Goal: Task Accomplishment & Management: Manage account settings

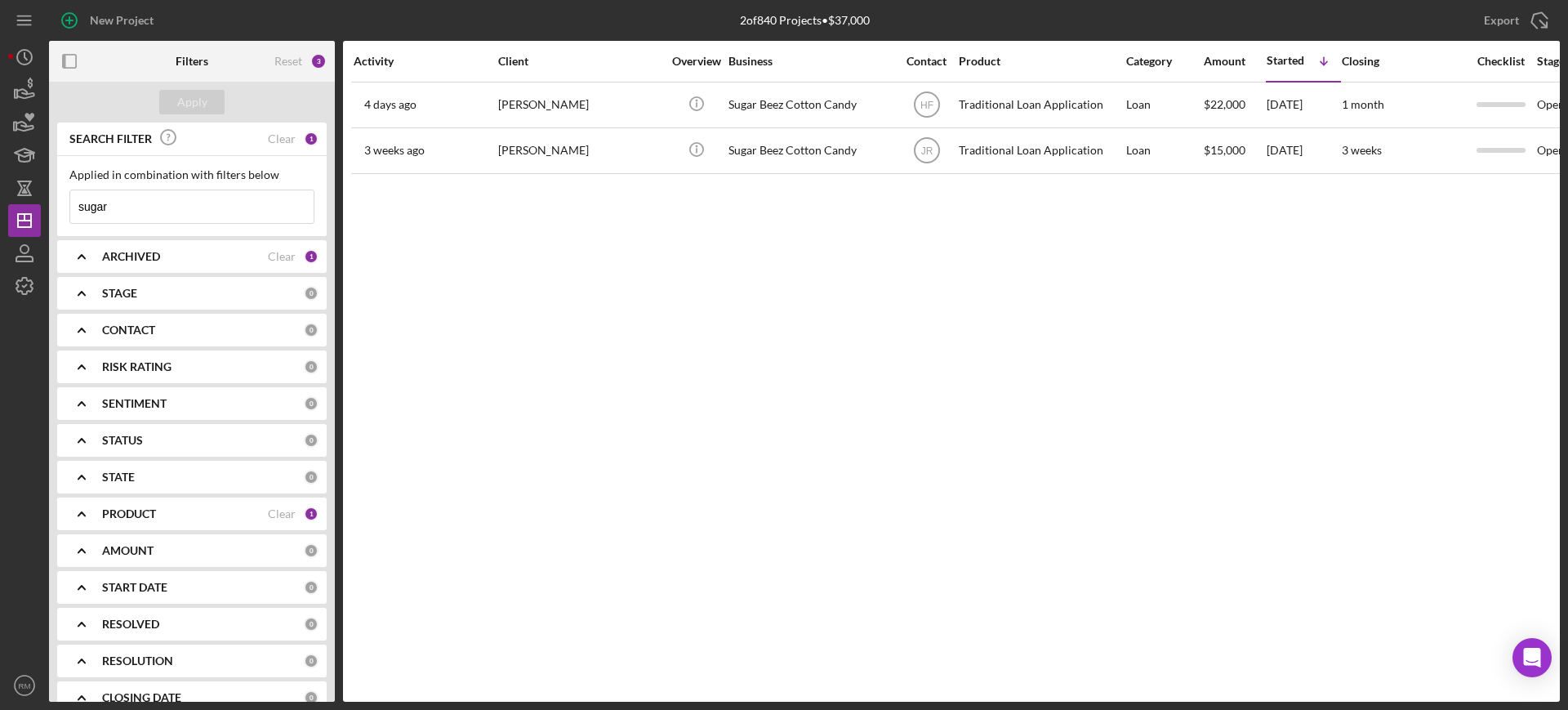
click at [263, 193] on input "sugar" at bounding box center [192, 206] width 243 height 32
type input "[PERSON_NAME]"
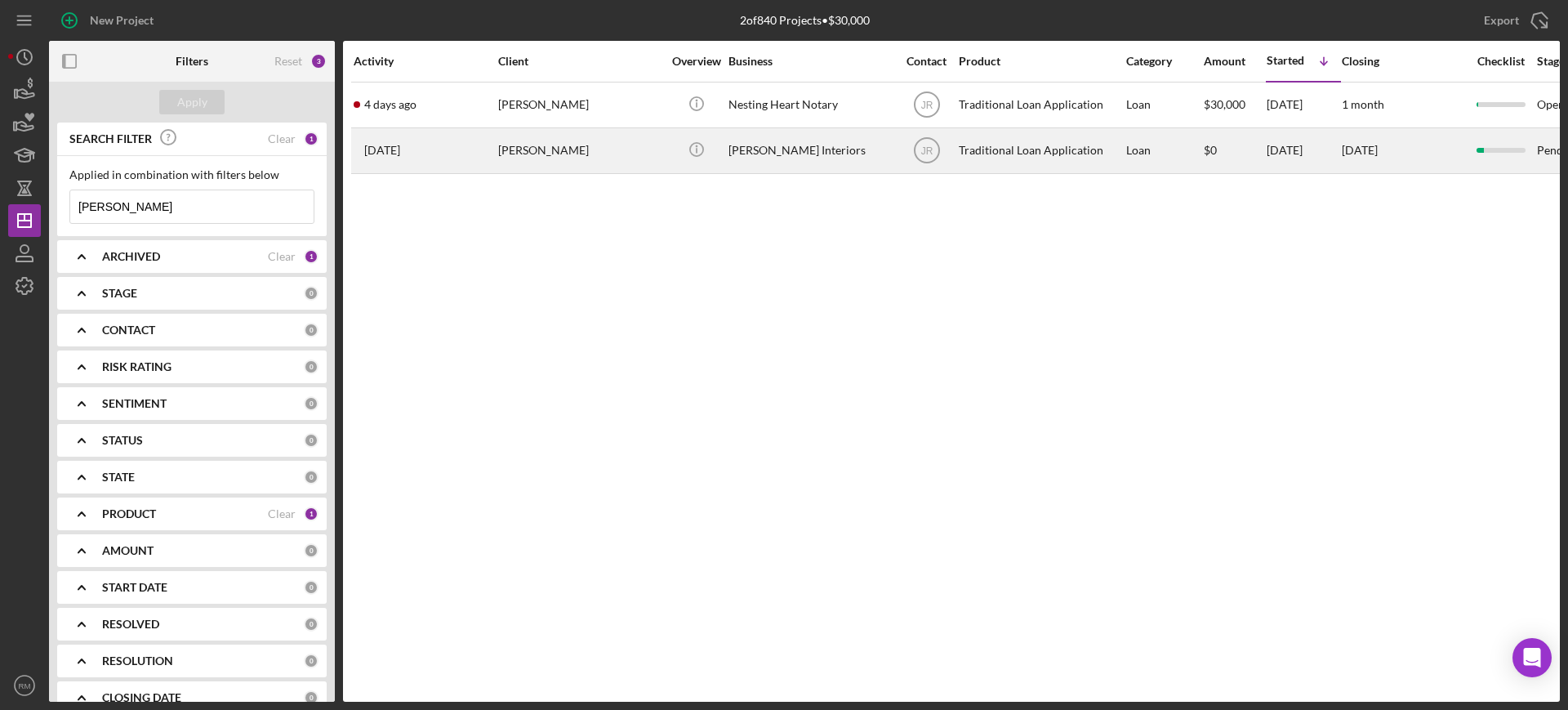
click at [383, 141] on div "[DATE] [PERSON_NAME]" at bounding box center [425, 150] width 143 height 43
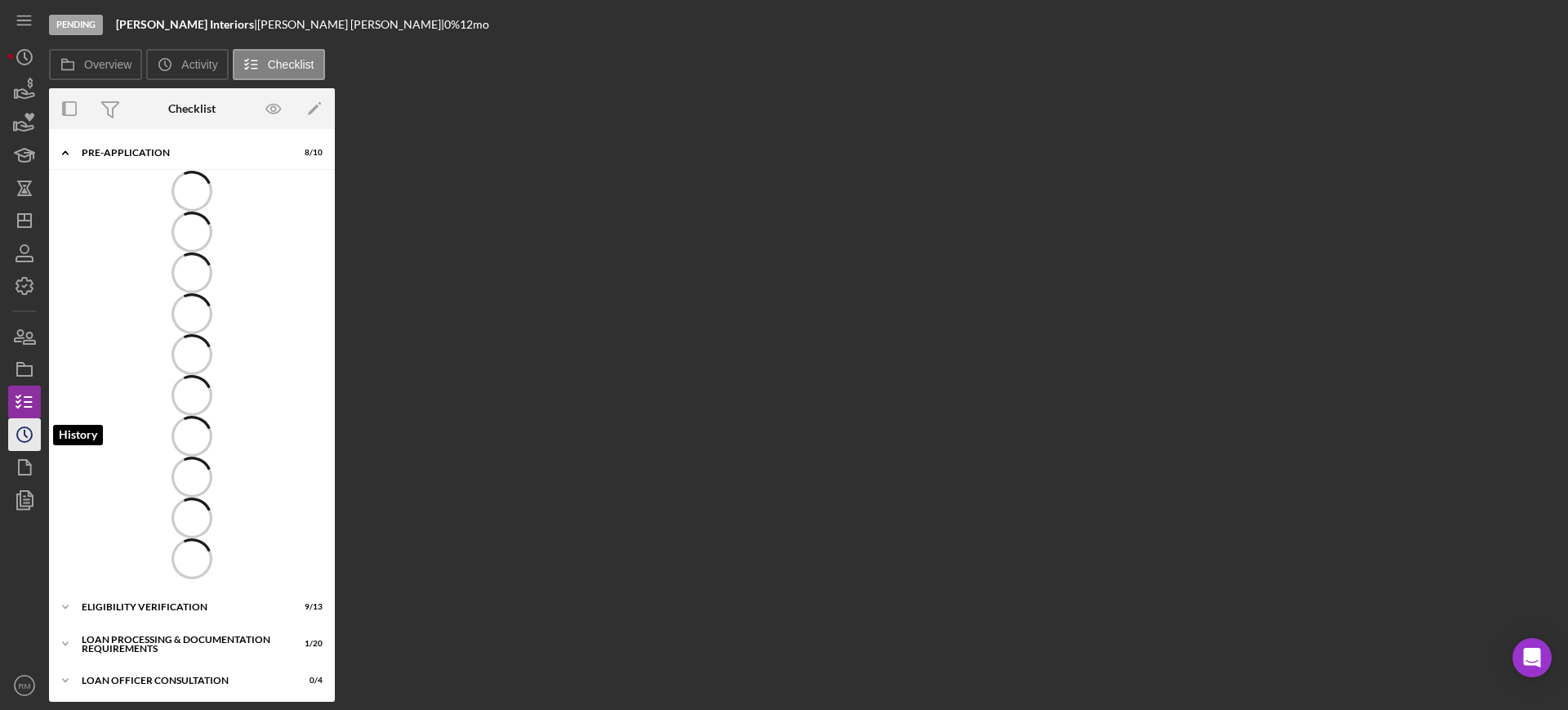
click at [30, 422] on icon "Icon/History" at bounding box center [25, 434] width 41 height 41
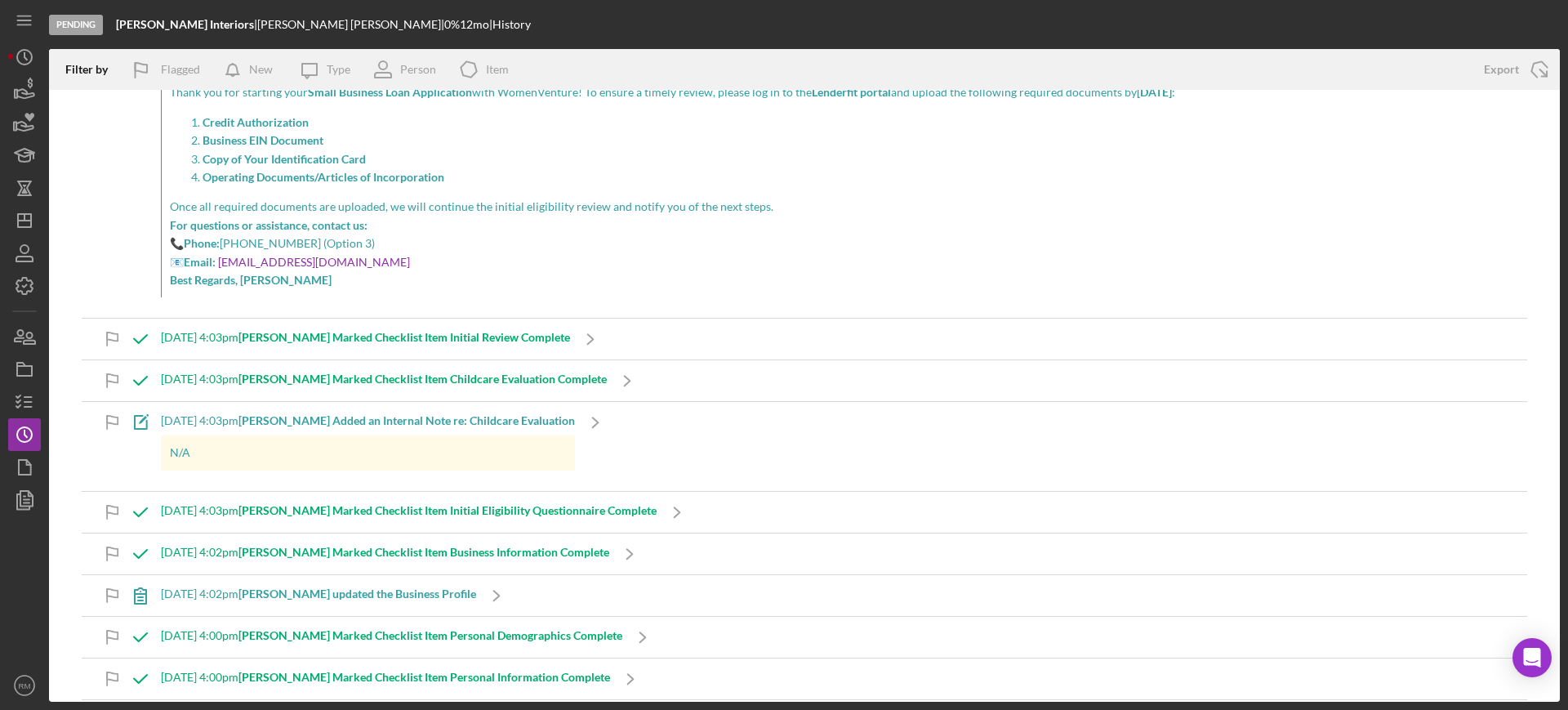
scroll to position [8769, 0]
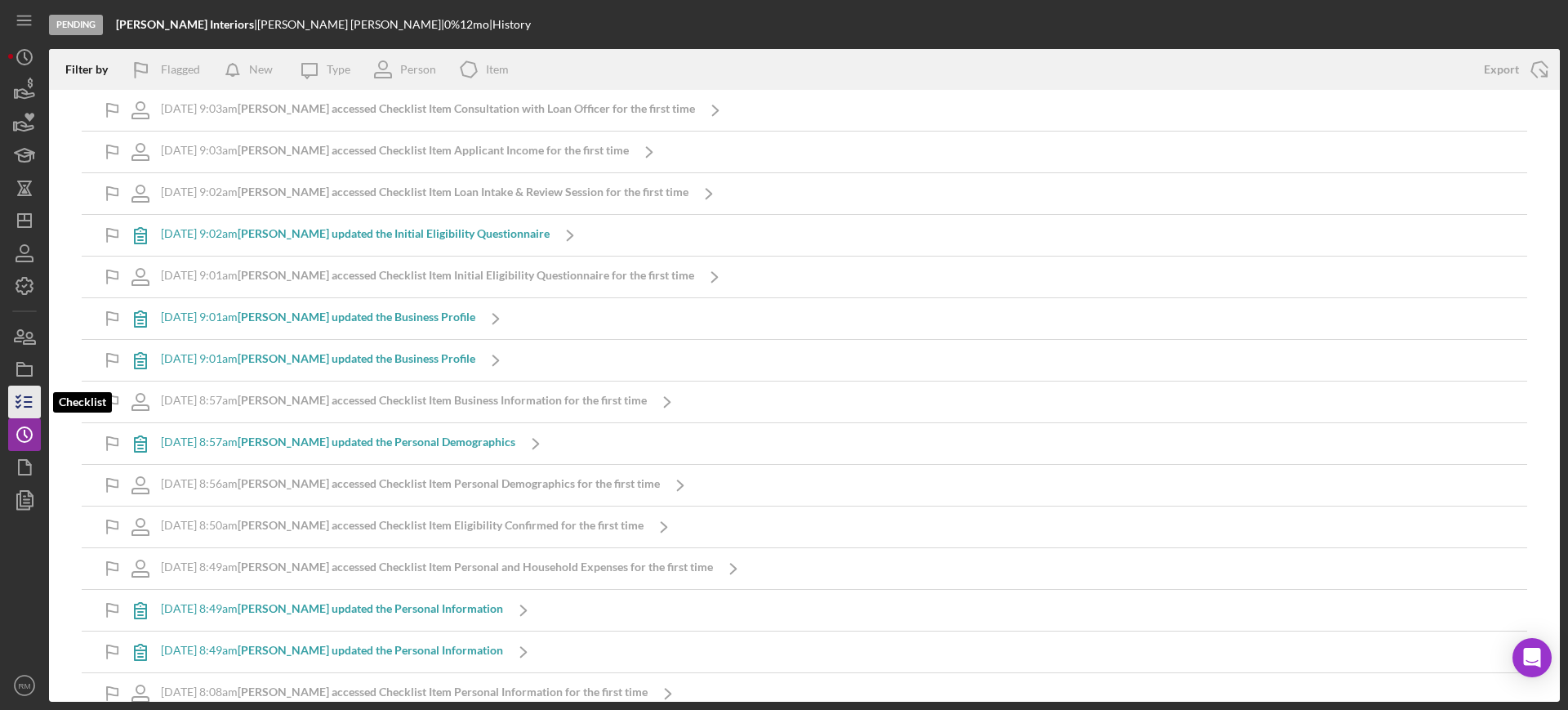
click at [10, 397] on icon "button" at bounding box center [25, 402] width 41 height 41
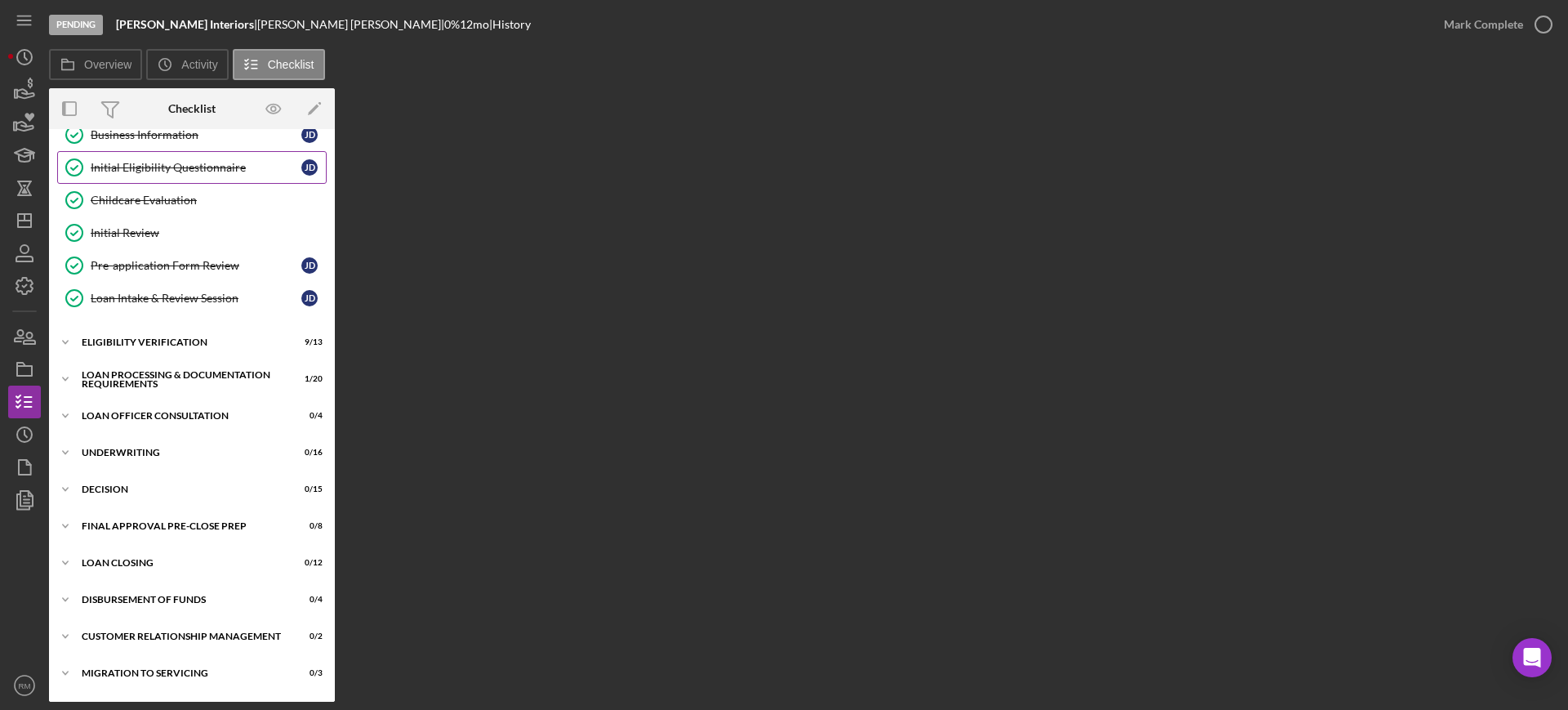
scroll to position [216, 0]
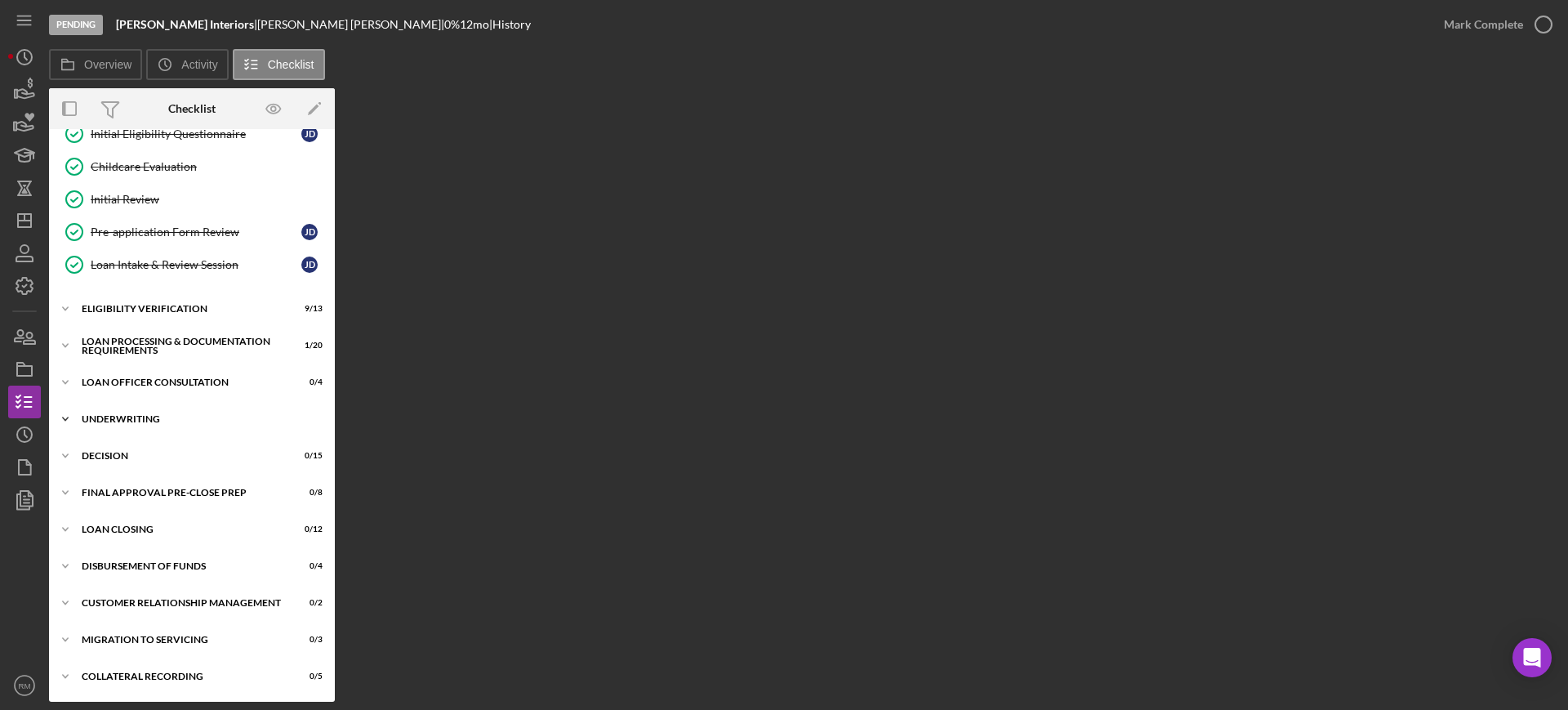
click at [181, 414] on div "Underwriting" at bounding box center [198, 418] width 233 height 10
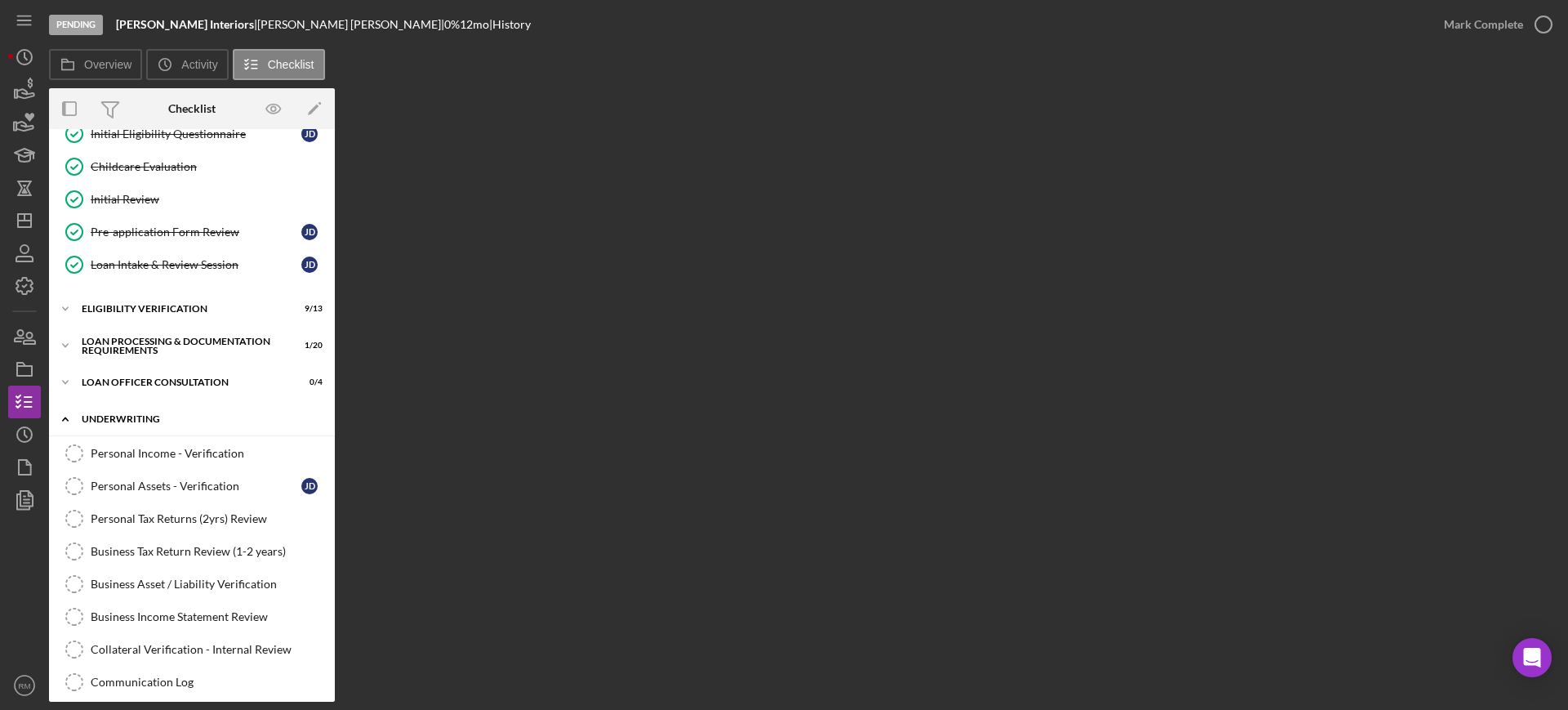
scroll to position [749, 0]
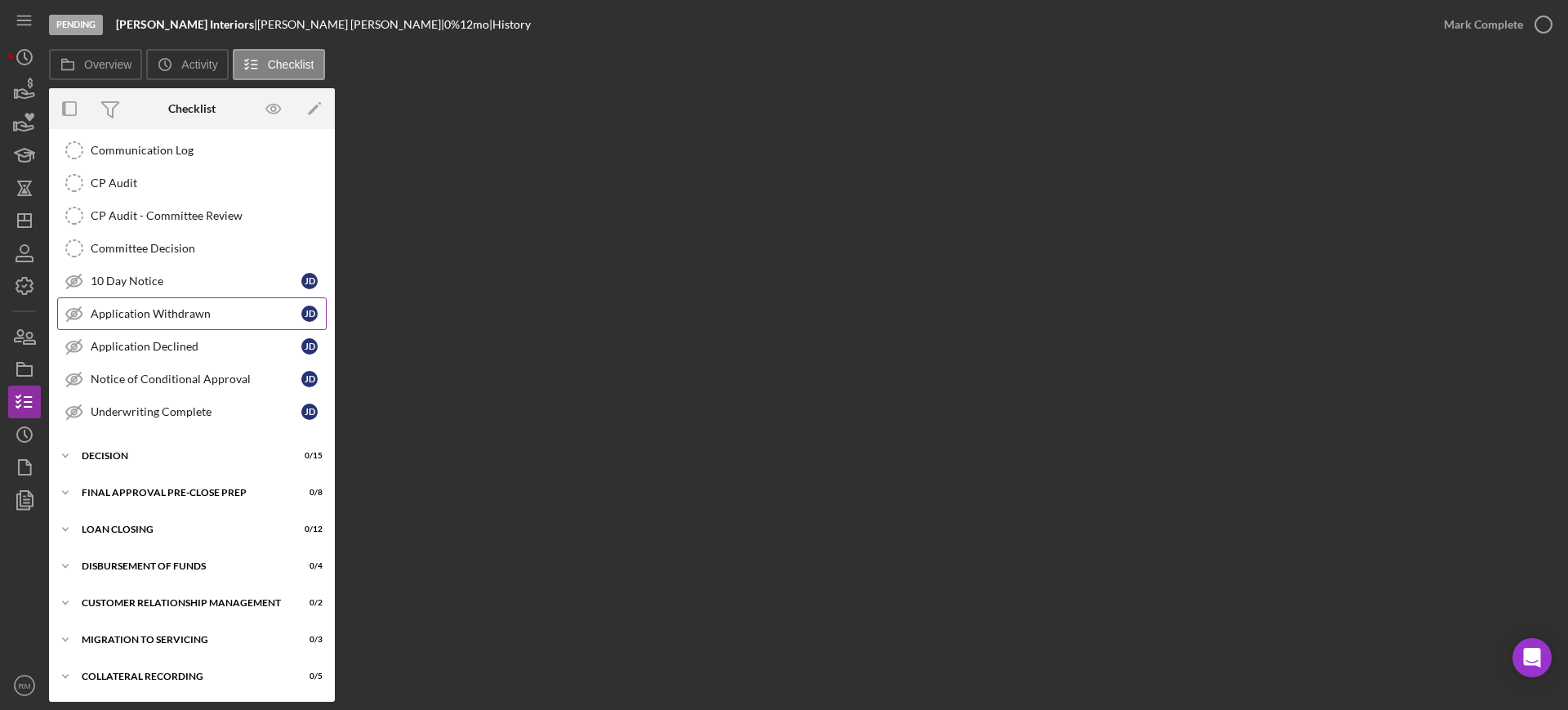
click at [165, 313] on div "Application Withdrawn" at bounding box center [196, 313] width 211 height 13
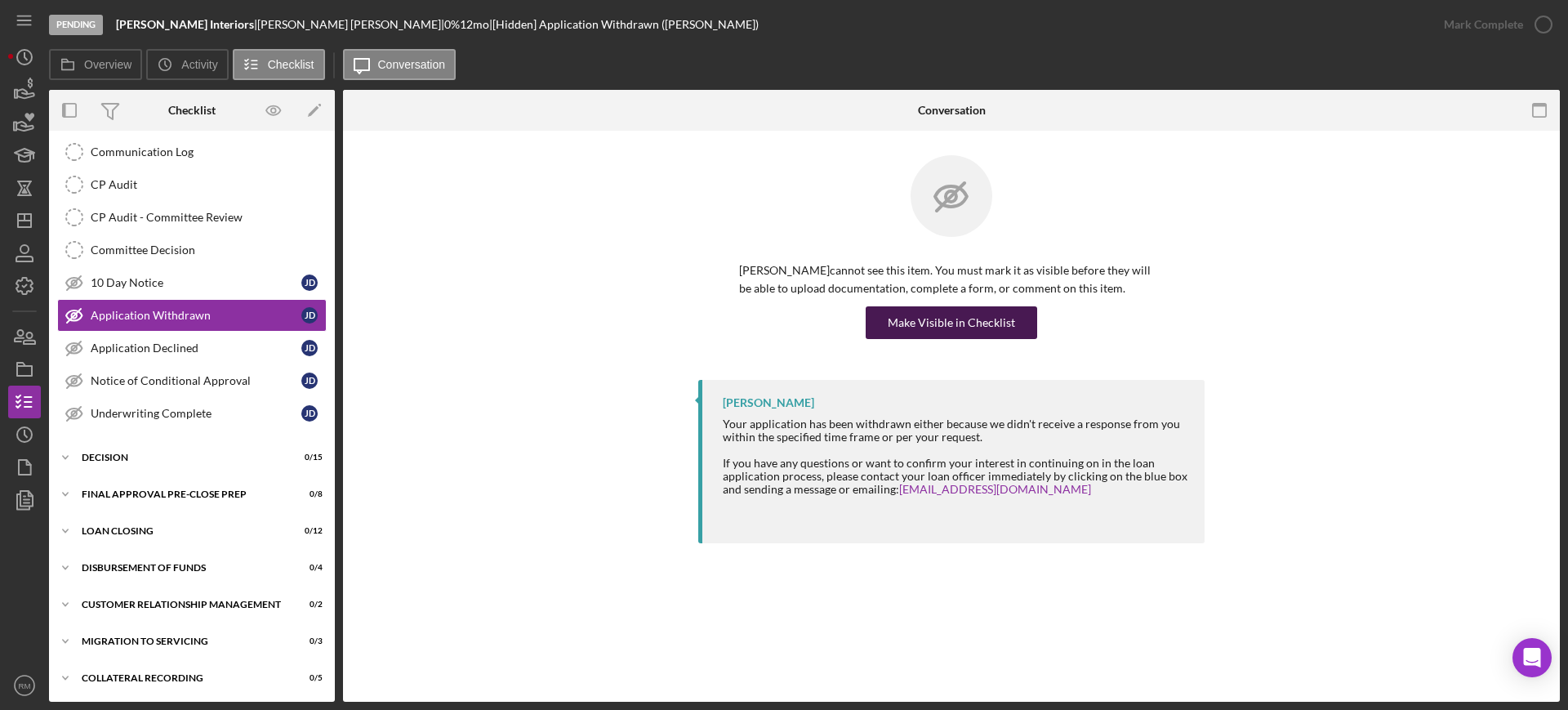
click at [963, 323] on div "Make Visible in Checklist" at bounding box center [952, 322] width 128 height 32
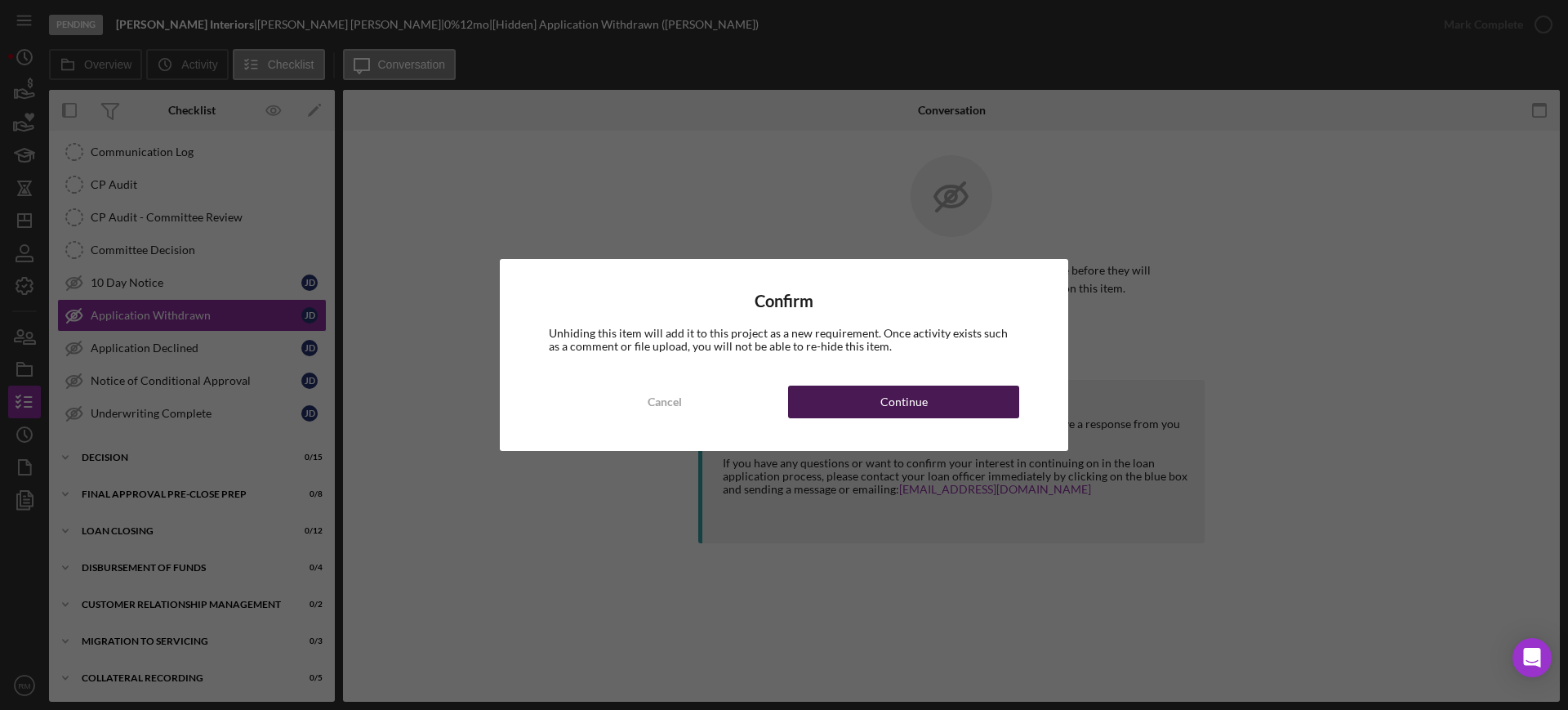
click at [952, 411] on button "Continue" at bounding box center [904, 401] width 231 height 32
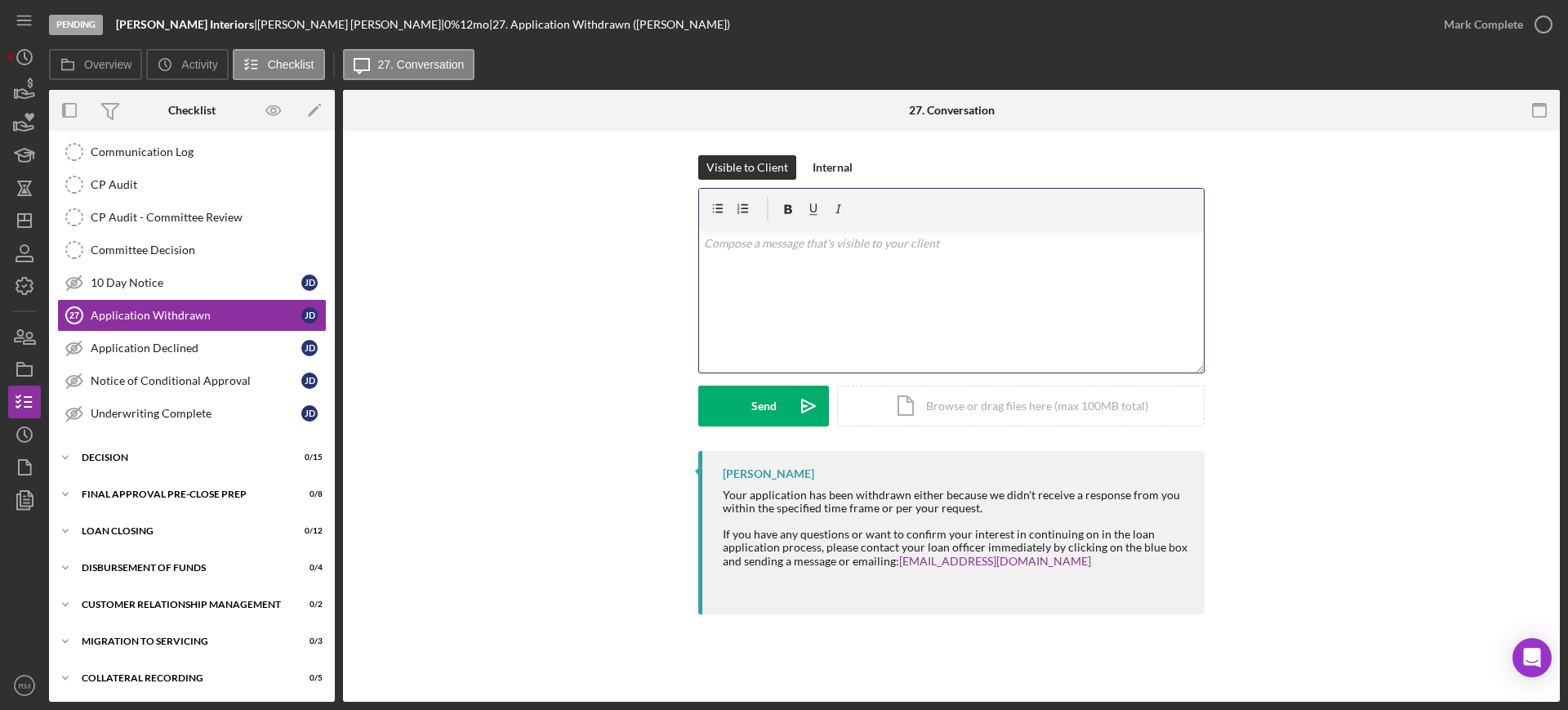
click at [901, 341] on div "v Color teal Color pink Remove color Add row above Add row below Add column bef…" at bounding box center [952, 300] width 505 height 143
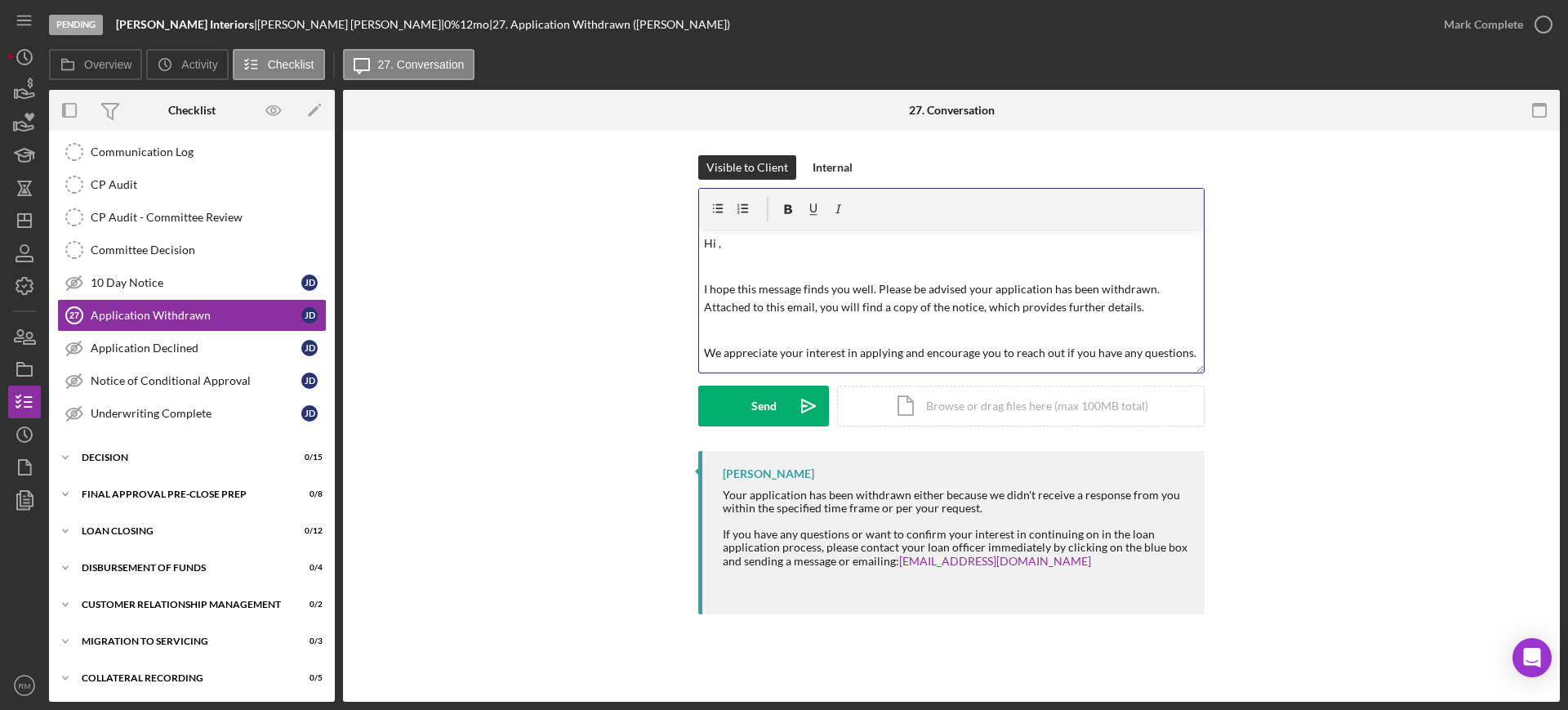
scroll to position [55, 0]
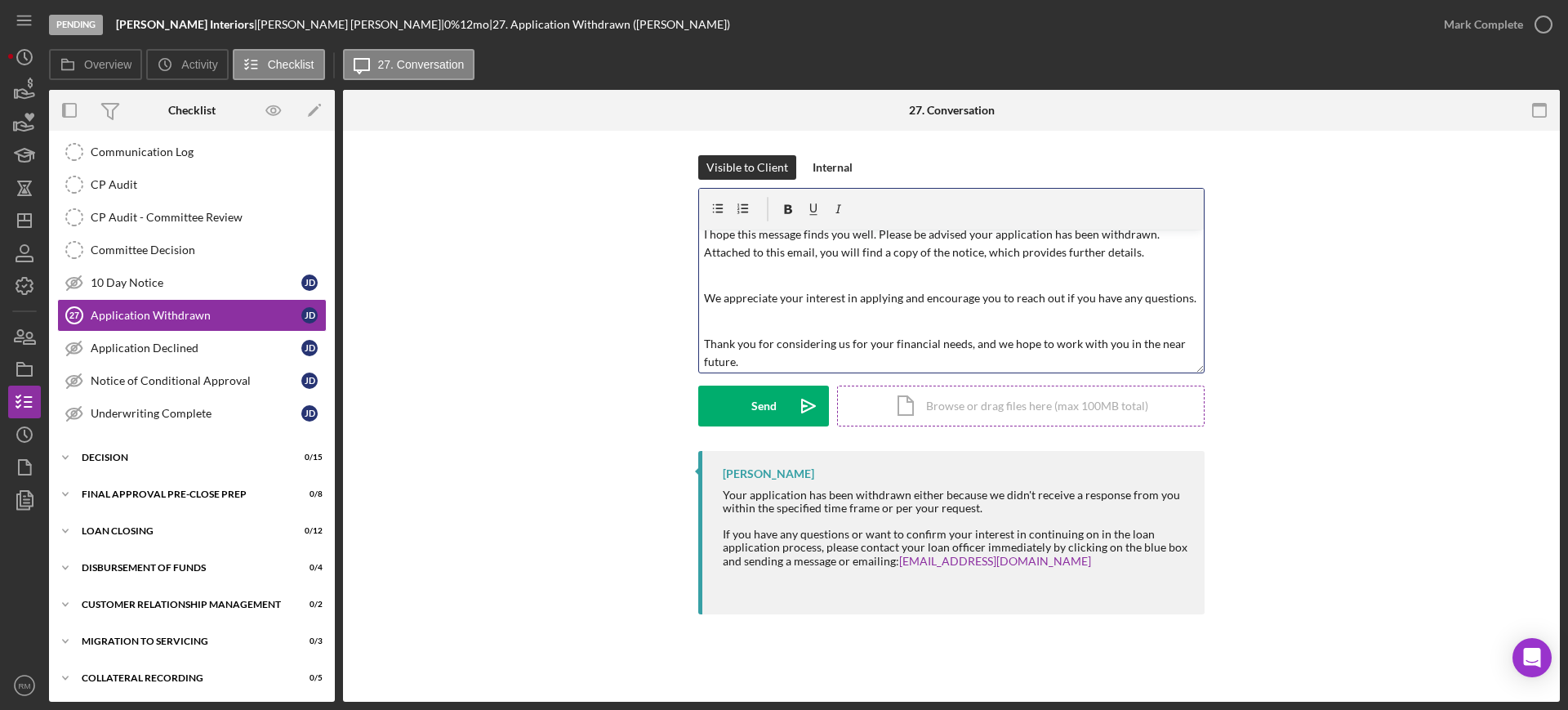
click at [845, 402] on div "Icon/Document Browse or drag files here (max 100MB total) Tap to choose files o…" at bounding box center [1021, 405] width 368 height 41
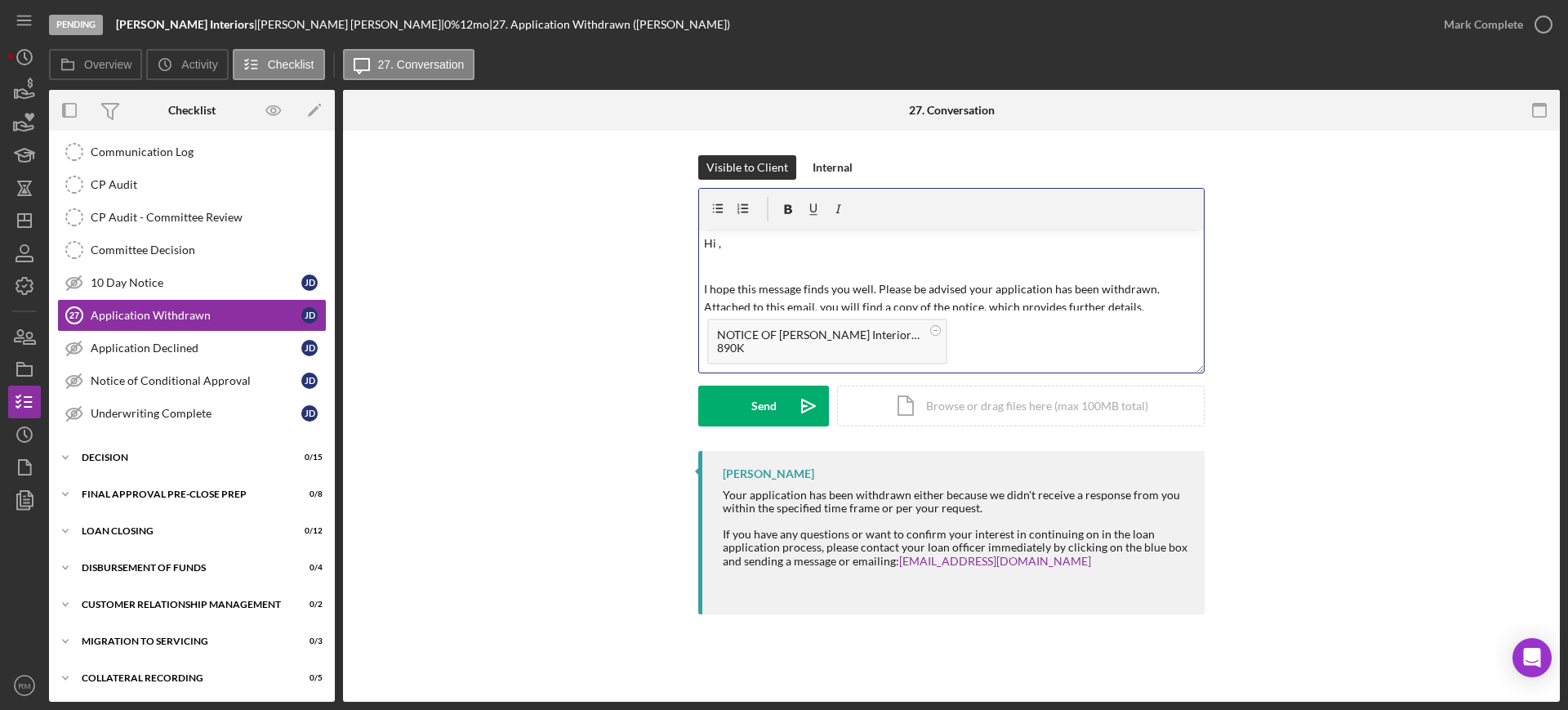
click at [738, 237] on p "Hi ," at bounding box center [952, 243] width 496 height 18
click at [759, 395] on div "Send" at bounding box center [763, 405] width 25 height 41
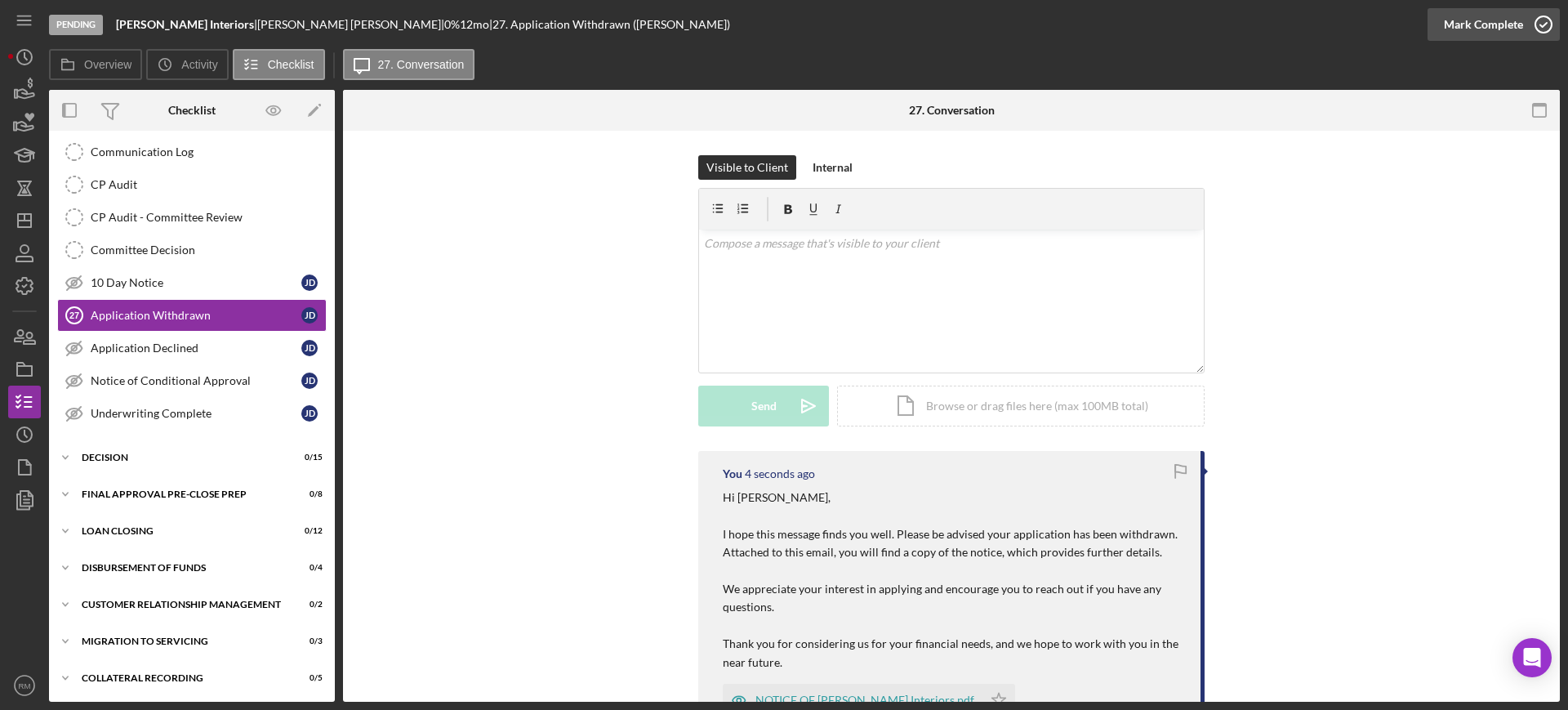
click at [1485, 20] on div "Mark Complete" at bounding box center [1484, 24] width 80 height 32
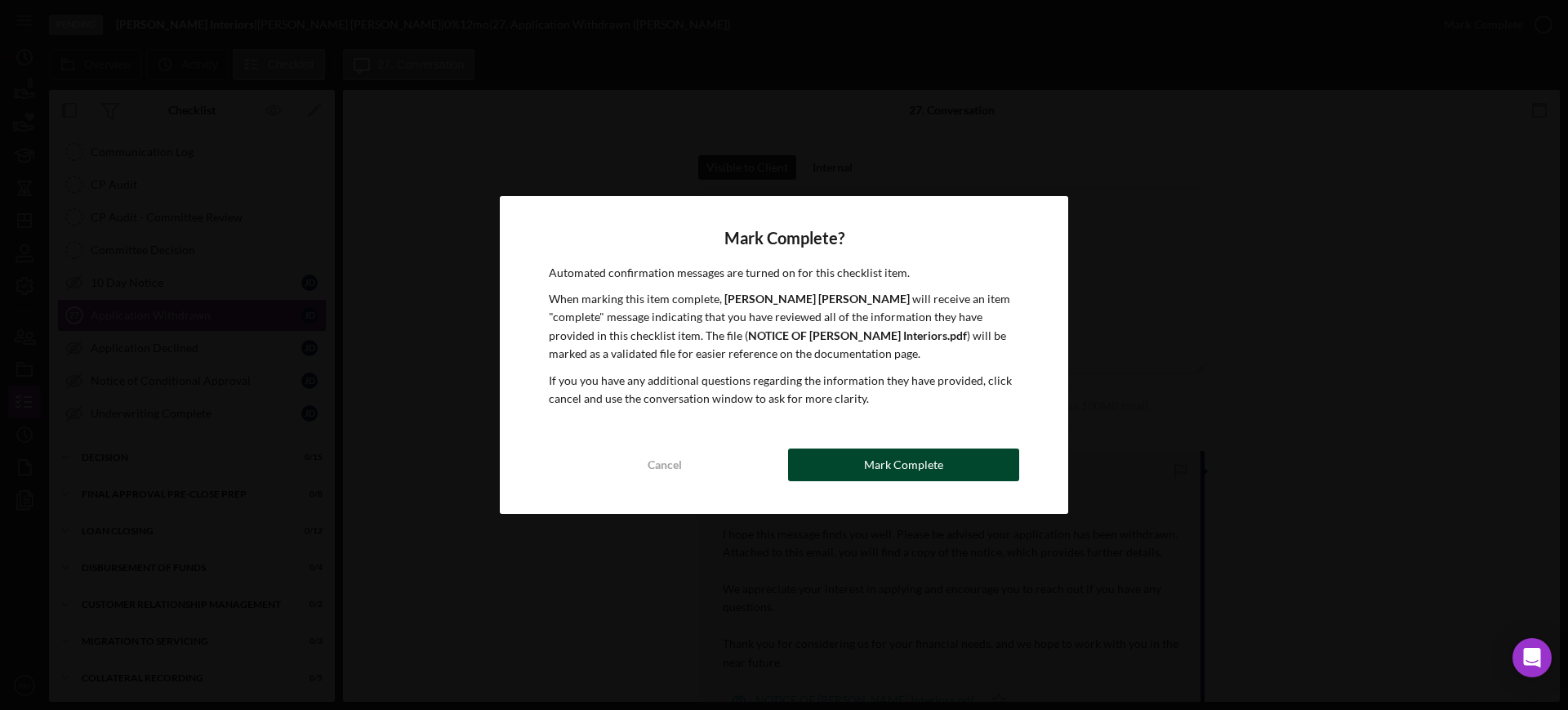
click at [903, 466] on div "Mark Complete" at bounding box center [904, 464] width 80 height 32
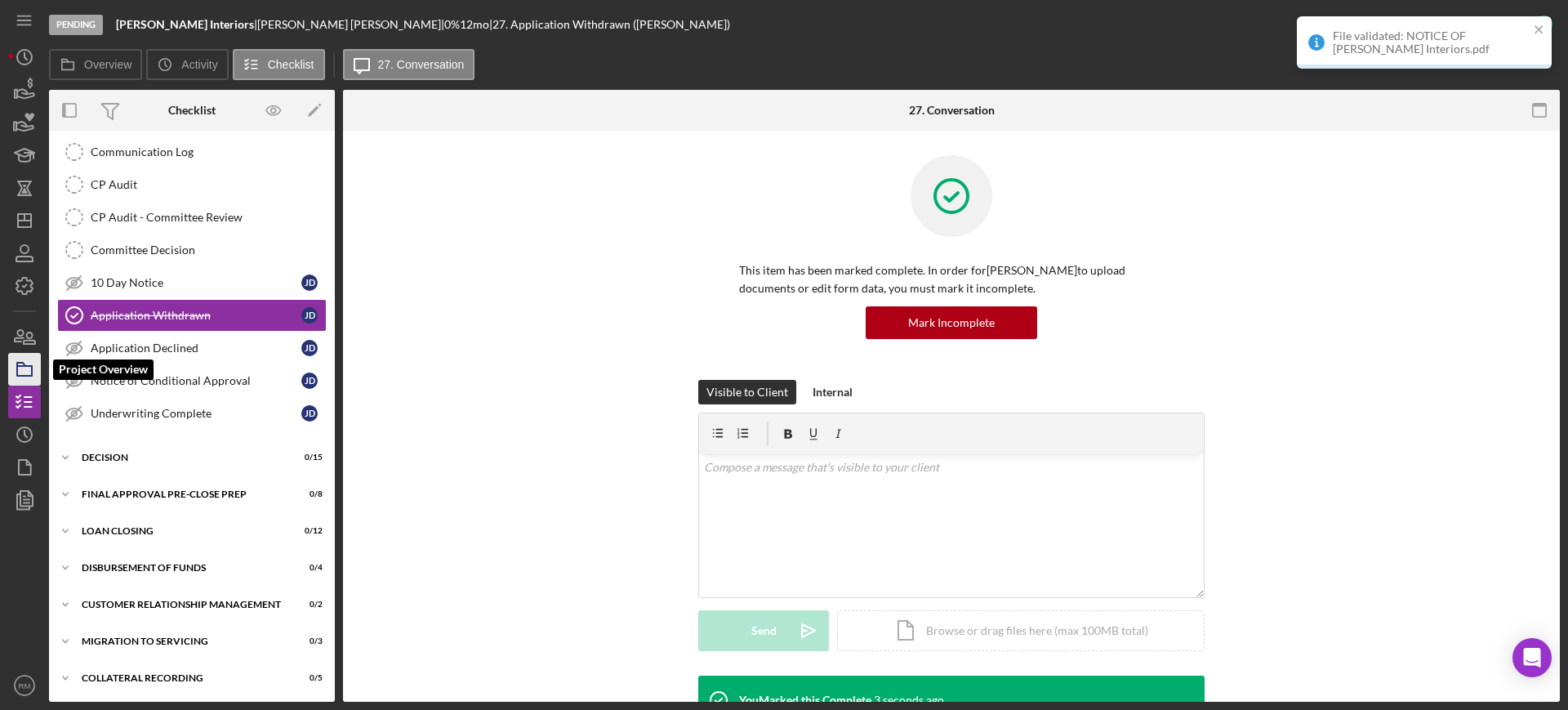
click at [13, 368] on icon "button" at bounding box center [25, 369] width 41 height 41
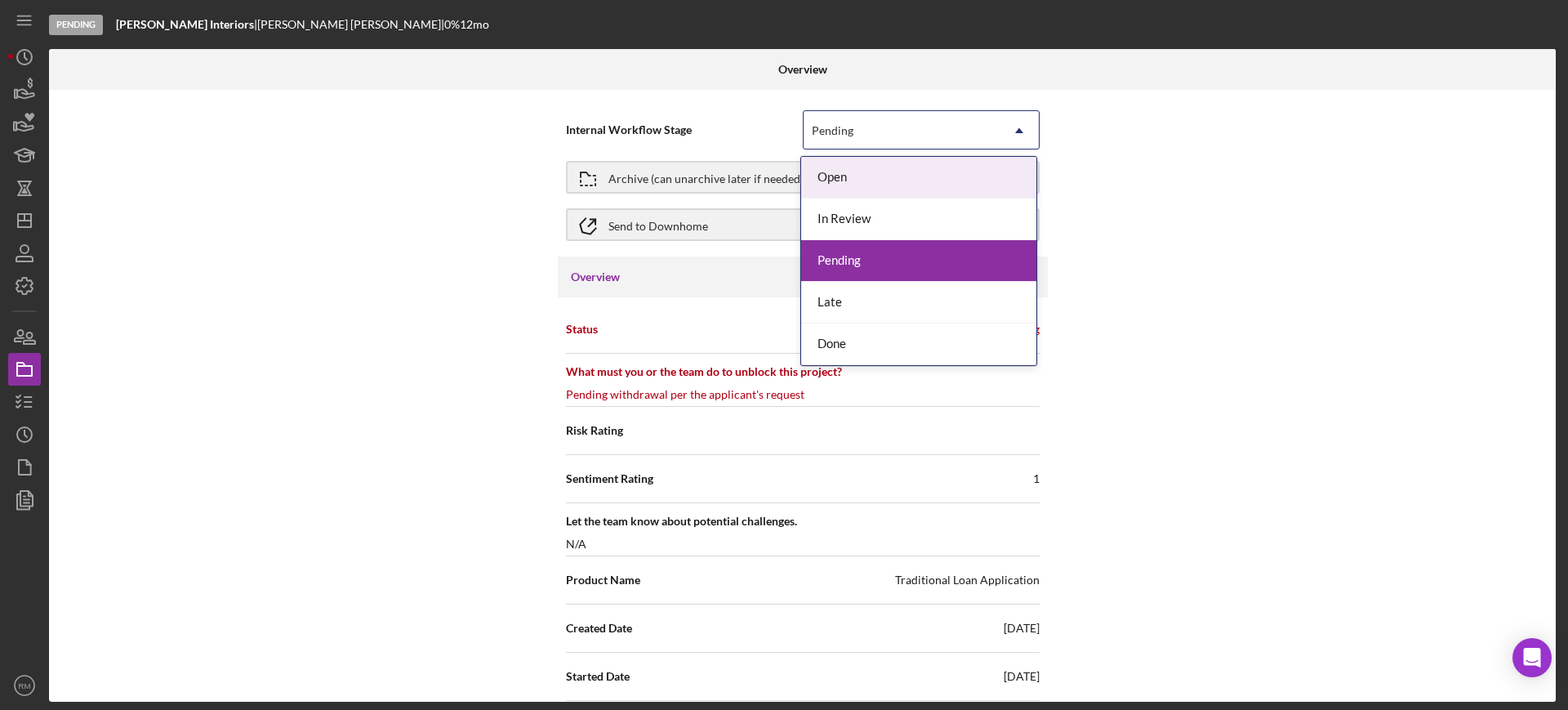
click at [848, 131] on div "Pending" at bounding box center [833, 130] width 42 height 13
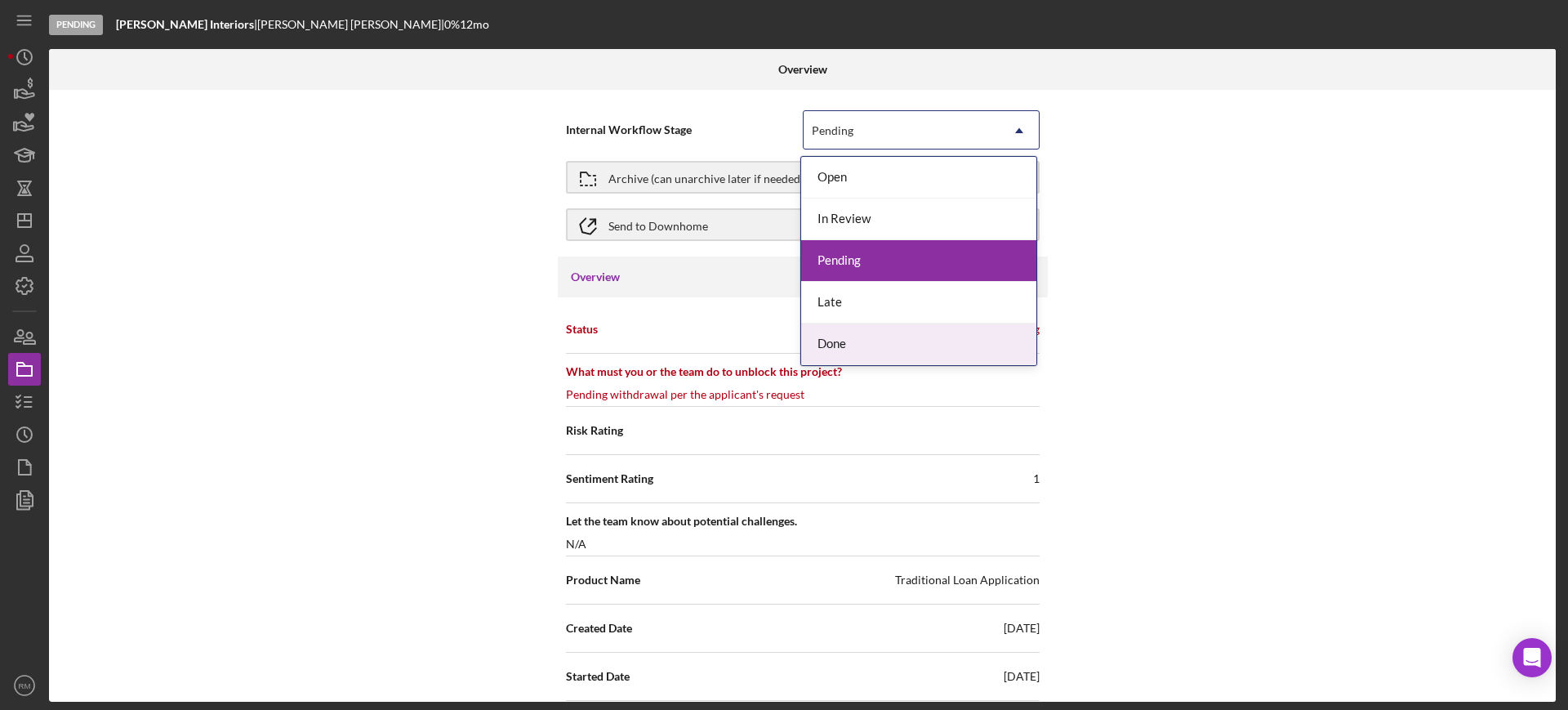
click at [863, 348] on div "Done" at bounding box center [918, 344] width 236 height 42
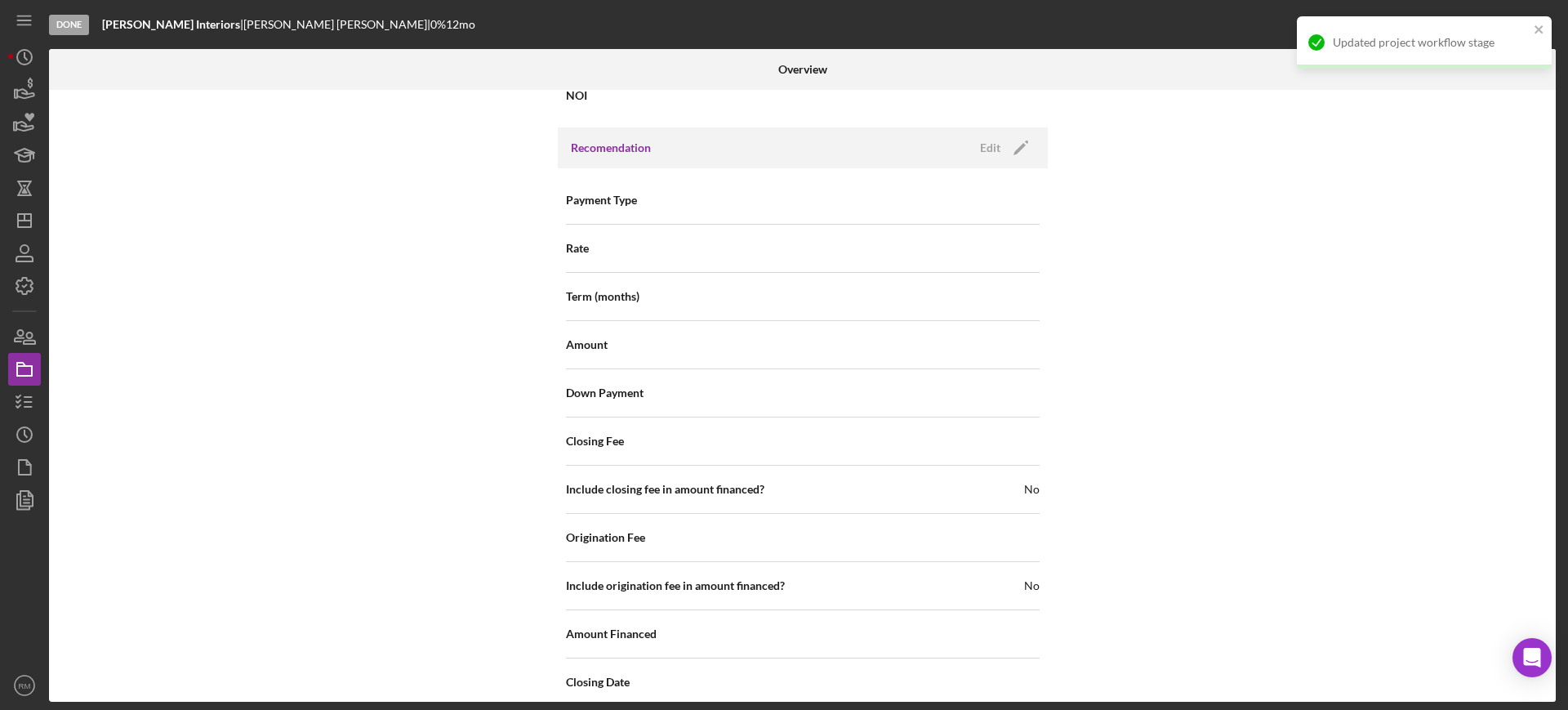
scroll to position [1734, 0]
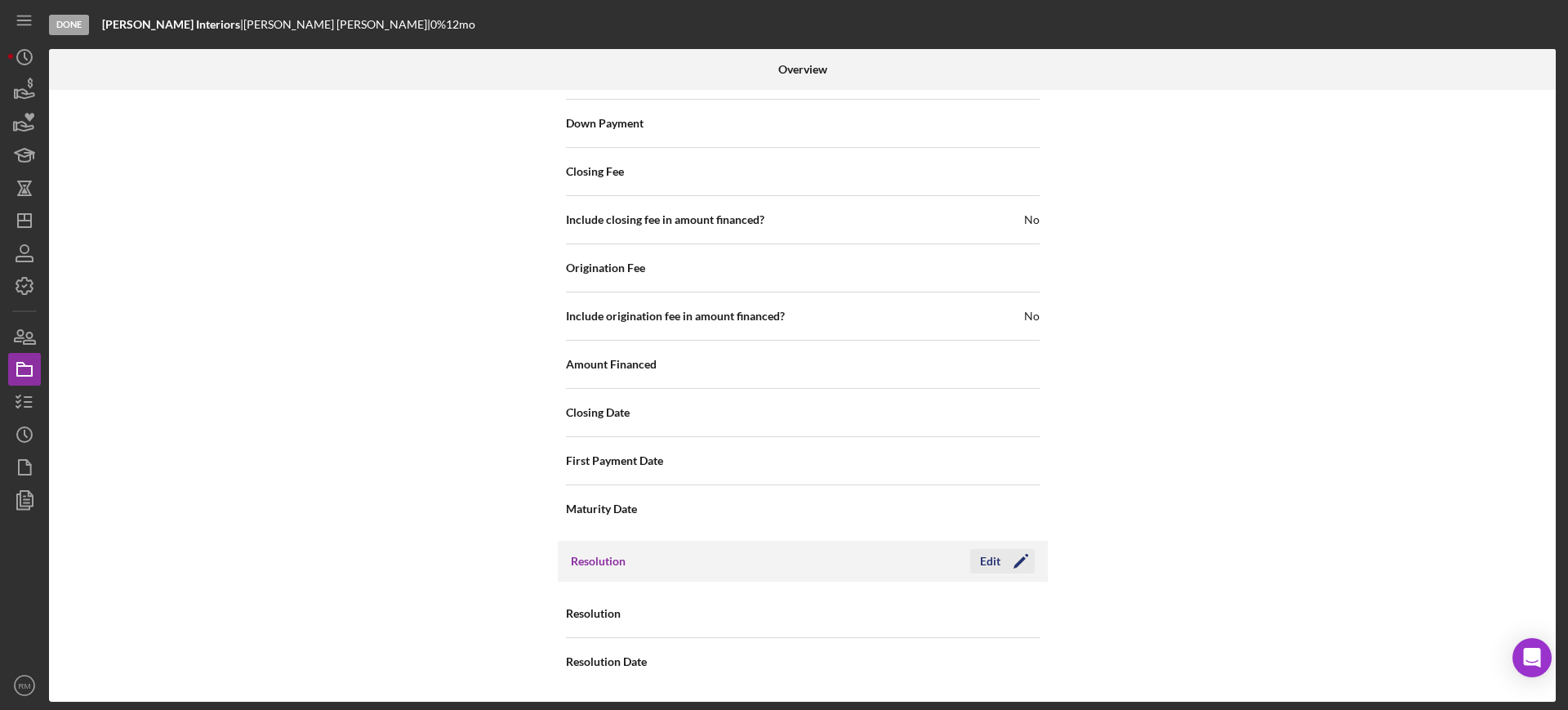
click at [981, 563] on div "Edit" at bounding box center [990, 561] width 20 height 25
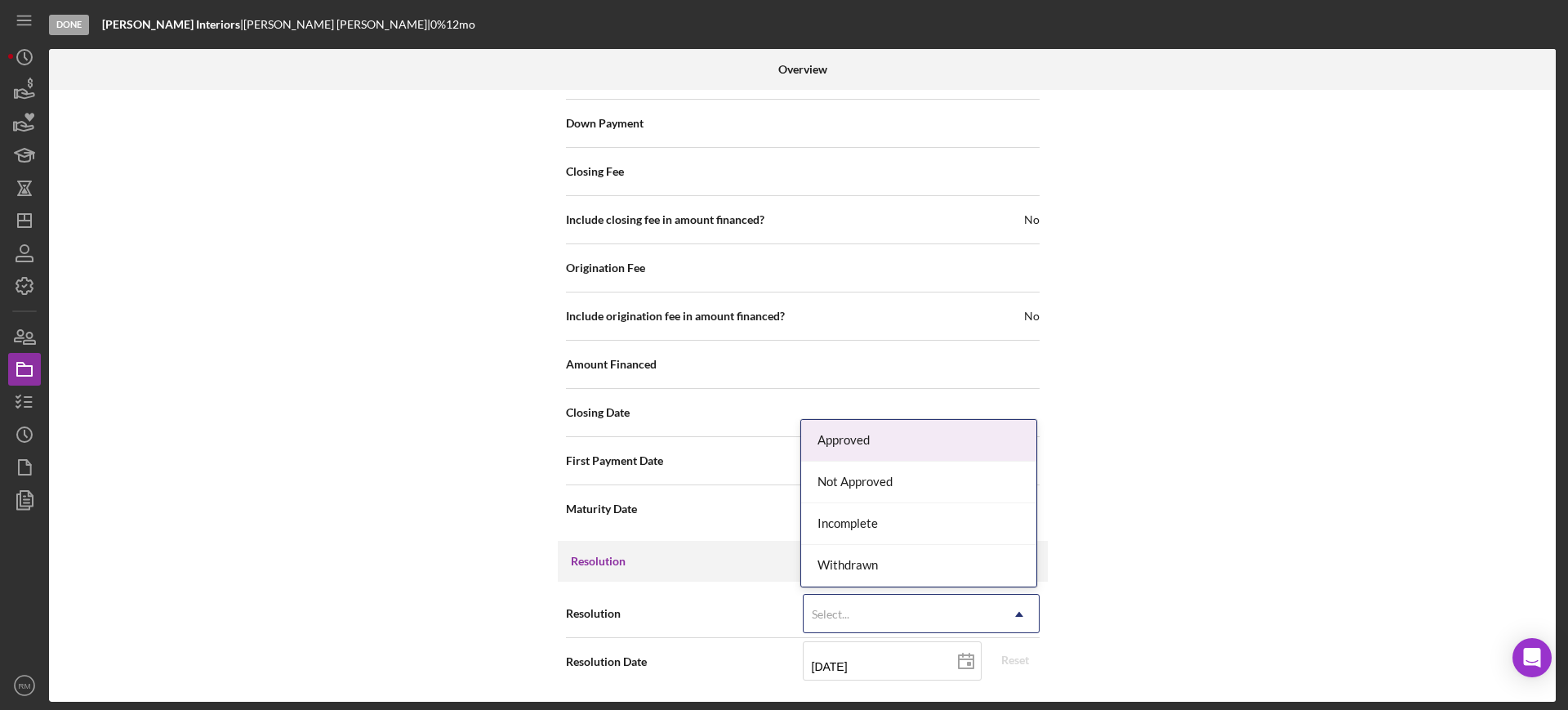
click at [840, 596] on div "Select..." at bounding box center [902, 614] width 196 height 38
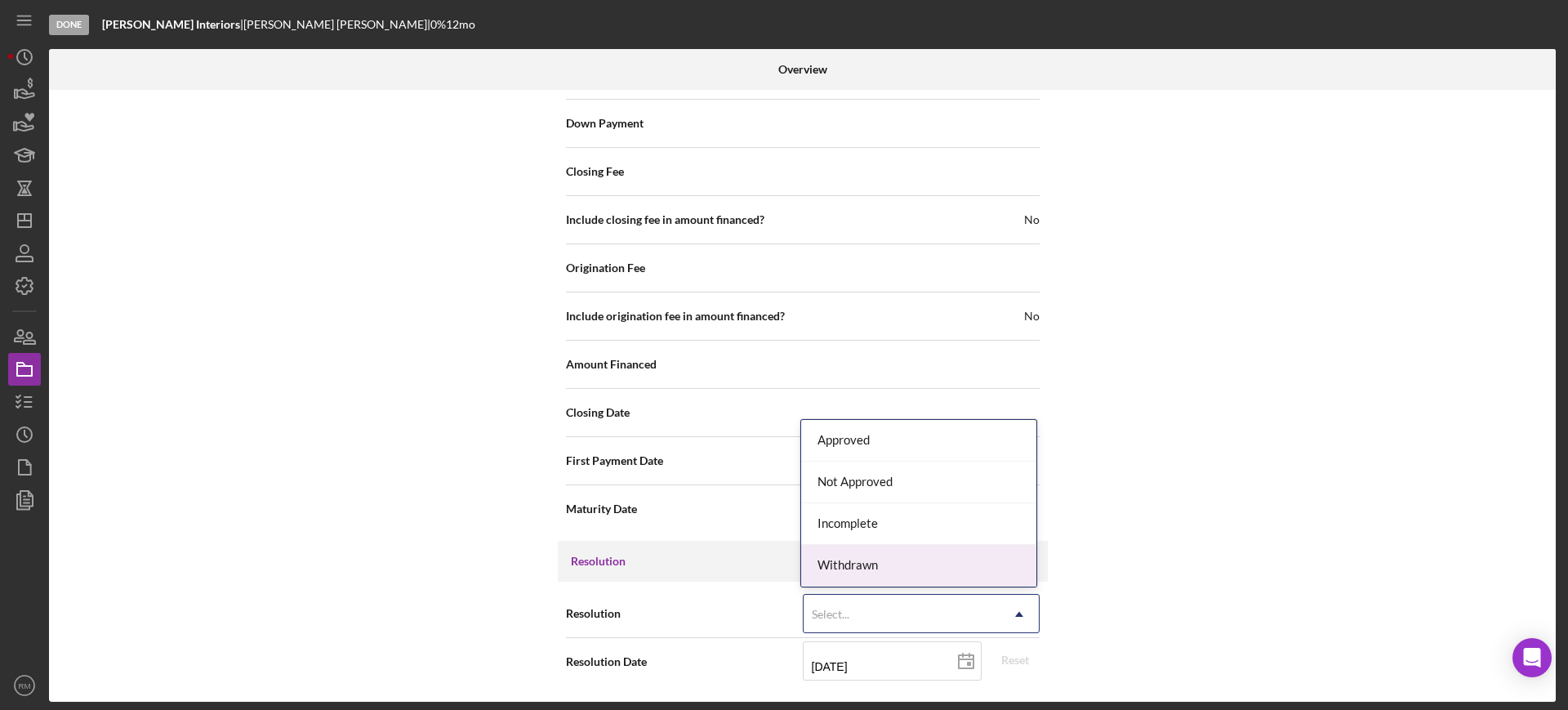
click at [868, 573] on div "Withdrawn" at bounding box center [918, 566] width 236 height 42
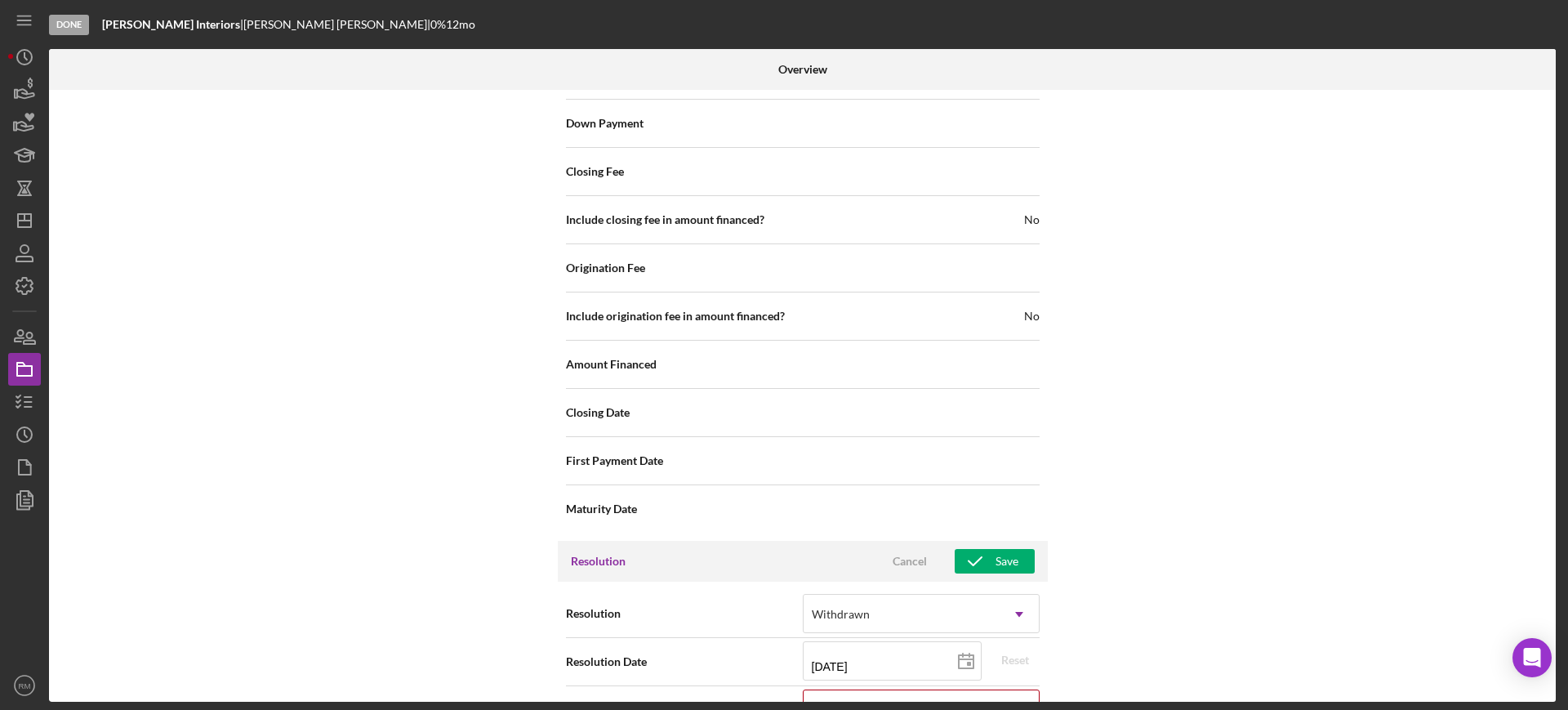
scroll to position [1838, 0]
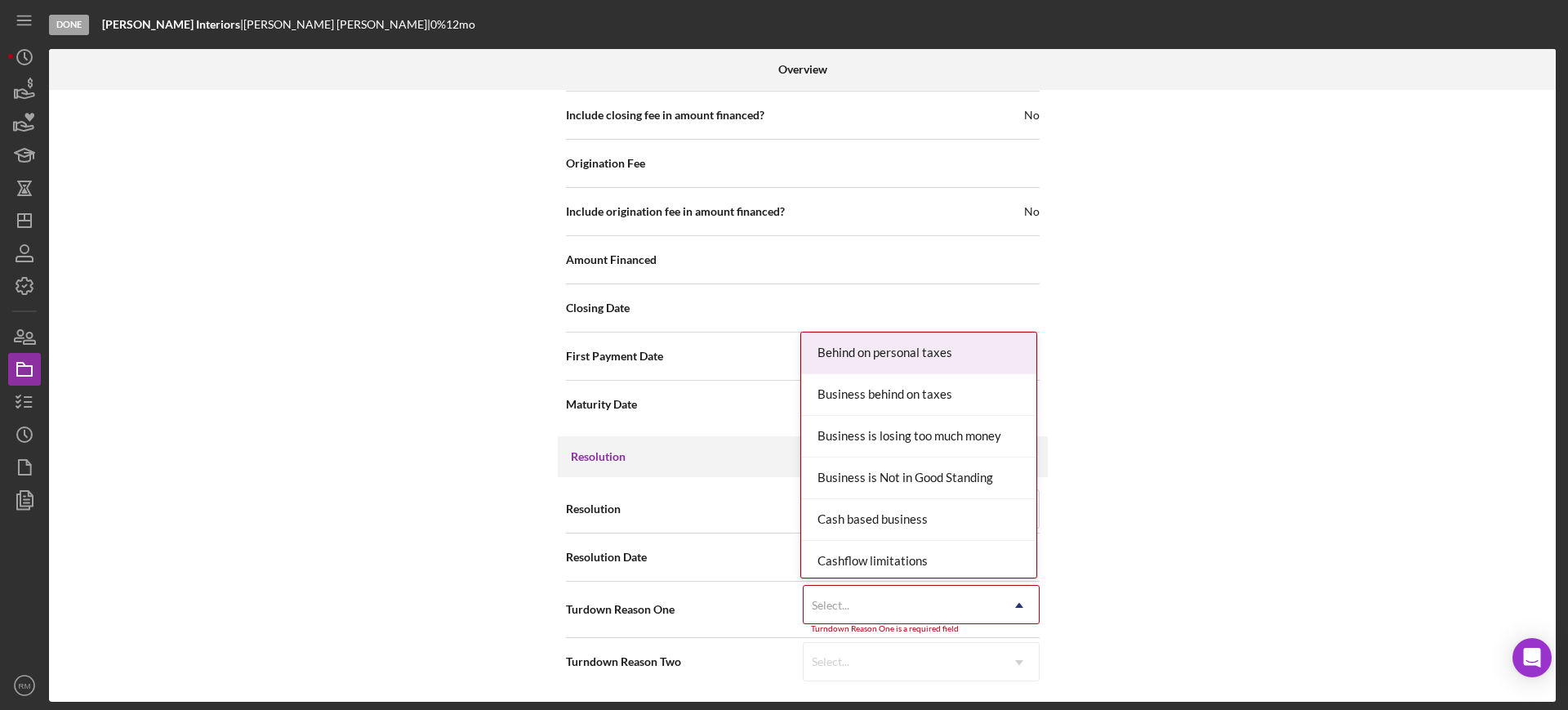
click at [864, 591] on div "Select..." at bounding box center [902, 605] width 196 height 38
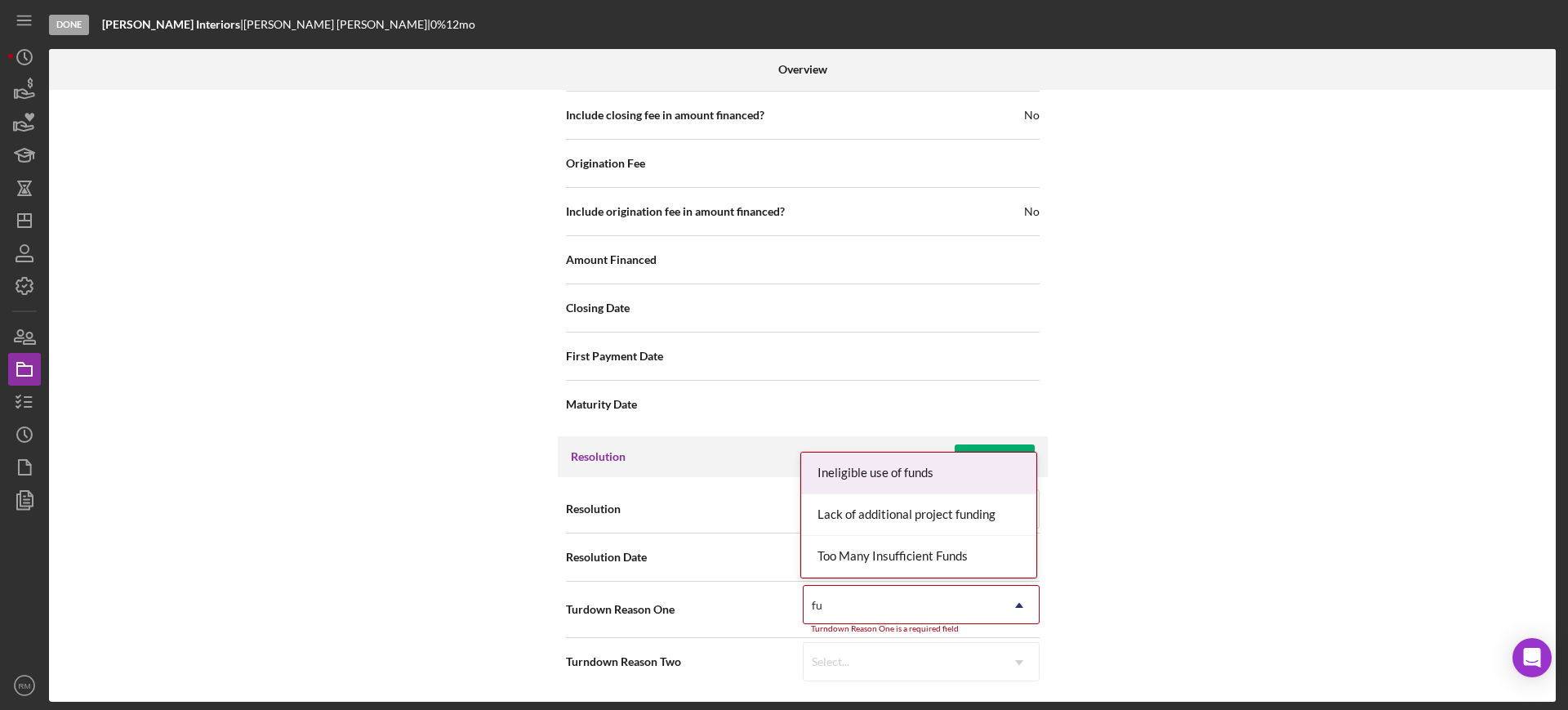
type input "f"
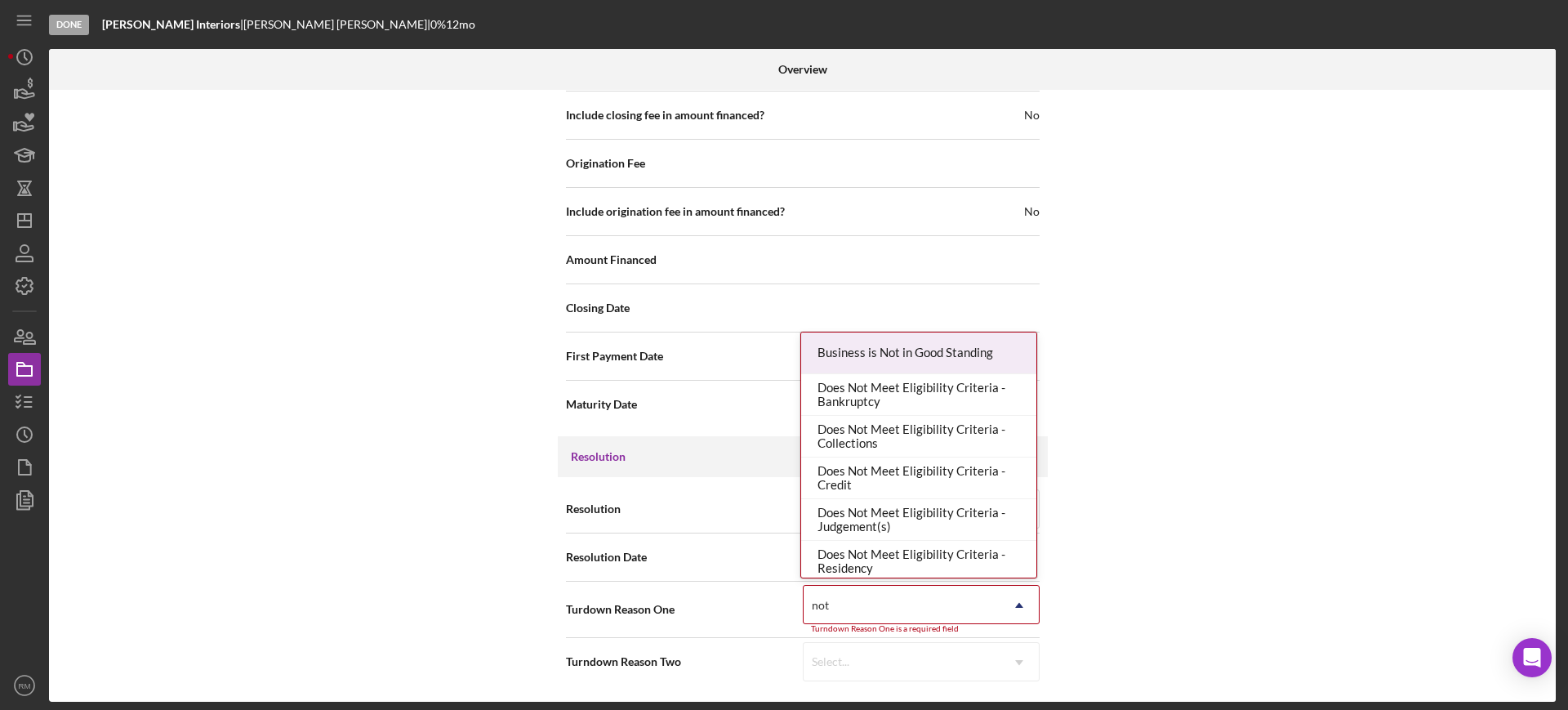
type input "not r"
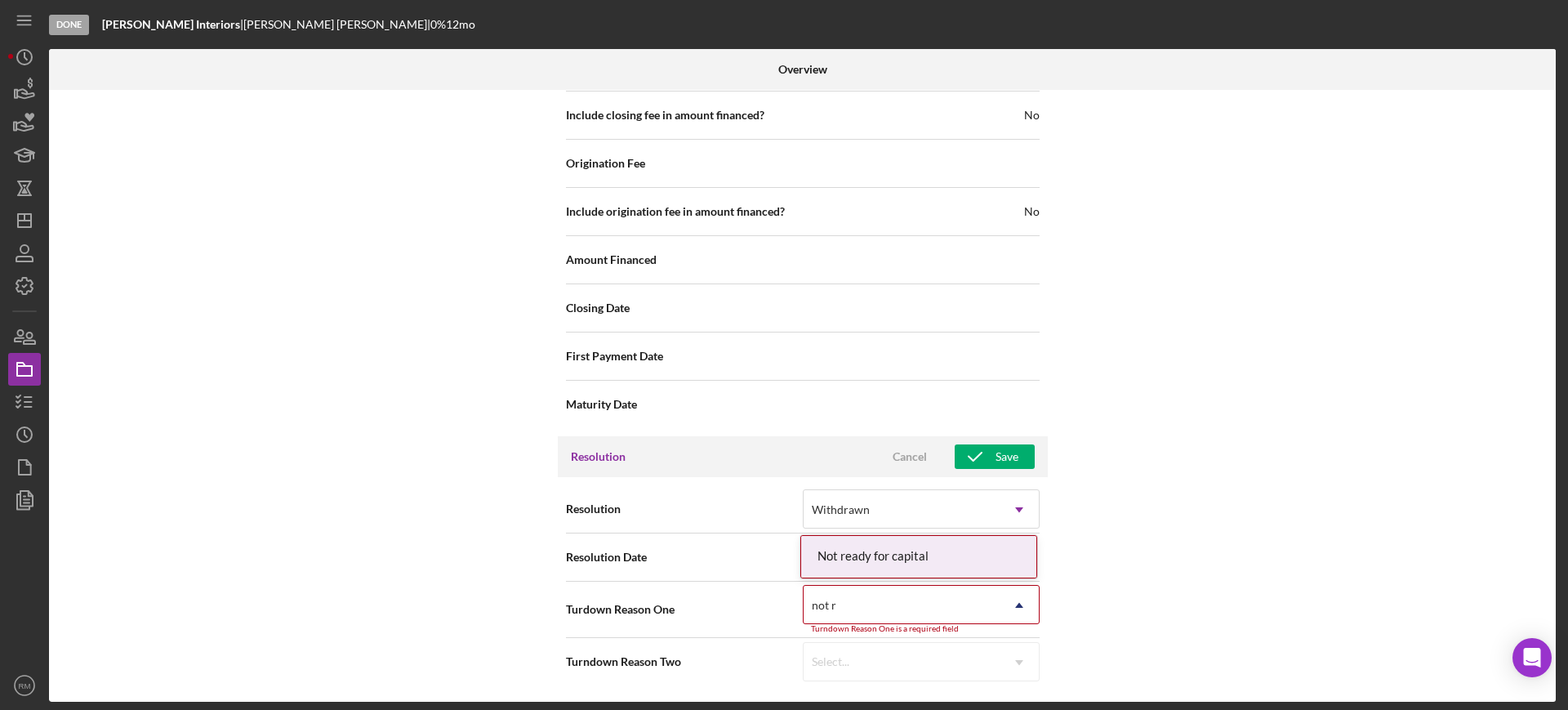
click at [911, 558] on div "Not ready for capital" at bounding box center [918, 557] width 236 height 42
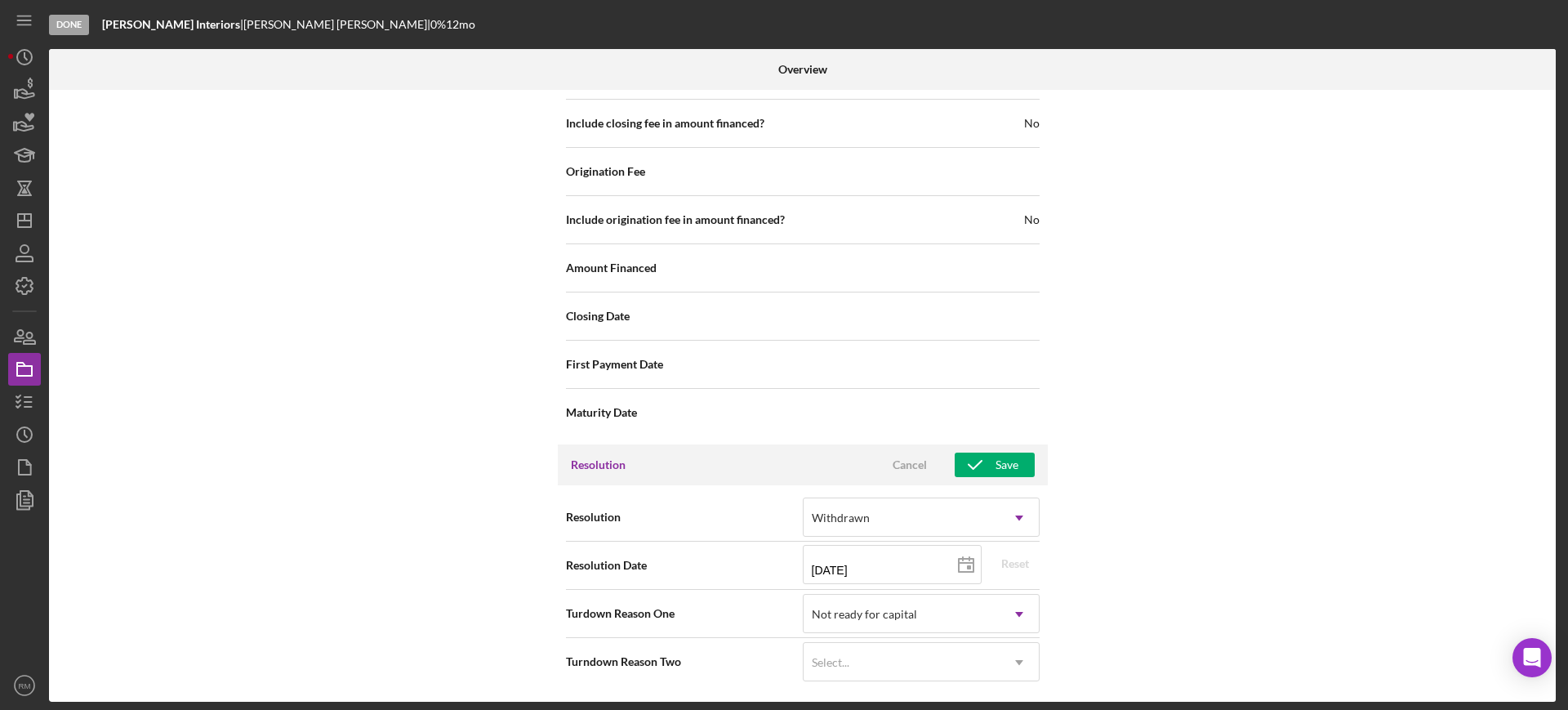
scroll to position [1831, 0]
click at [988, 464] on icon "button" at bounding box center [975, 465] width 41 height 41
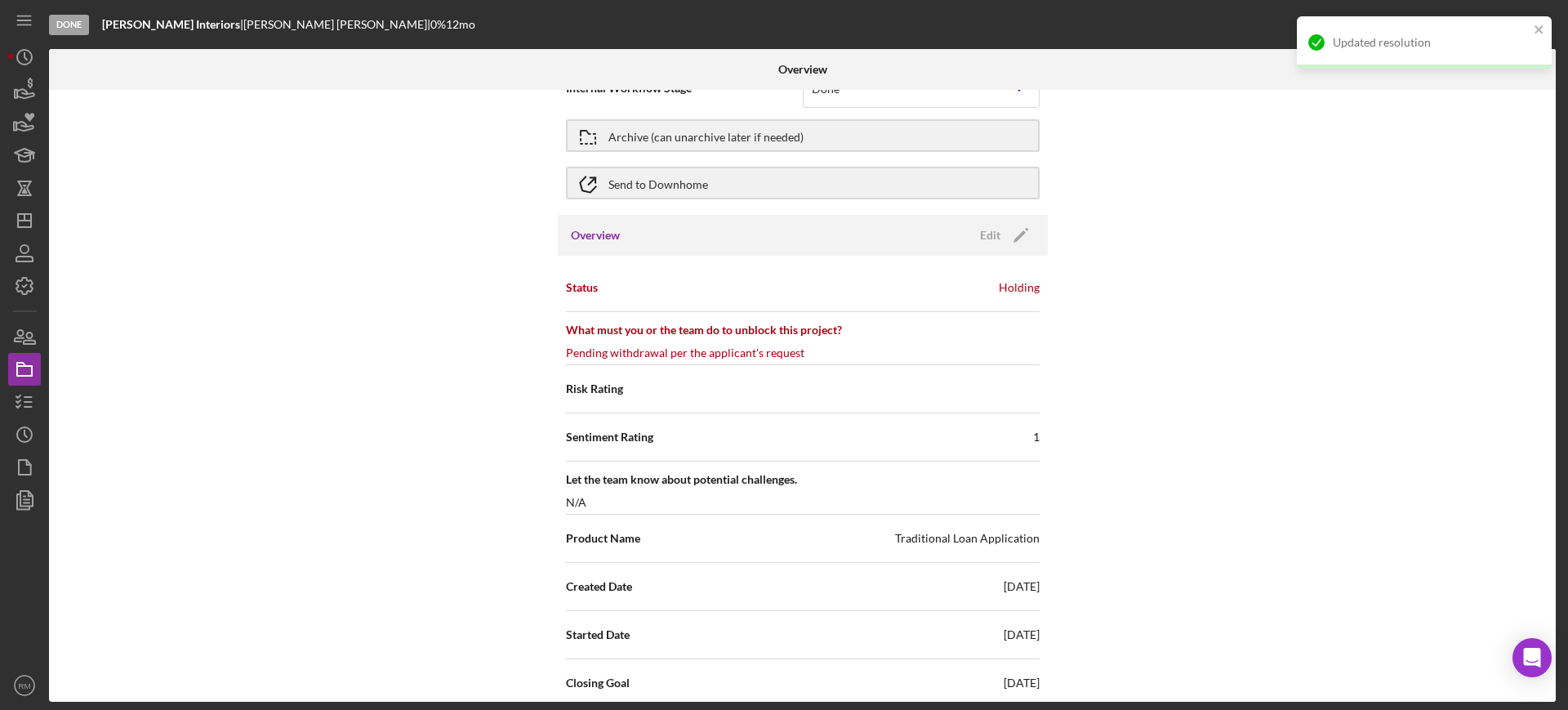
scroll to position [0, 0]
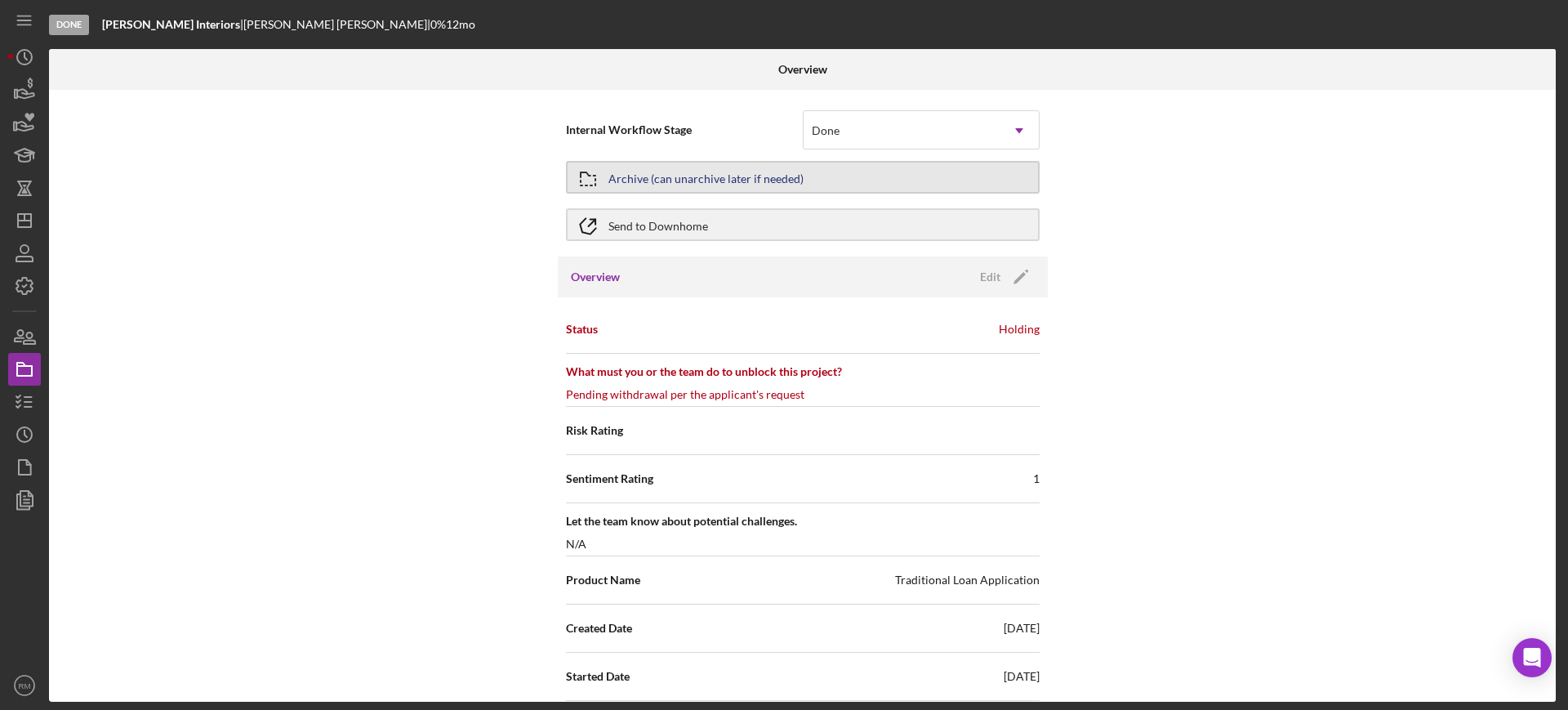
click at [711, 182] on div "Archive (can unarchive later if needed)" at bounding box center [706, 178] width 195 height 30
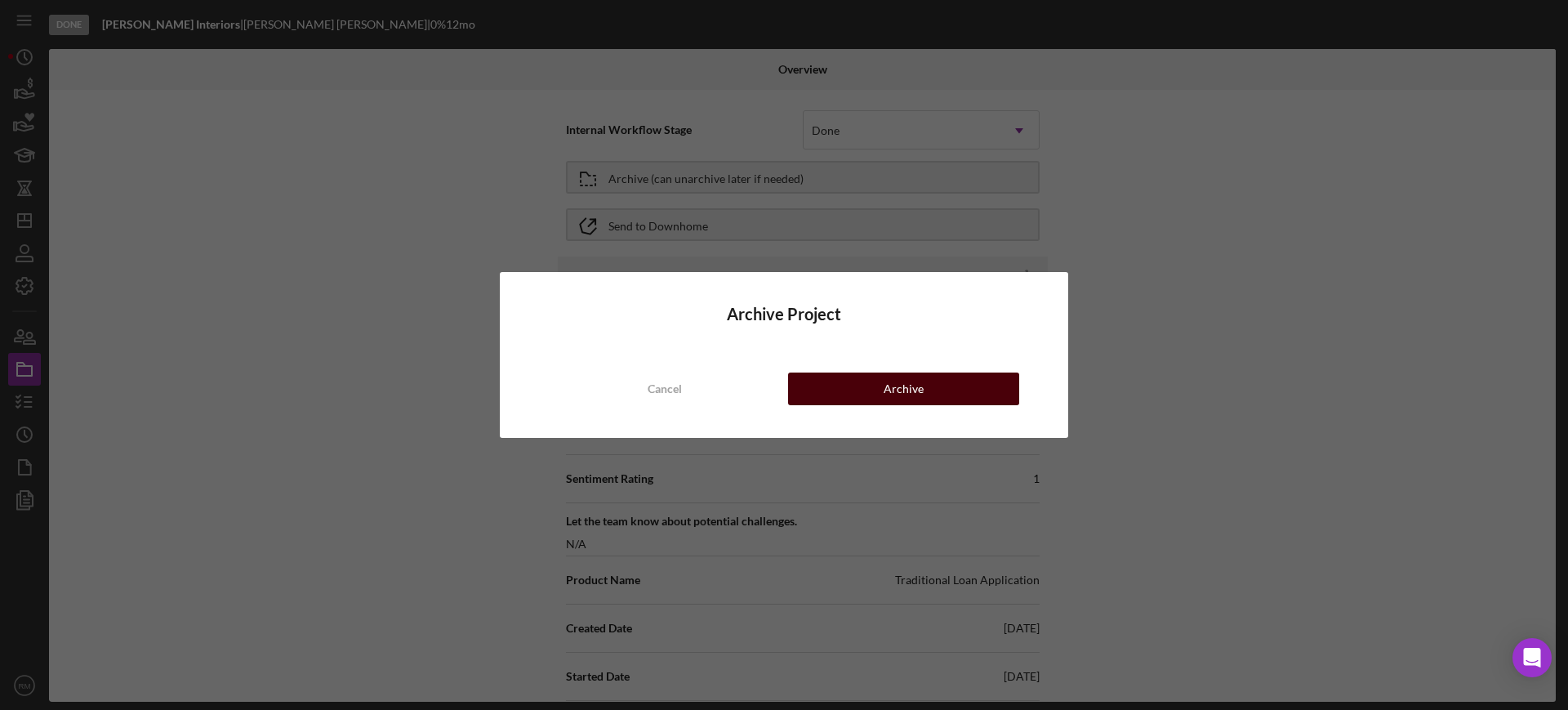
click at [865, 386] on button "Archive" at bounding box center [904, 388] width 231 height 32
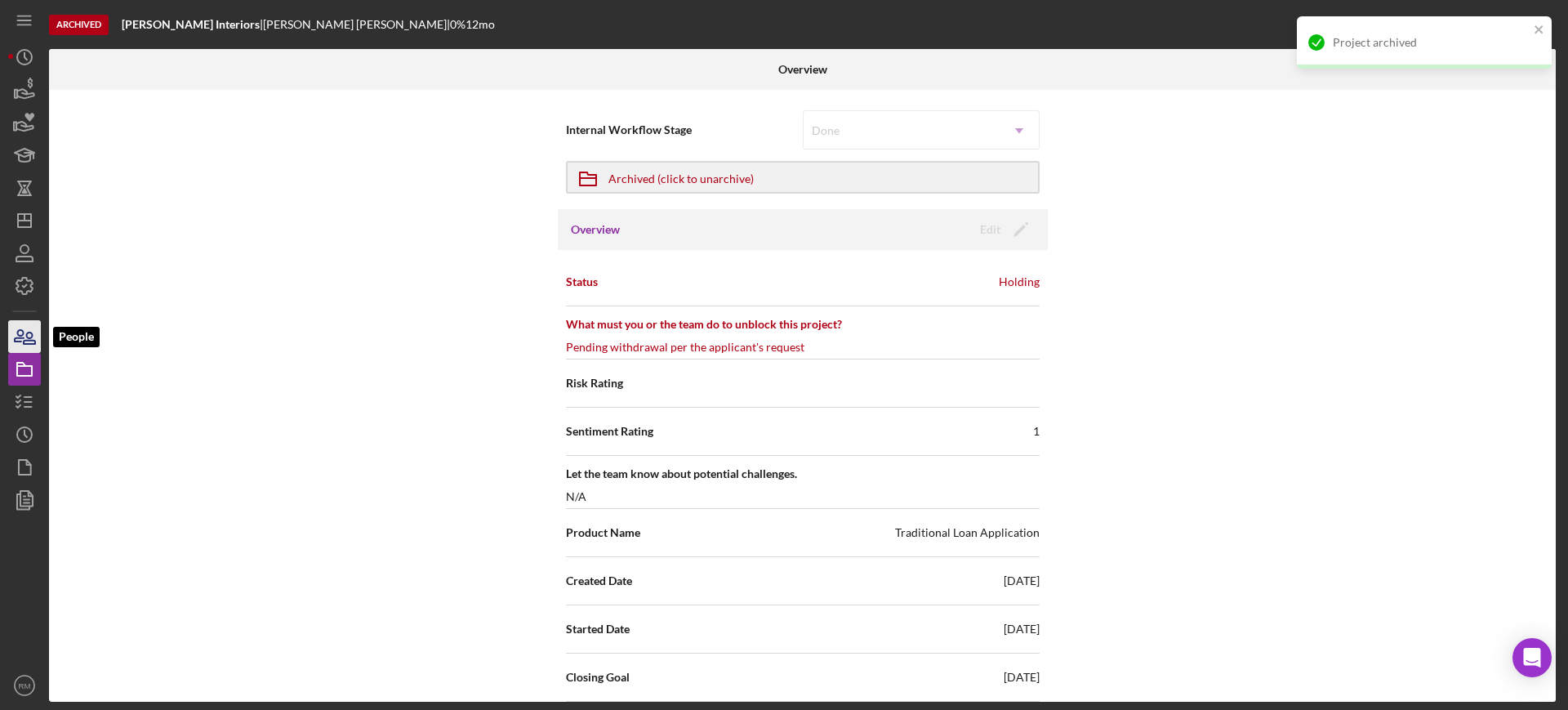
click at [8, 340] on icon "button" at bounding box center [25, 336] width 41 height 41
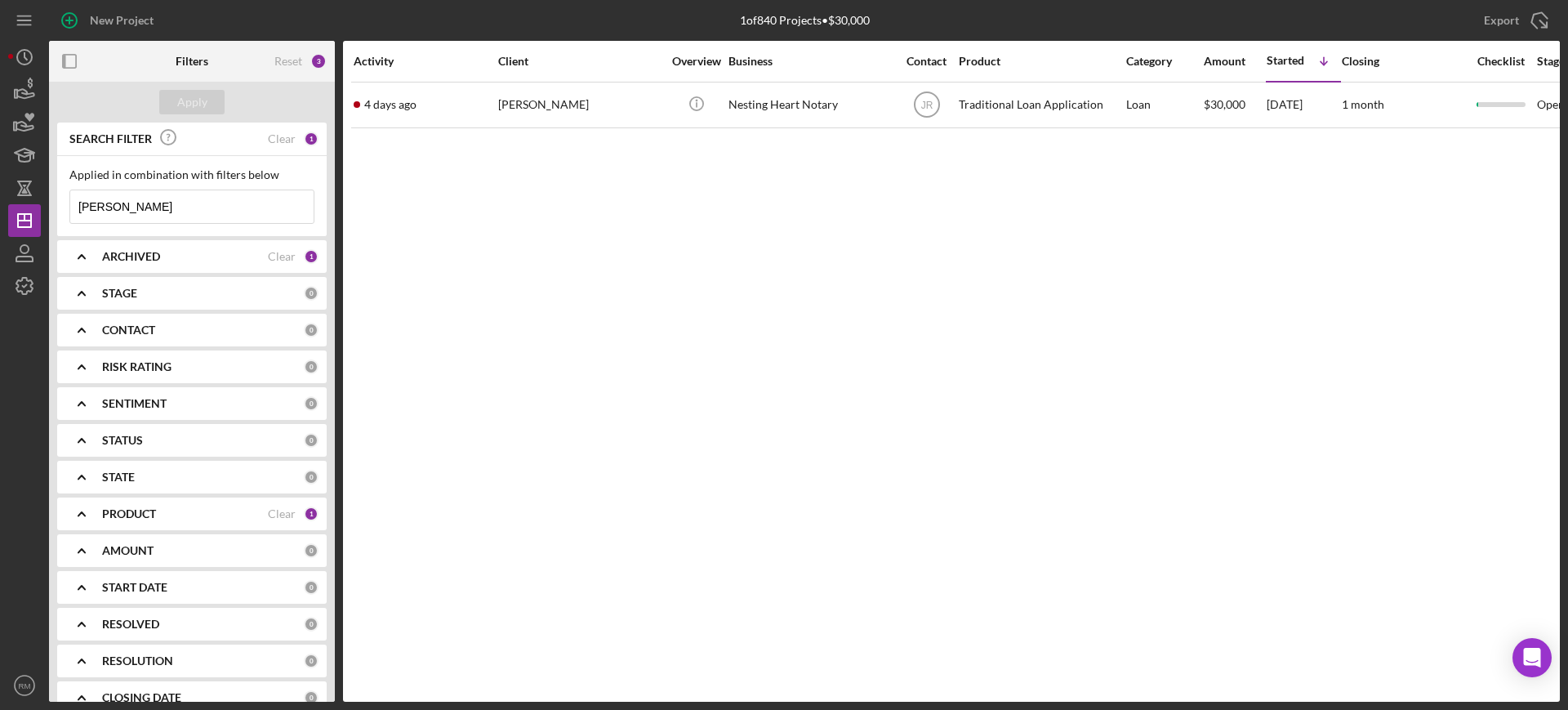
click at [150, 210] on input "[PERSON_NAME]" at bounding box center [192, 206] width 243 height 32
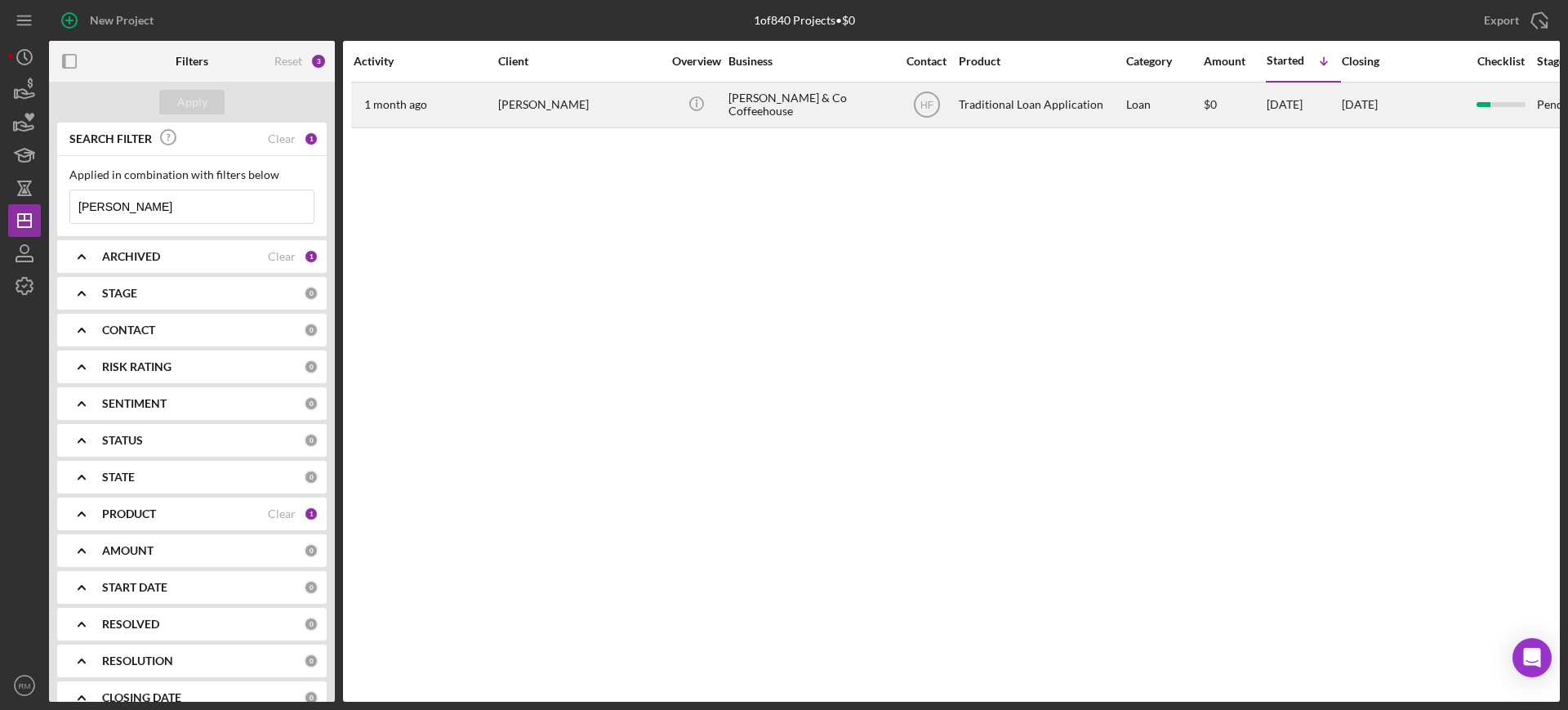
type input "[PERSON_NAME]"
click at [418, 105] on time "1 month ago" at bounding box center [396, 104] width 63 height 13
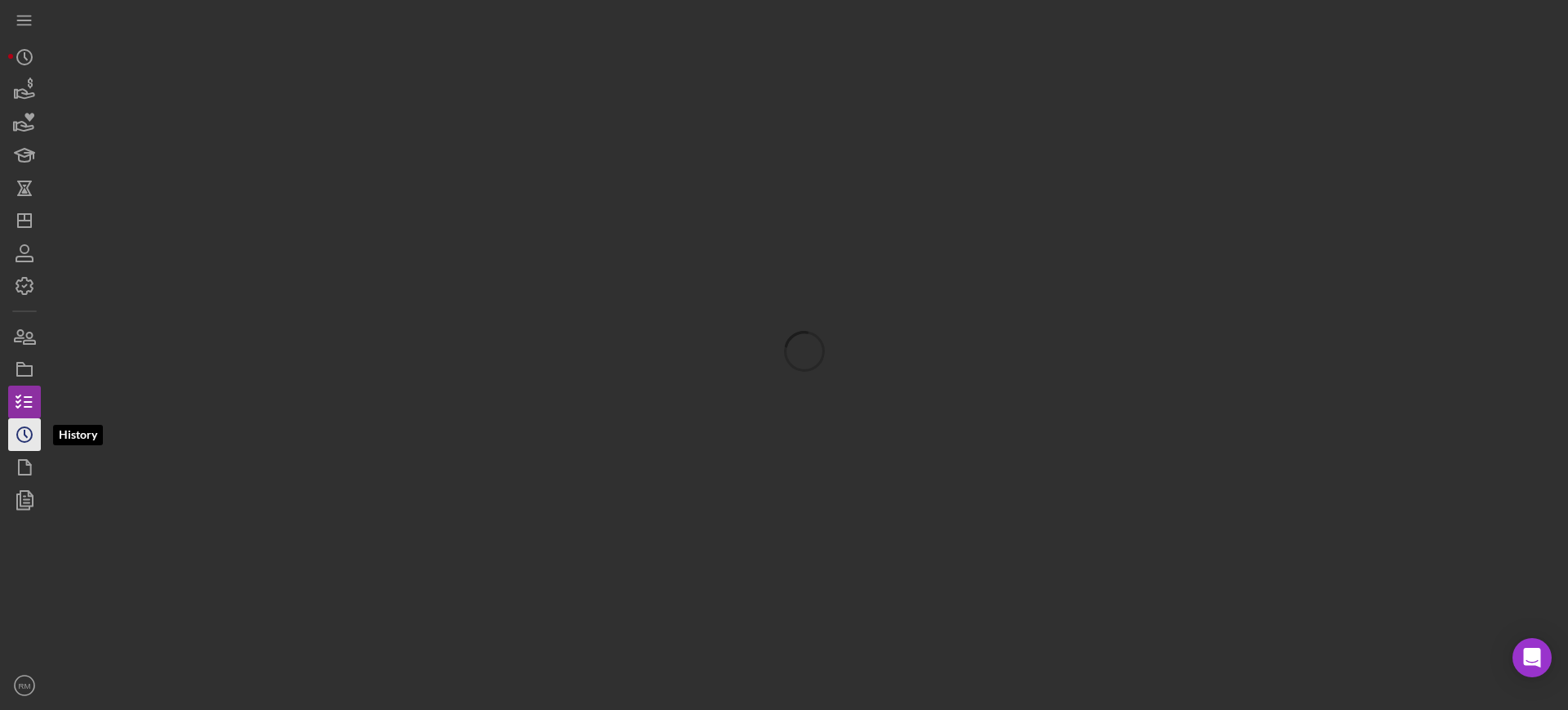
click at [18, 431] on circle "button" at bounding box center [25, 434] width 15 height 15
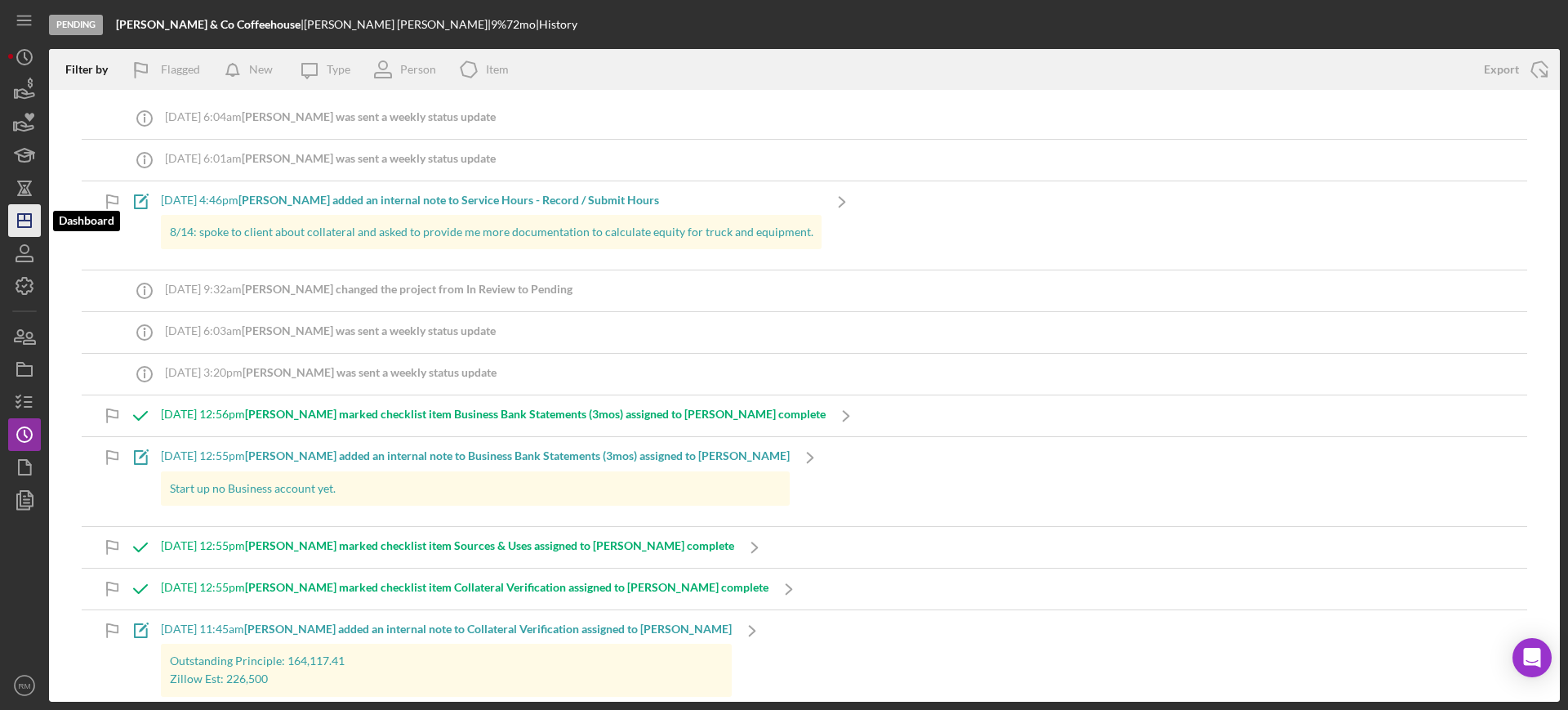
click at [22, 229] on icon "Icon/Dashboard" at bounding box center [25, 221] width 41 height 41
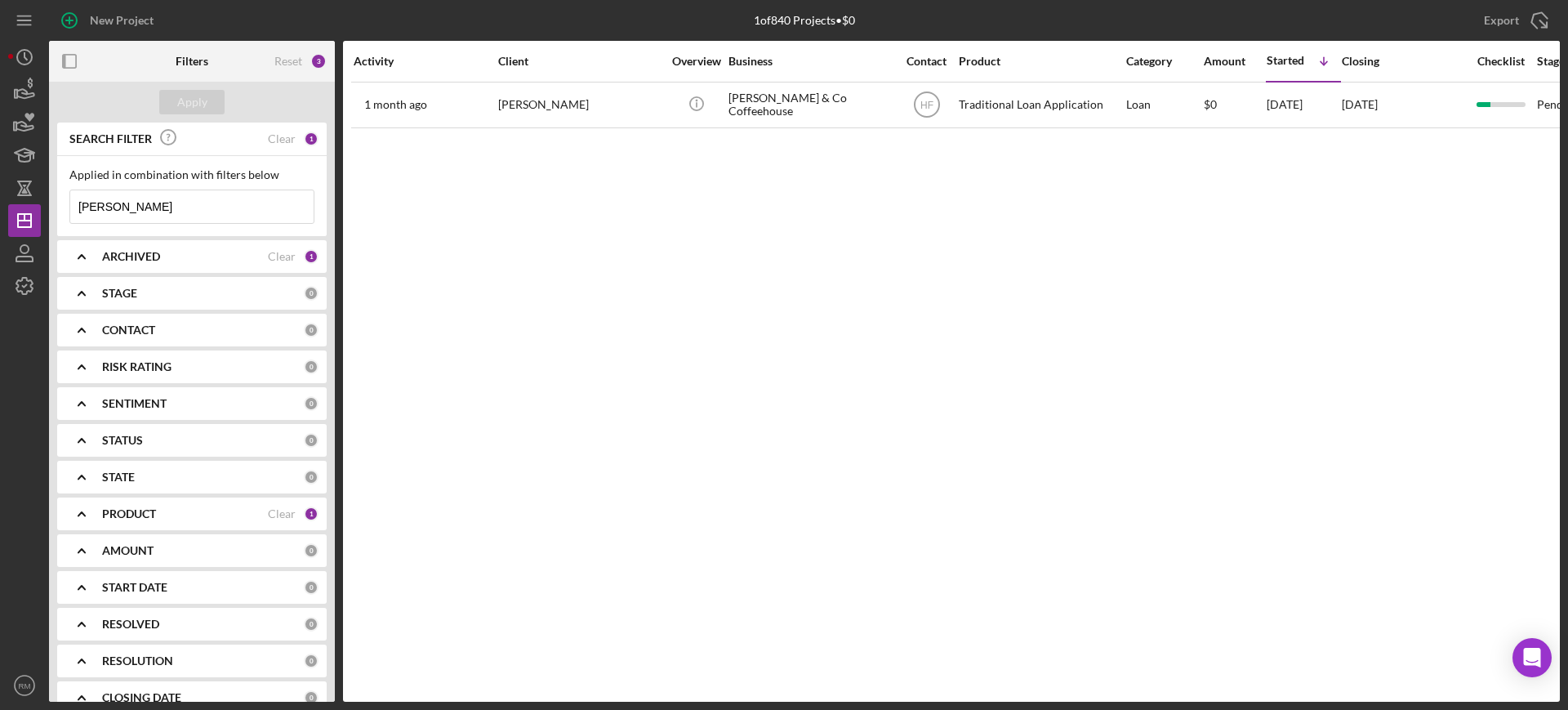
click at [152, 200] on input "[PERSON_NAME]" at bounding box center [192, 206] width 243 height 32
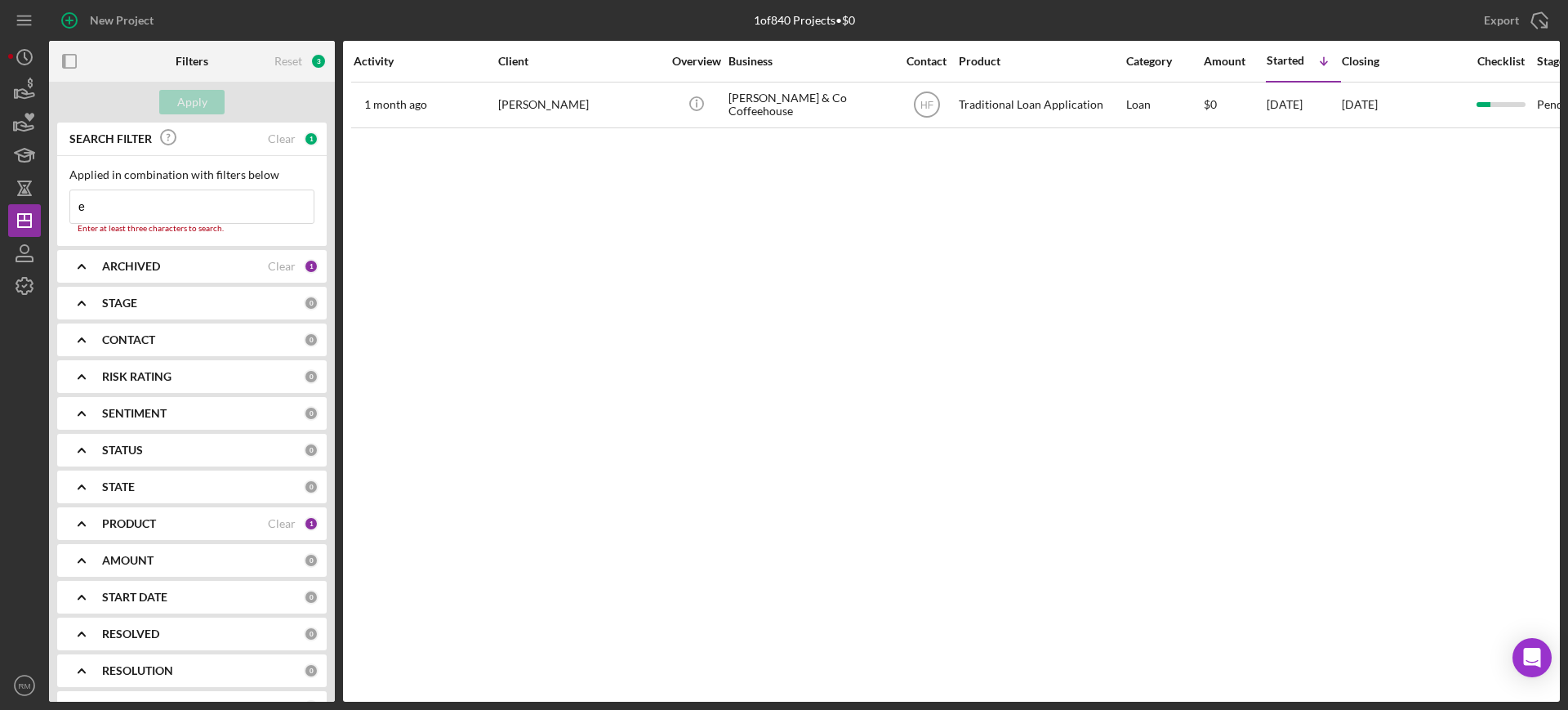
click at [152, 200] on input "e" at bounding box center [192, 206] width 243 height 32
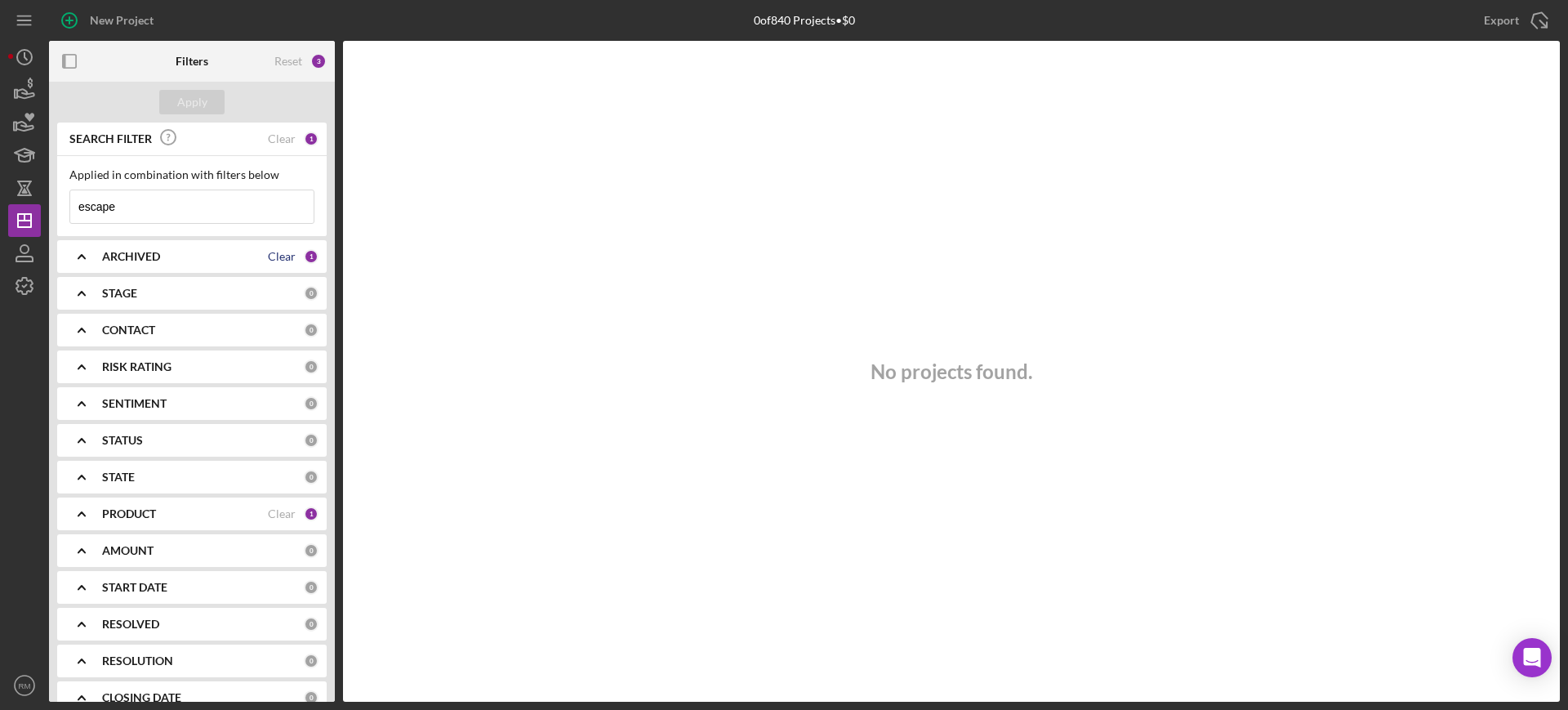
click at [284, 251] on div "Clear" at bounding box center [282, 257] width 28 height 13
click at [200, 96] on div "Apply" at bounding box center [192, 102] width 31 height 25
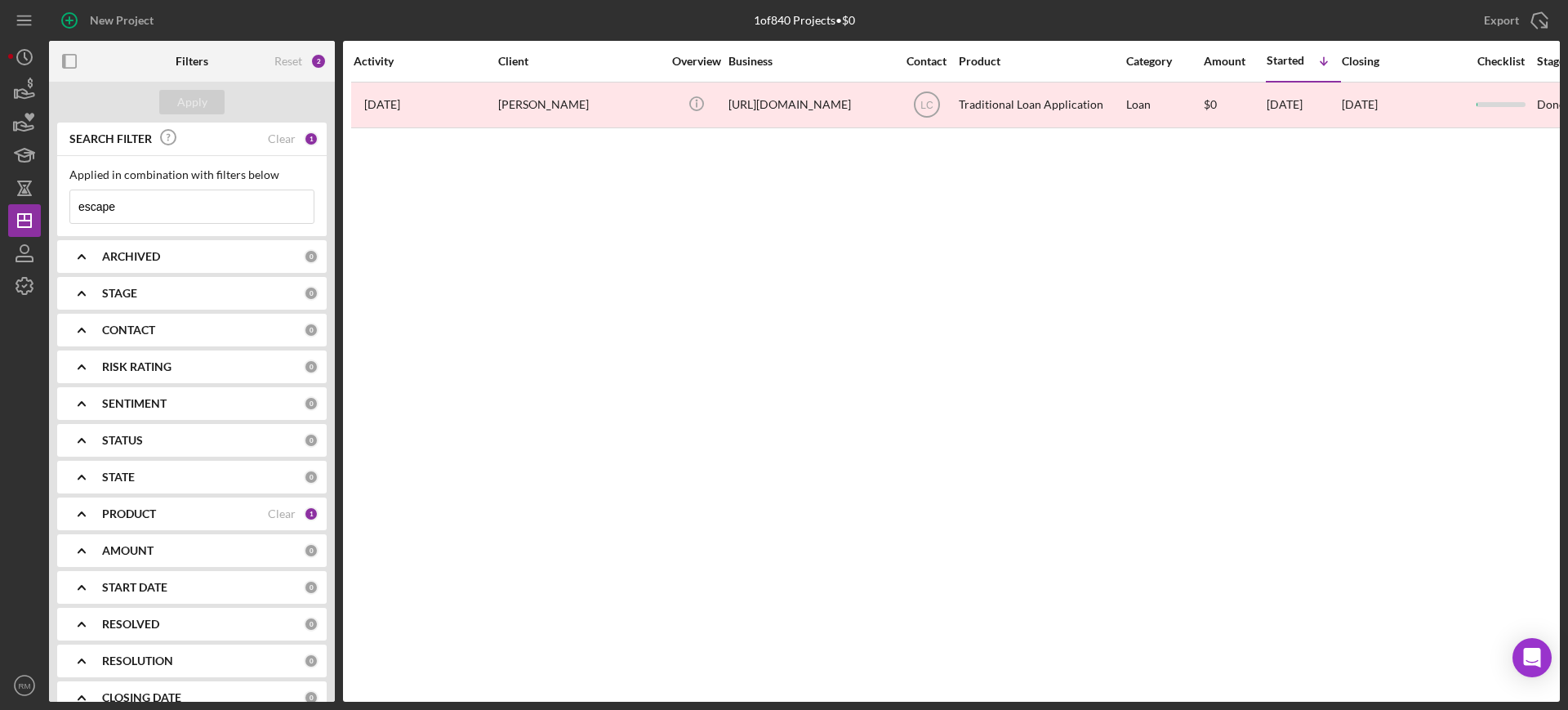
click at [198, 200] on input "escape" at bounding box center [192, 206] width 243 height 32
click at [201, 202] on input "metal" at bounding box center [192, 206] width 243 height 32
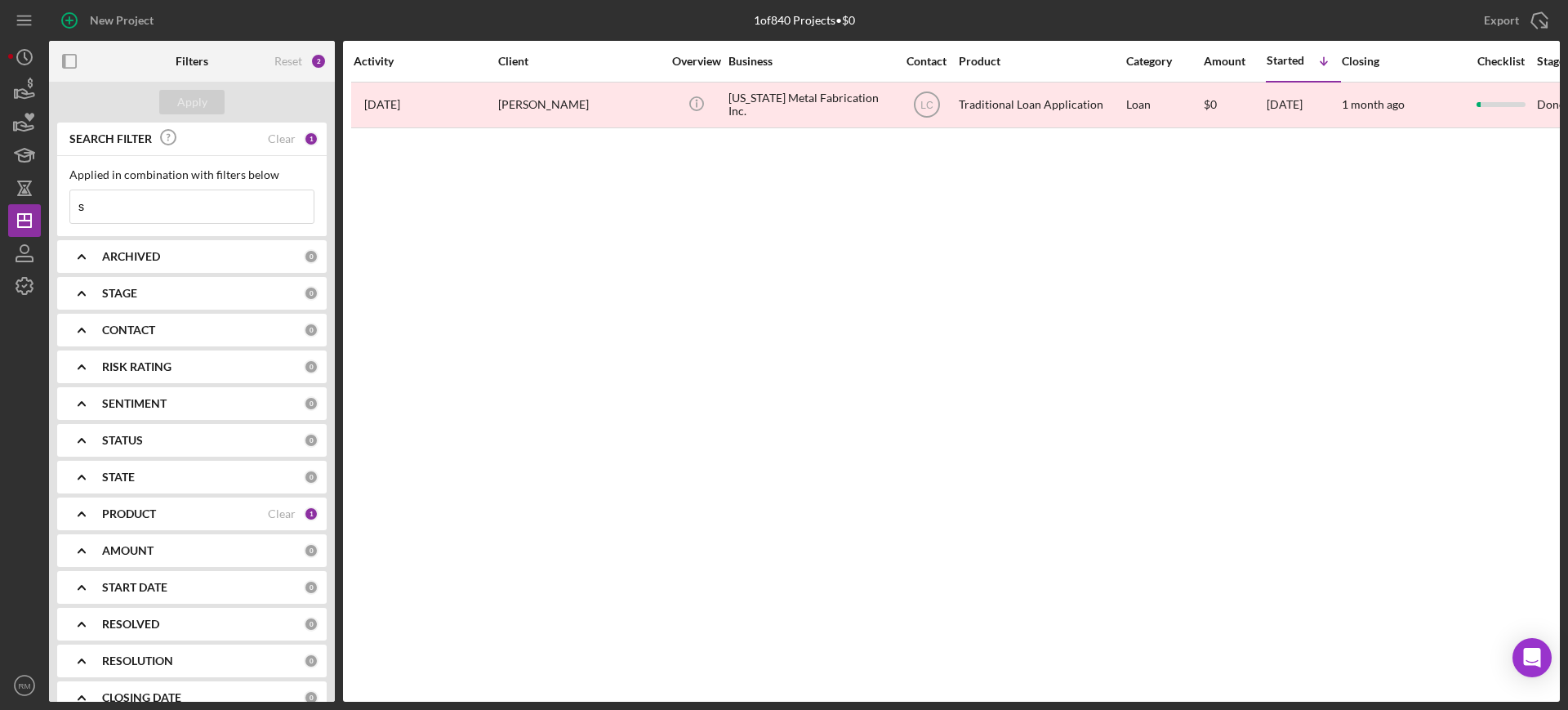
click at [201, 202] on input "s" at bounding box center [192, 206] width 243 height 32
click at [200, 205] on input "somnoire" at bounding box center [192, 206] width 243 height 32
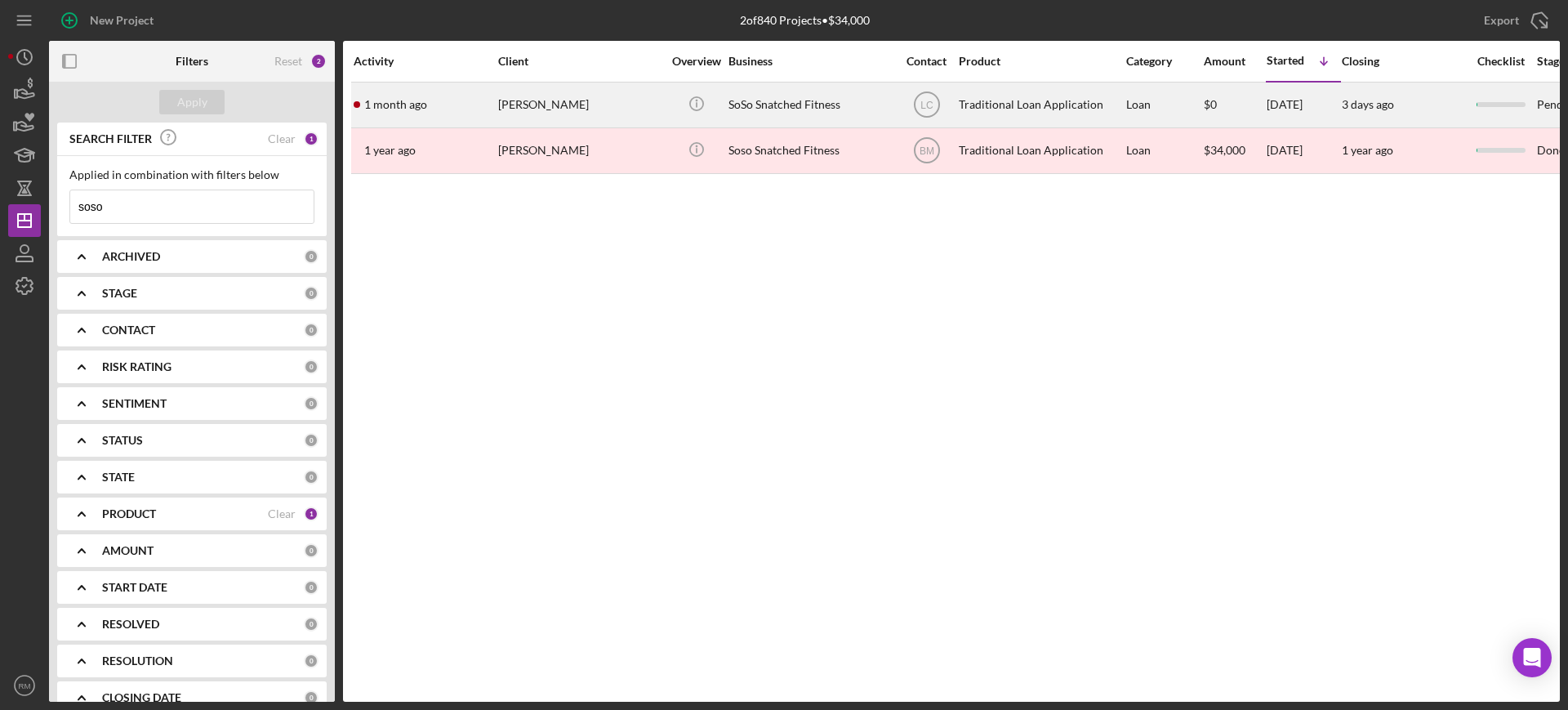
type input "soso"
click at [495, 103] on div "[DATE] [PERSON_NAME]" at bounding box center [425, 104] width 143 height 43
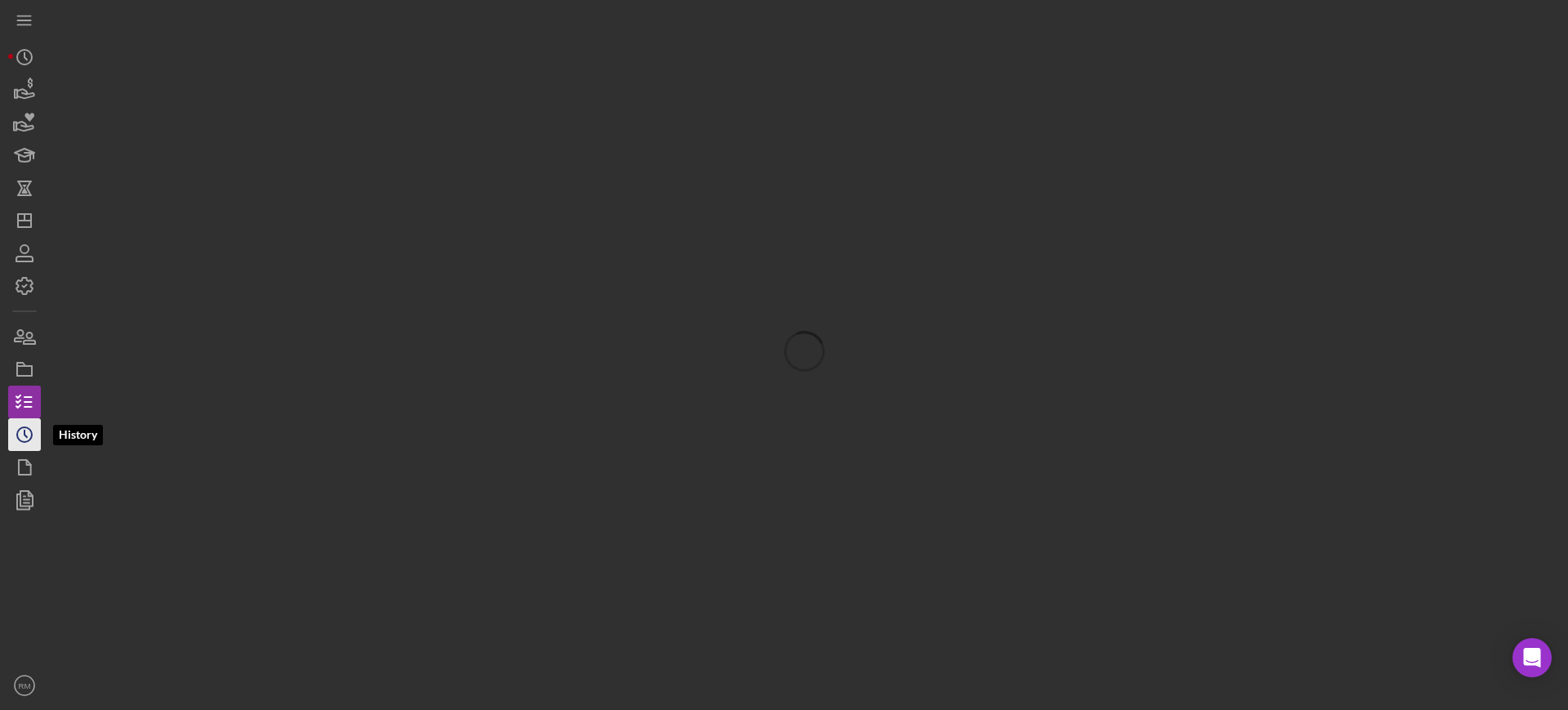
click at [29, 438] on icon "Icon/History" at bounding box center [25, 434] width 41 height 41
click at [26, 411] on icon "button" at bounding box center [25, 402] width 41 height 41
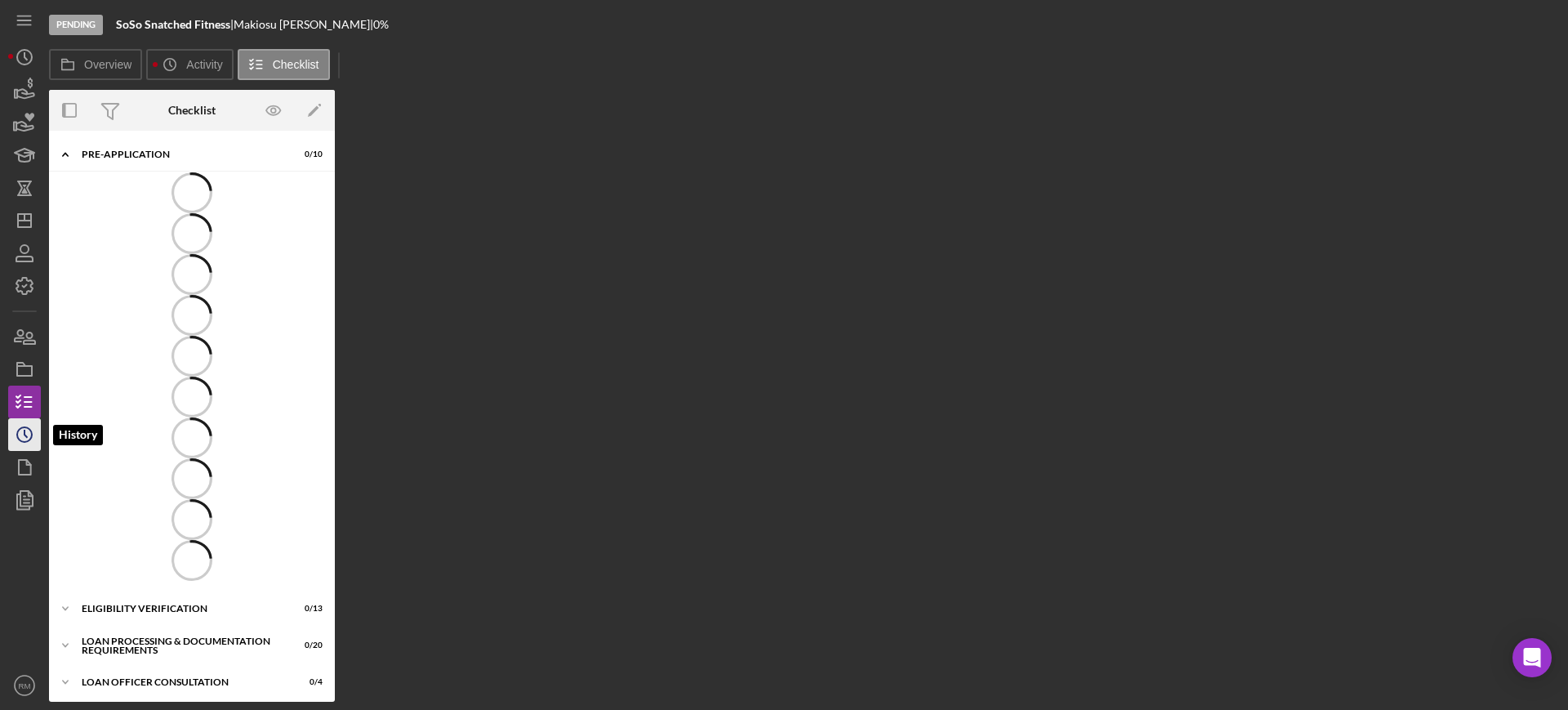
click at [25, 431] on polyline "button" at bounding box center [25, 433] width 3 height 6
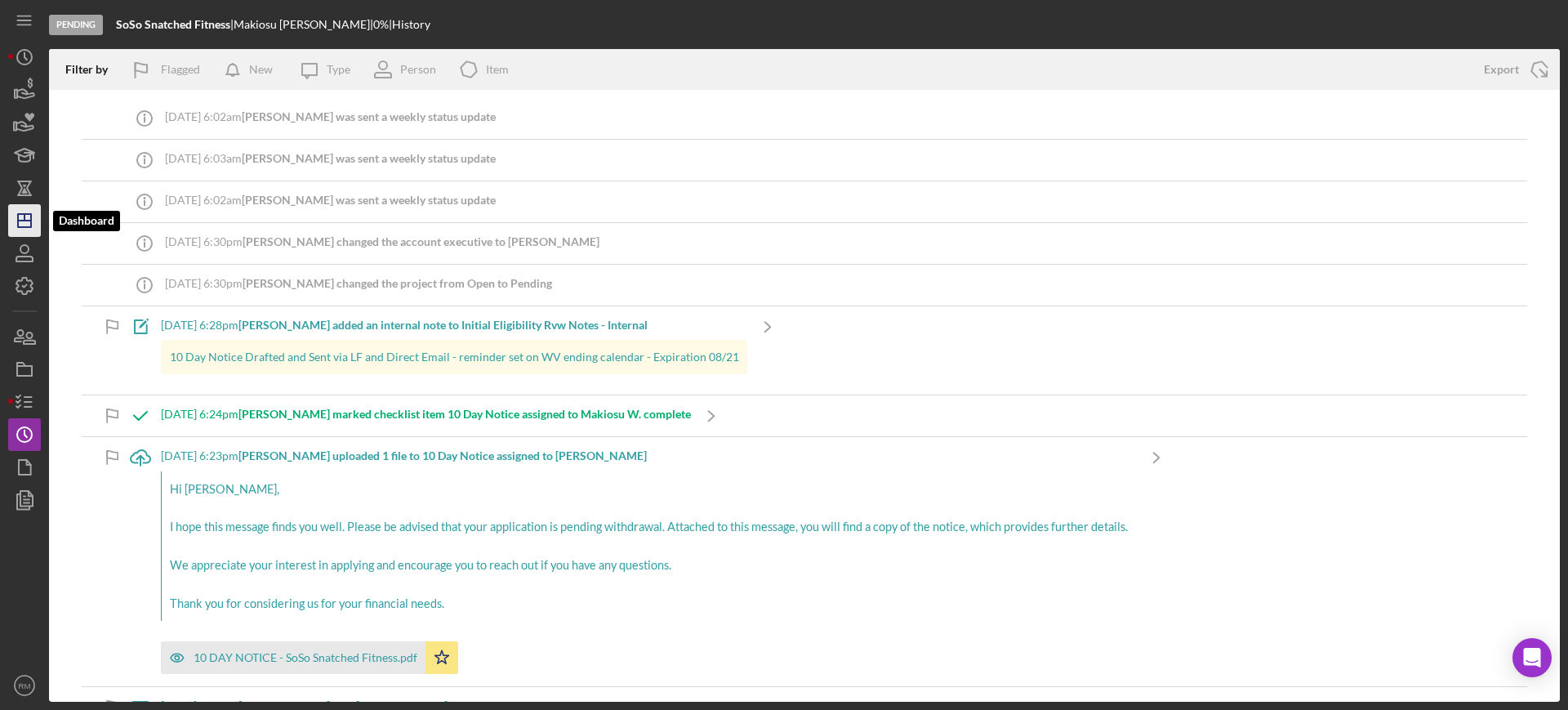
click at [39, 225] on icon "Icon/Dashboard" at bounding box center [25, 221] width 41 height 41
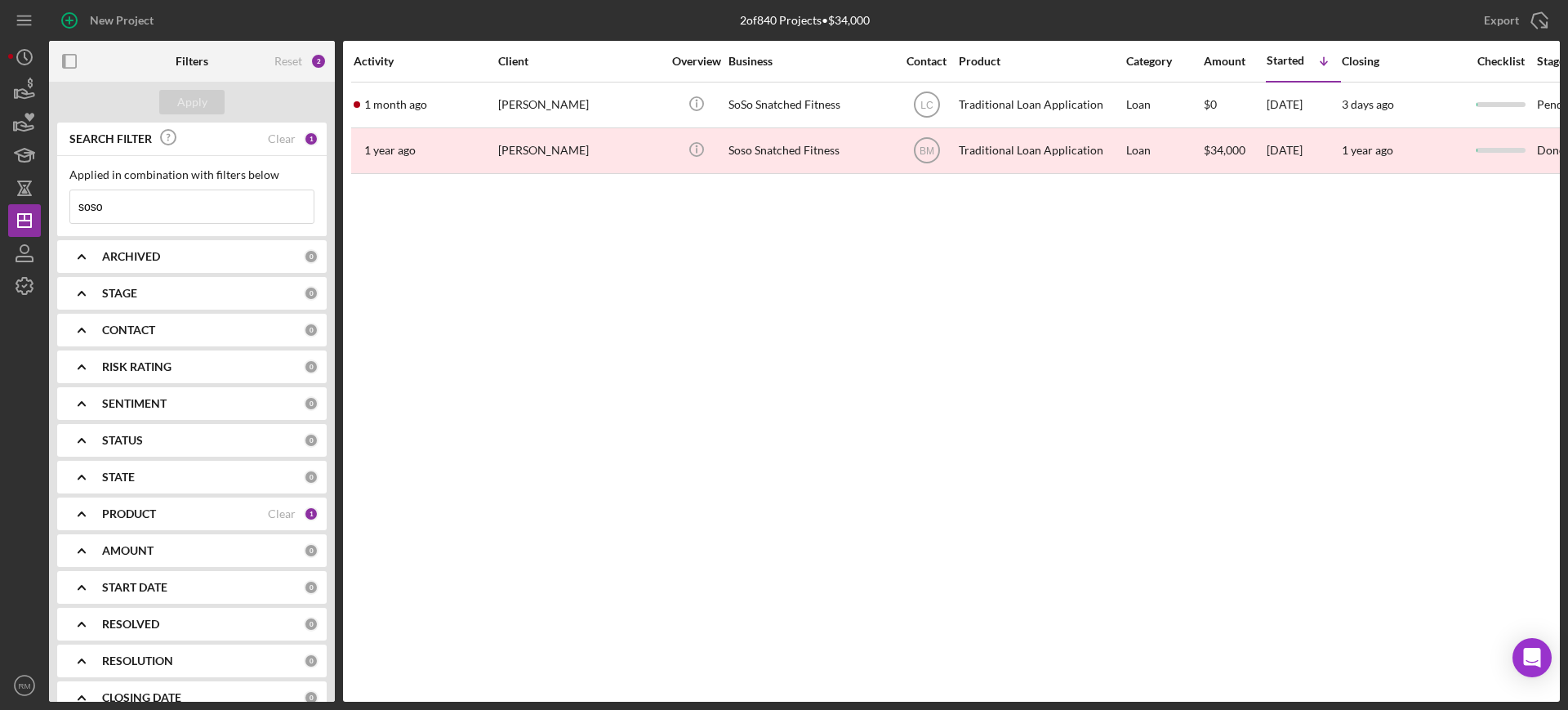
click at [197, 201] on input "soso" at bounding box center [192, 206] width 243 height 32
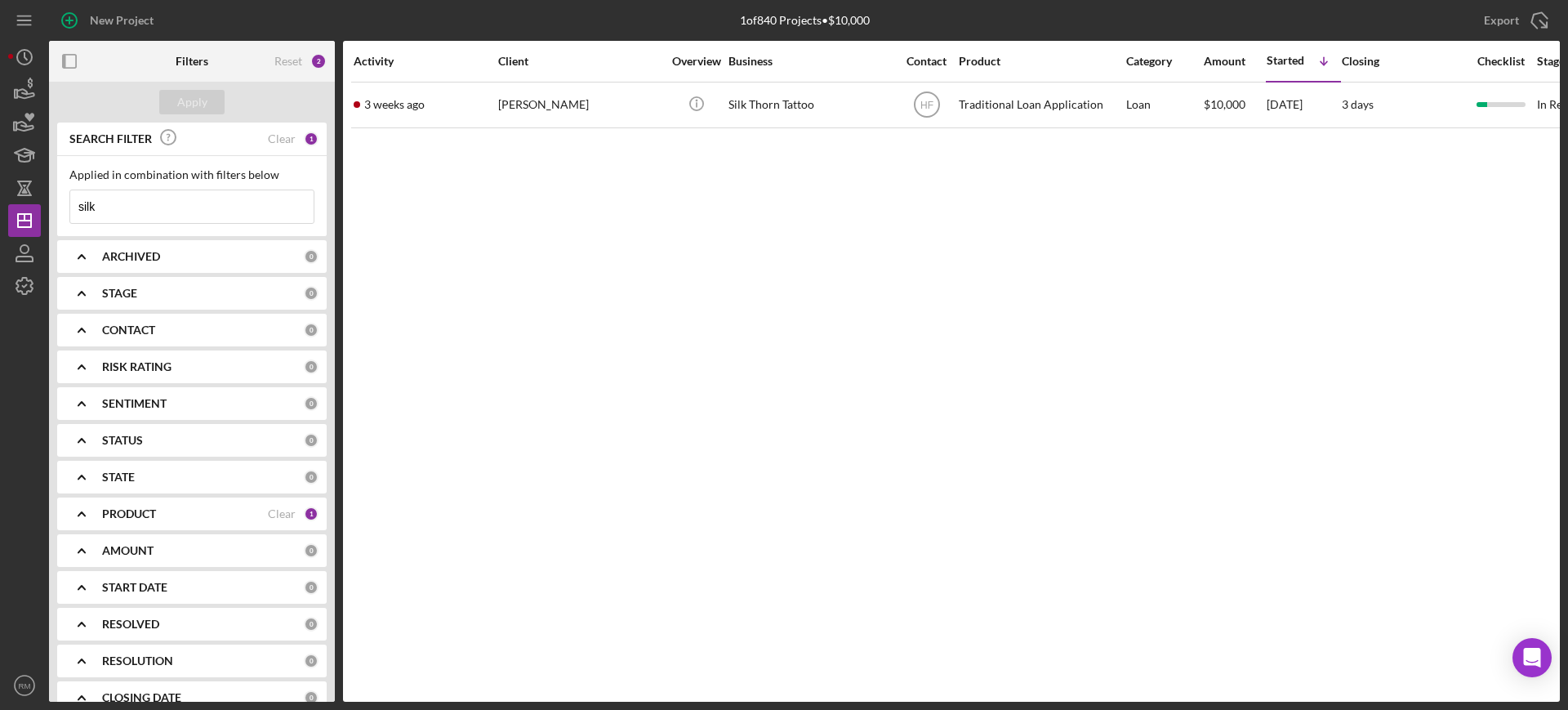
type input "silk"
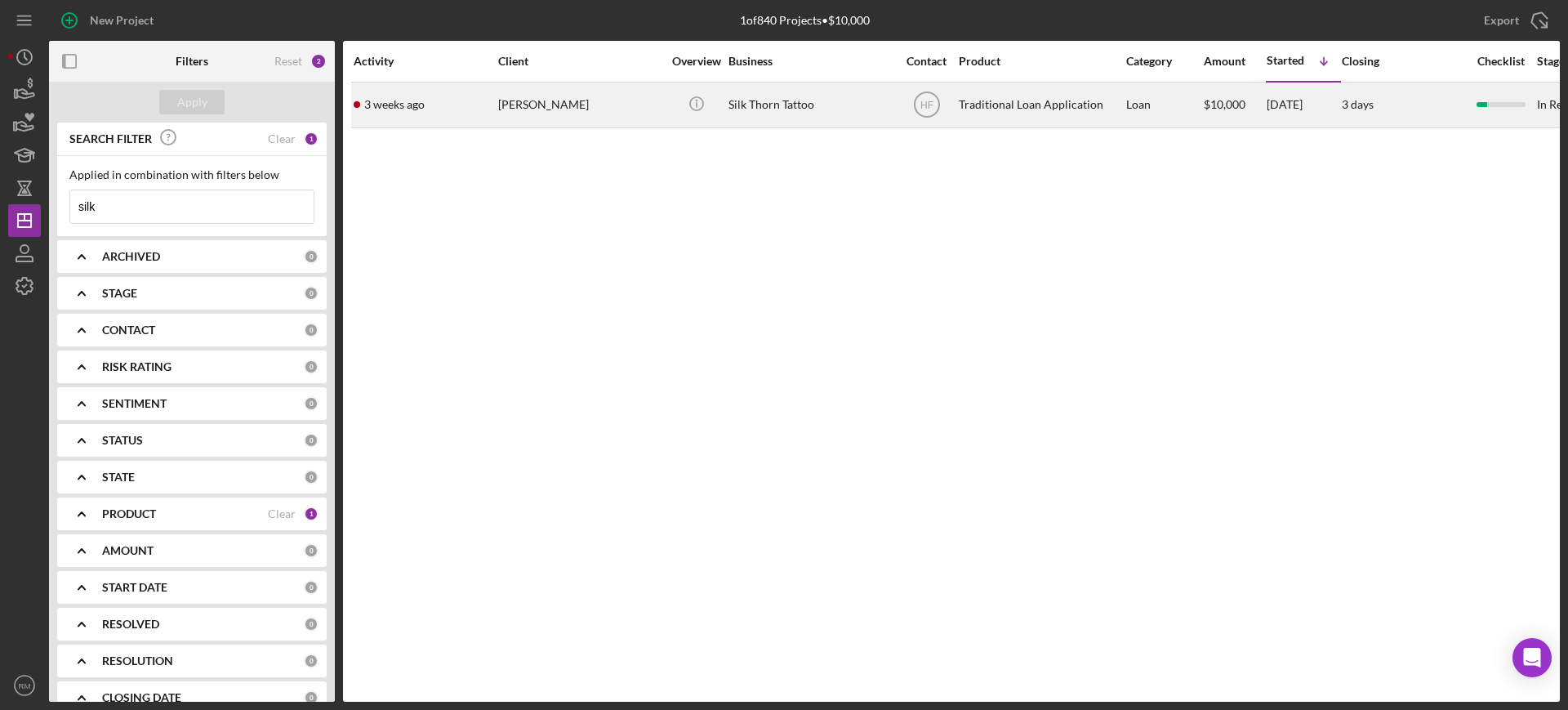
click at [526, 113] on div "[PERSON_NAME]" at bounding box center [580, 104] width 164 height 43
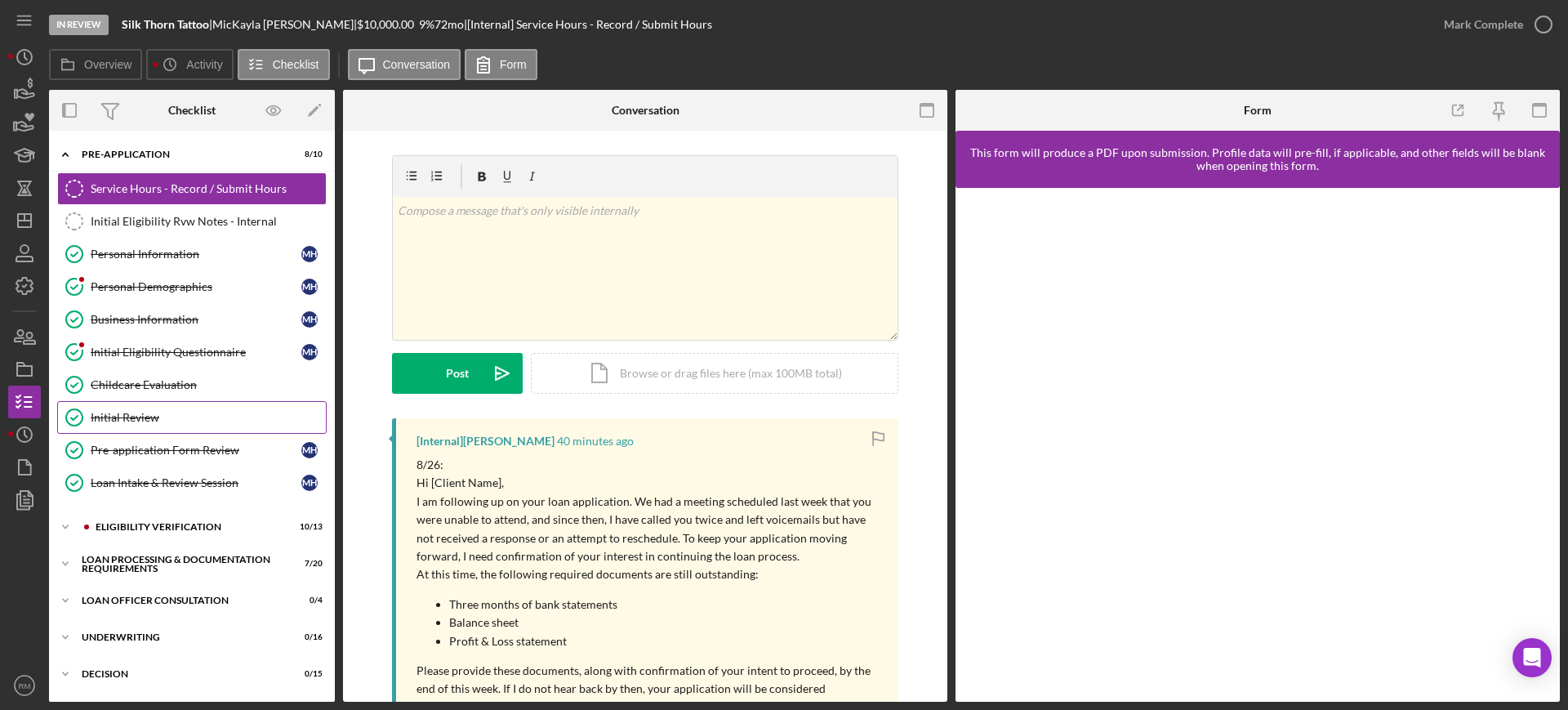
scroll to position [218, 0]
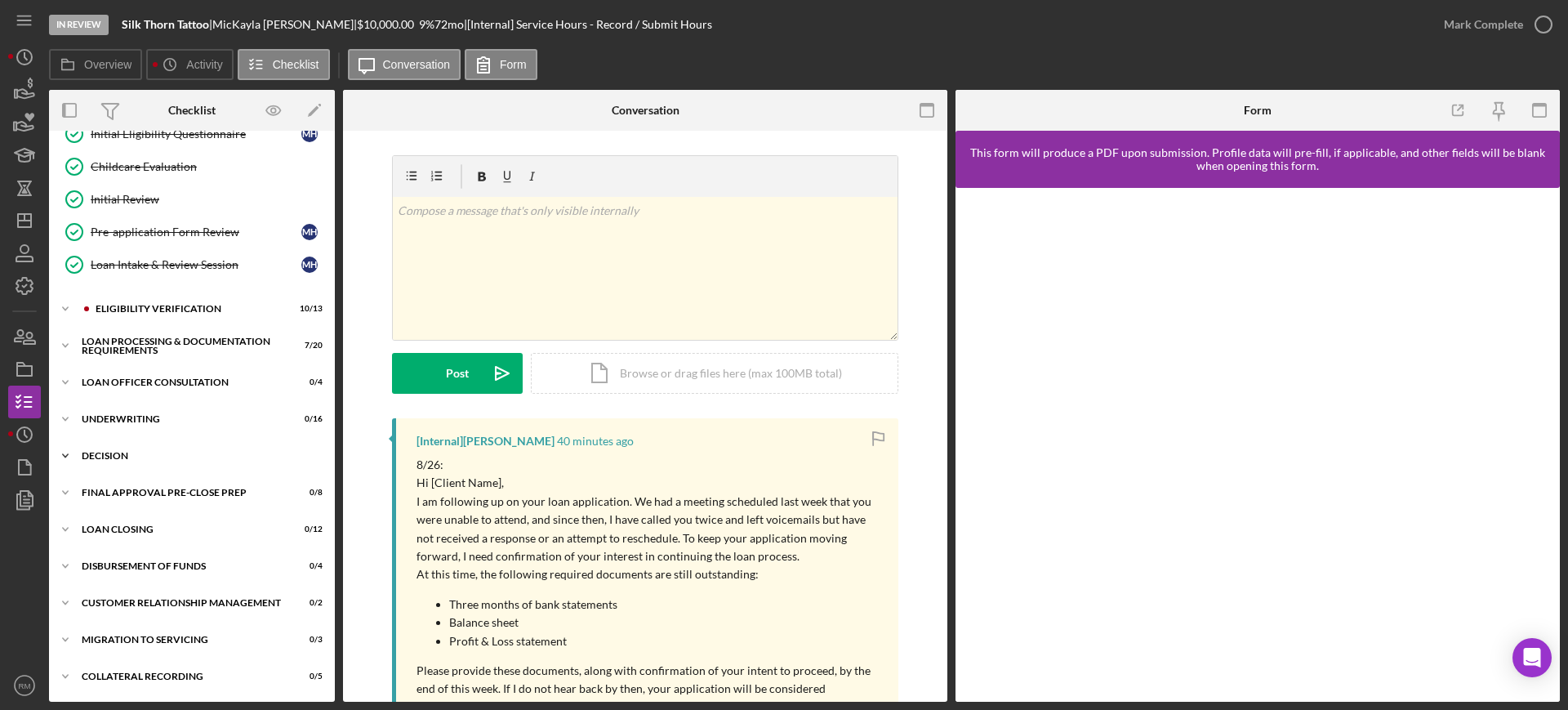
click at [133, 463] on div "Icon/Expander Decision 0 / 15" at bounding box center [192, 455] width 286 height 32
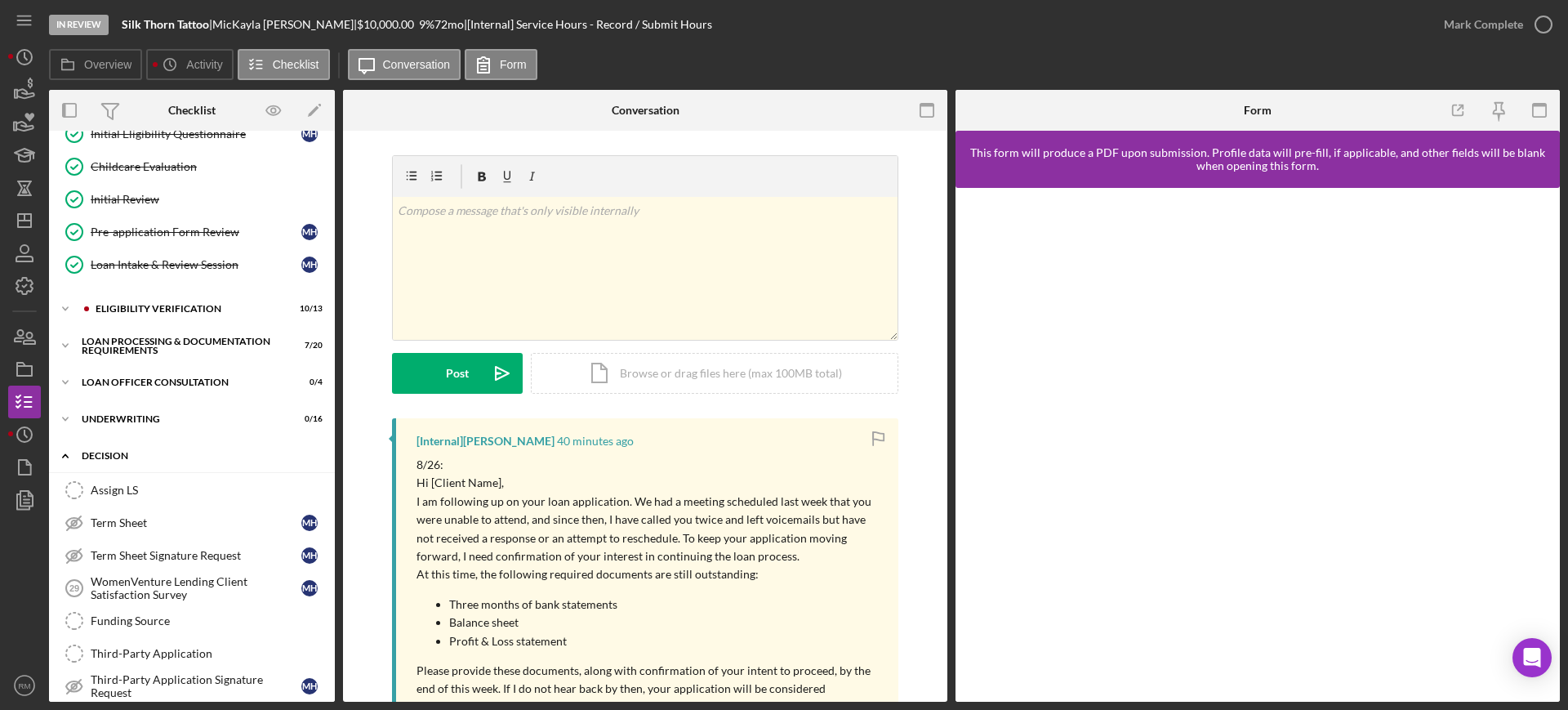
scroll to position [717, 0]
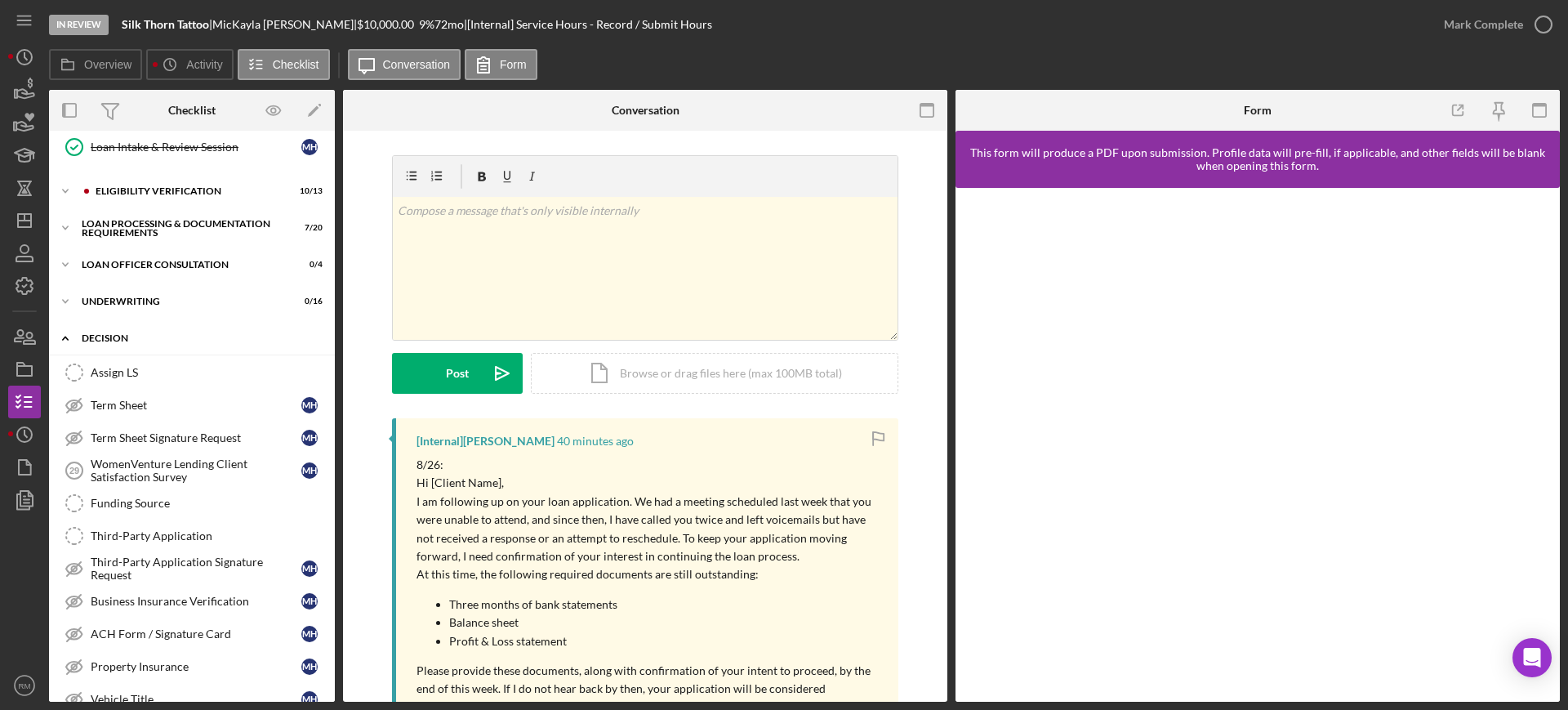
click at [131, 346] on div "Icon/Expander Decision 0 / 15" at bounding box center [192, 339] width 286 height 33
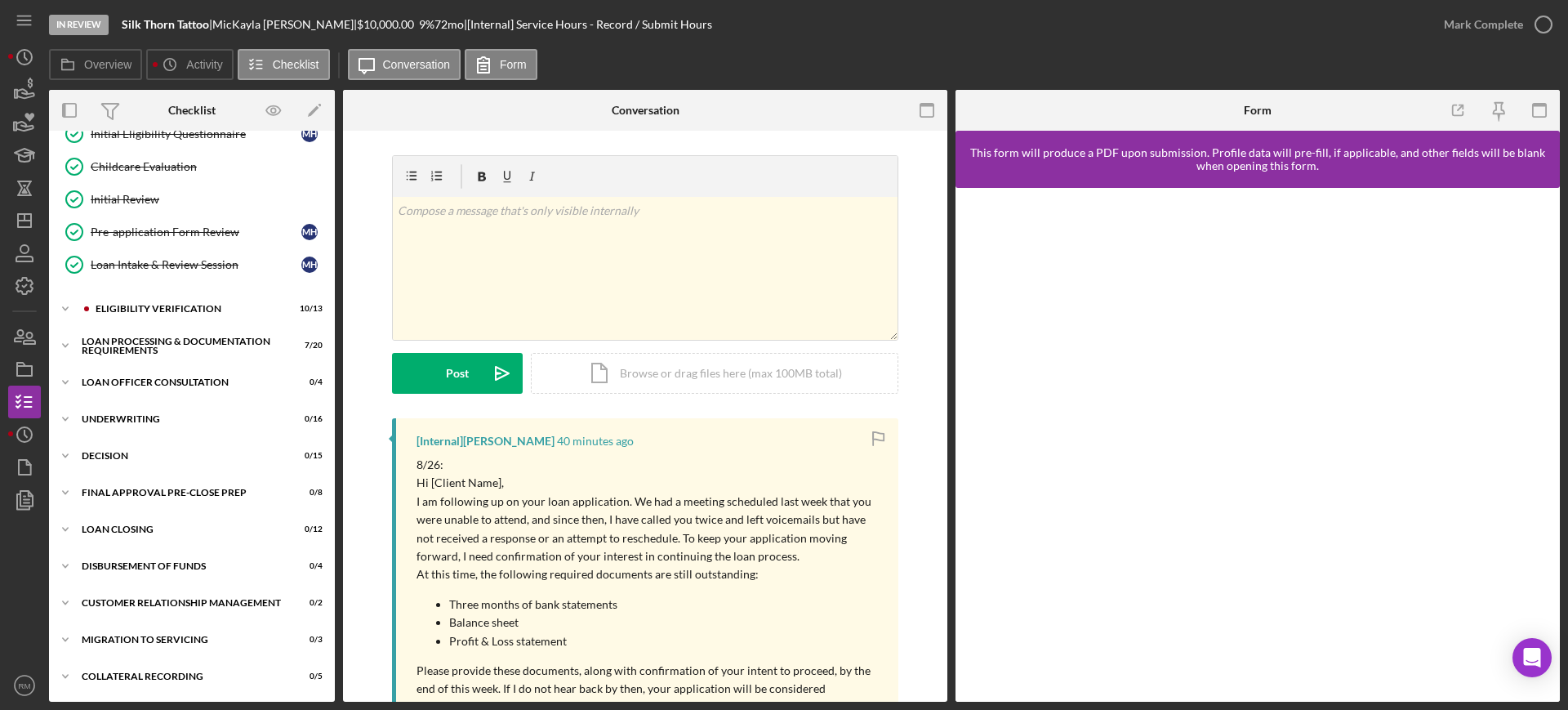
click at [138, 401] on div "Icon/Expander Pre-Application 8 / 10 Service Hours - Record / Submit Hours Serv…" at bounding box center [192, 306] width 286 height 773
click at [138, 408] on div "Icon/Expander Underwriting 0 / 16" at bounding box center [192, 418] width 286 height 32
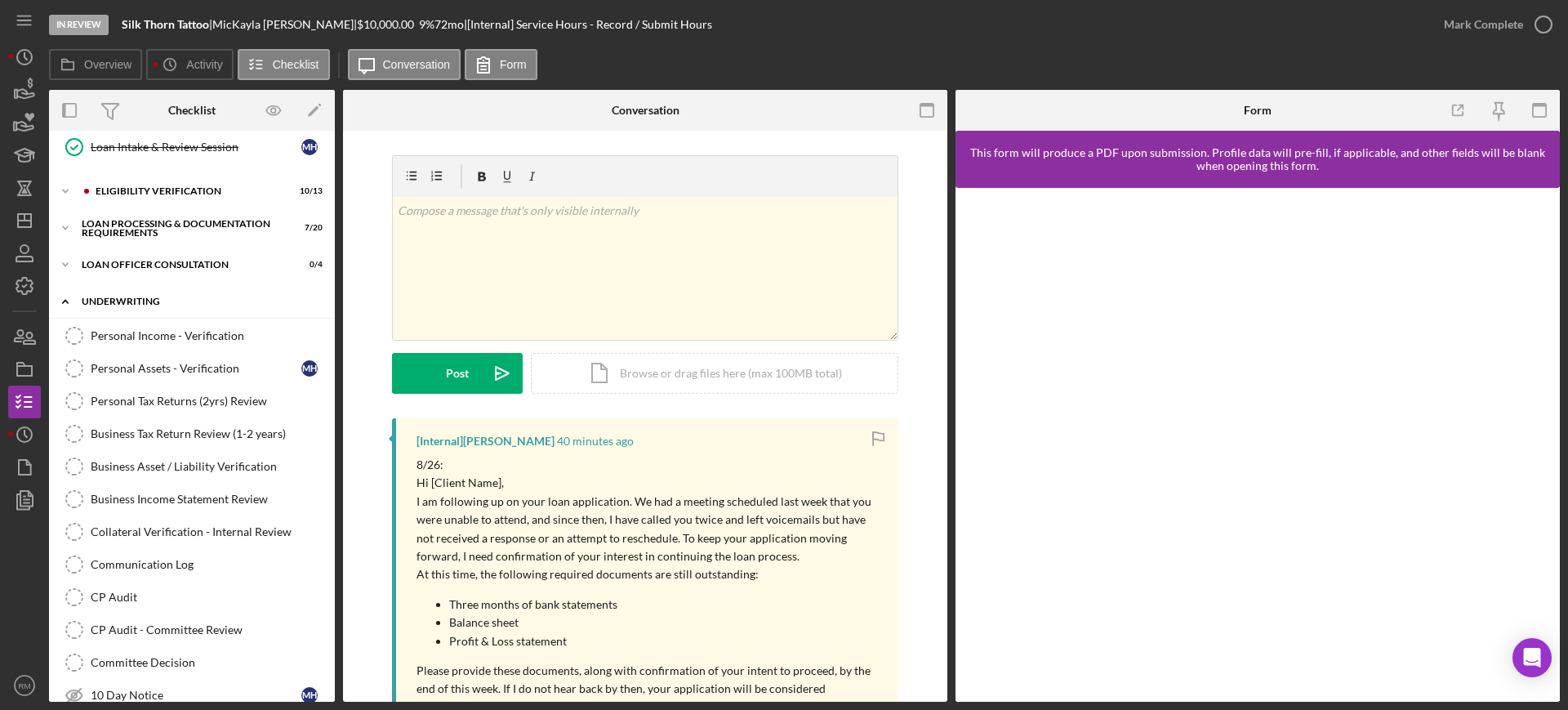
scroll to position [750, 0]
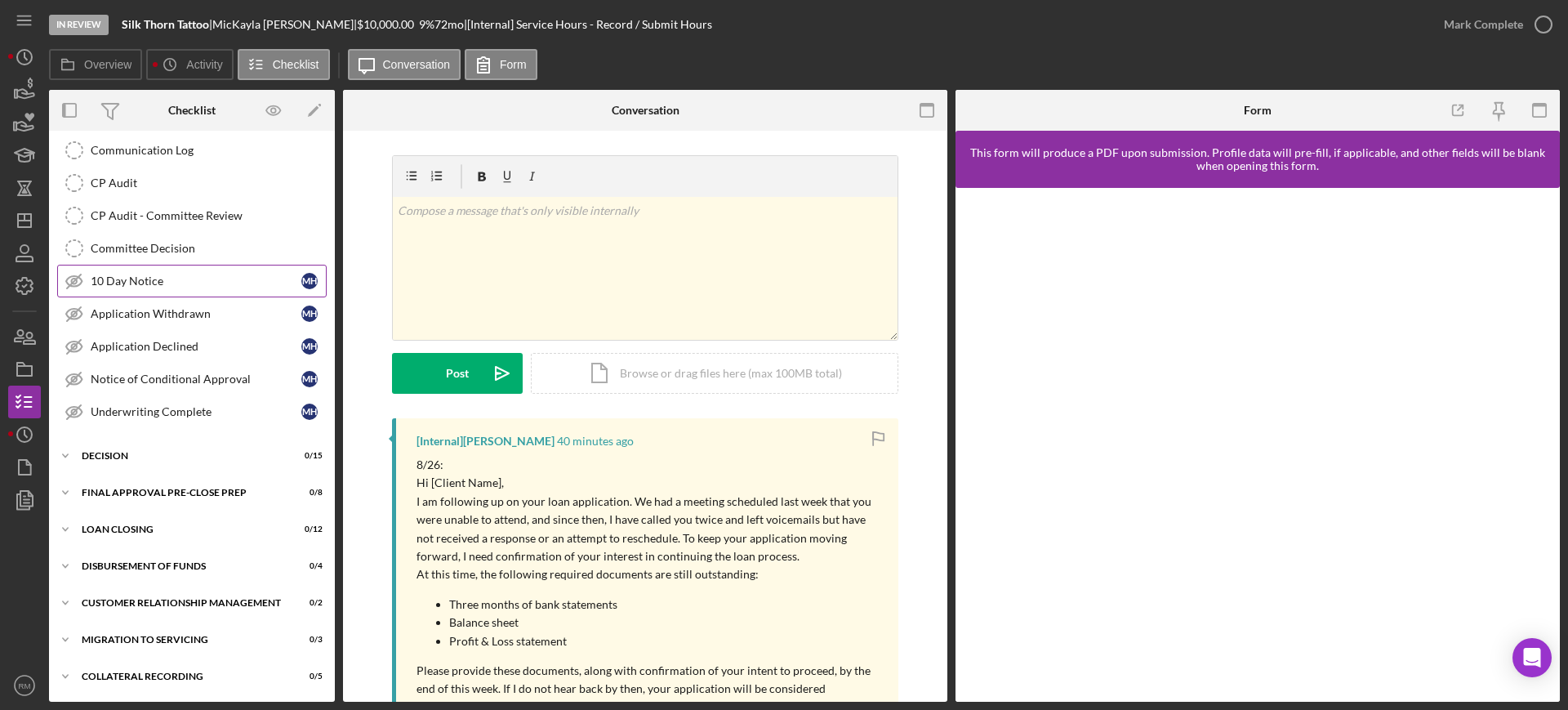
click at [197, 291] on link "10 Day Notice 10 Day Notice M H" at bounding box center [192, 280] width 270 height 32
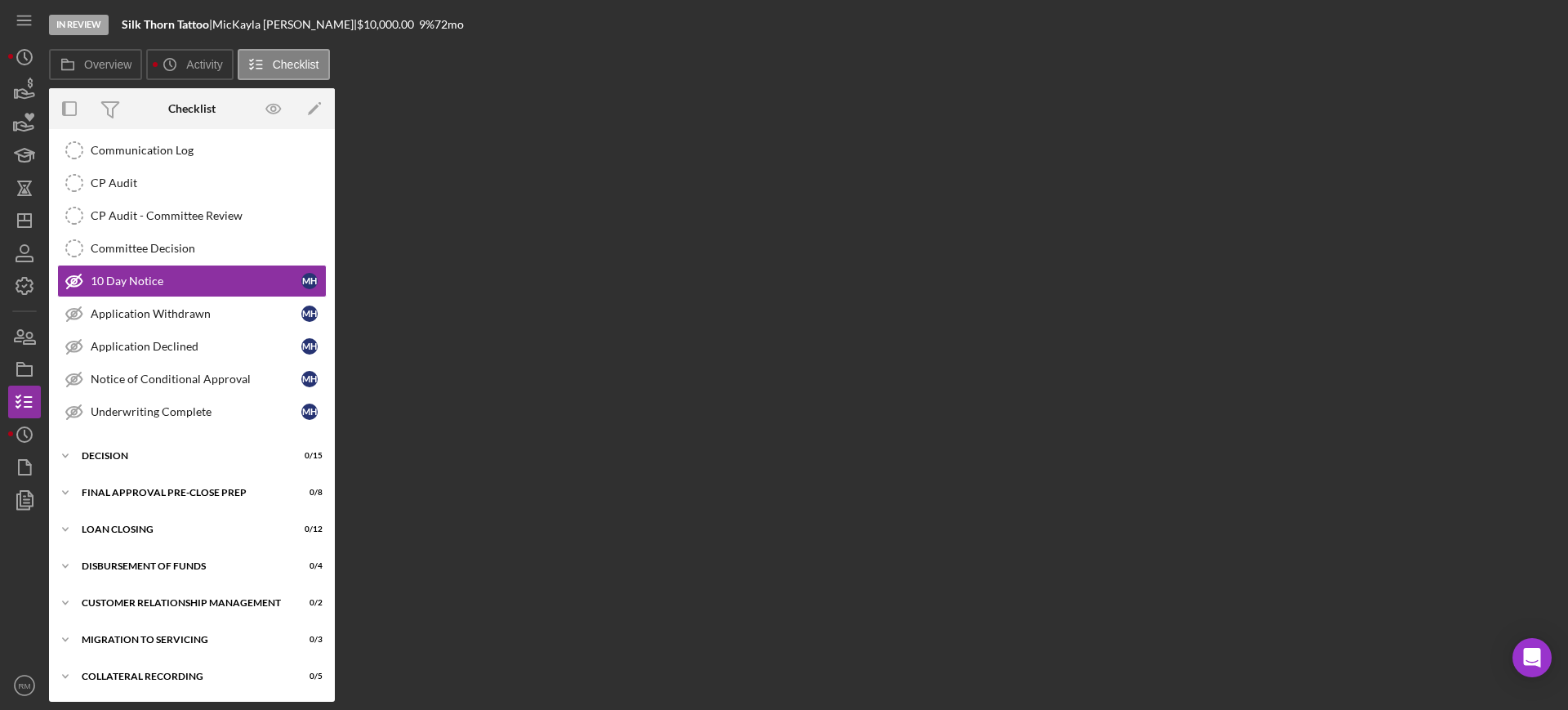
scroll to position [750, 0]
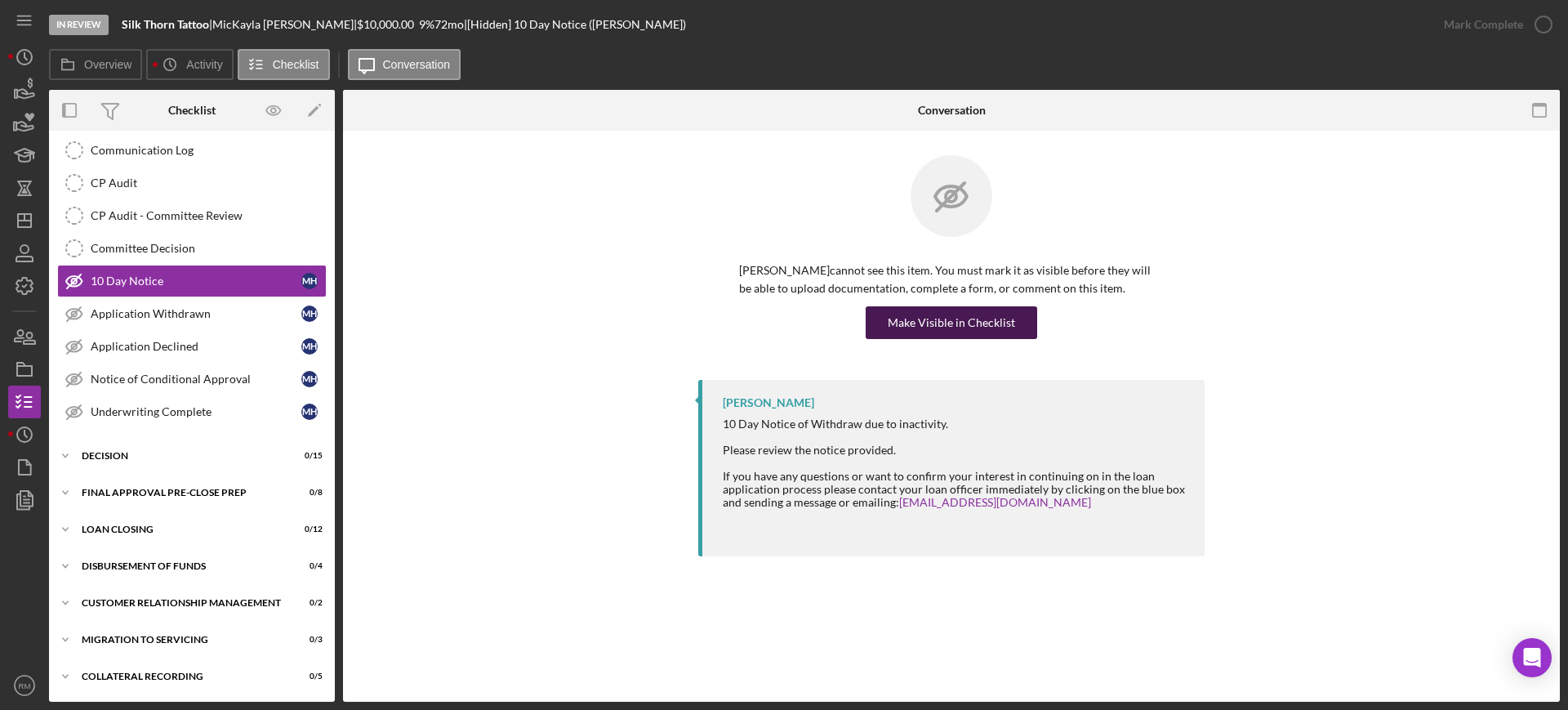
click at [958, 327] on div "Make Visible in Checklist" at bounding box center [952, 322] width 128 height 32
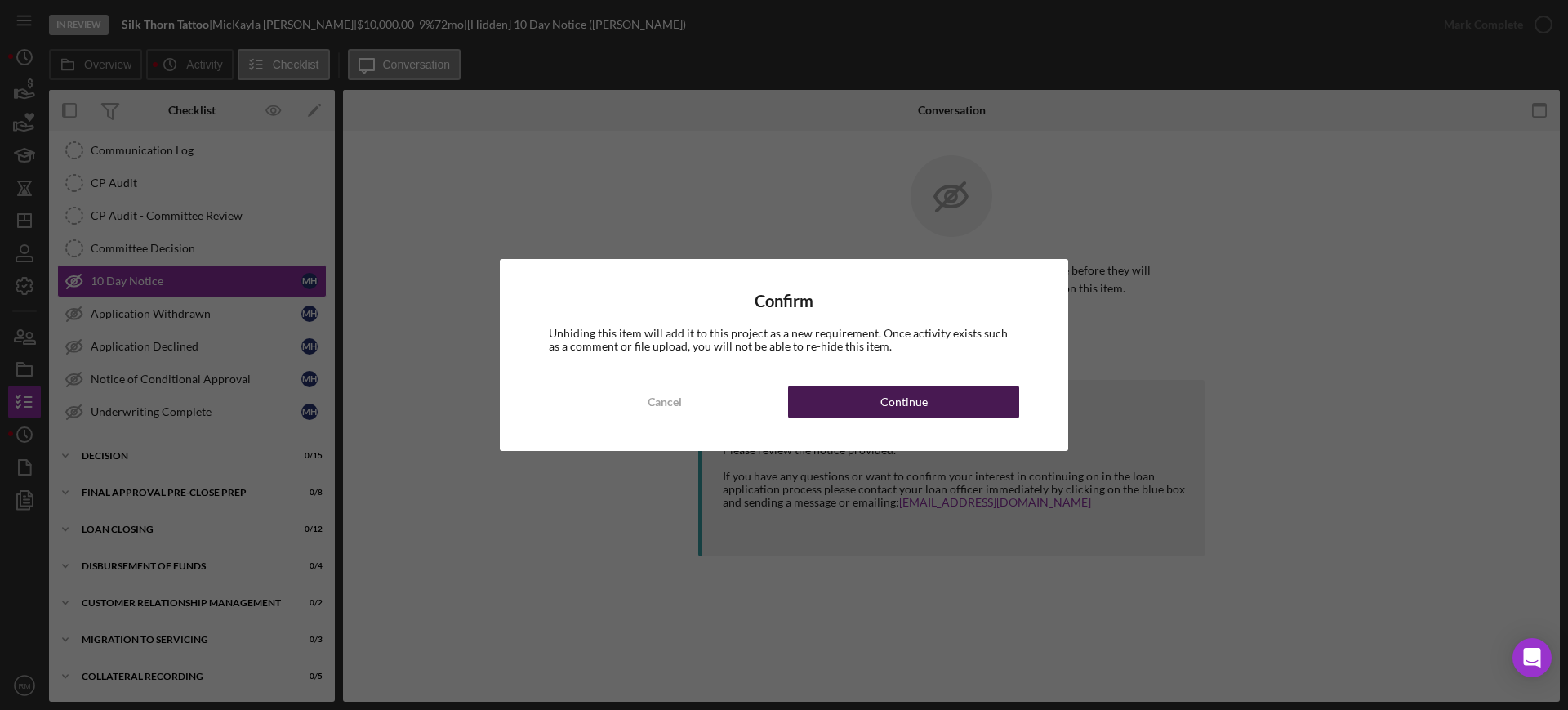
click at [895, 413] on div "Continue" at bounding box center [904, 401] width 47 height 32
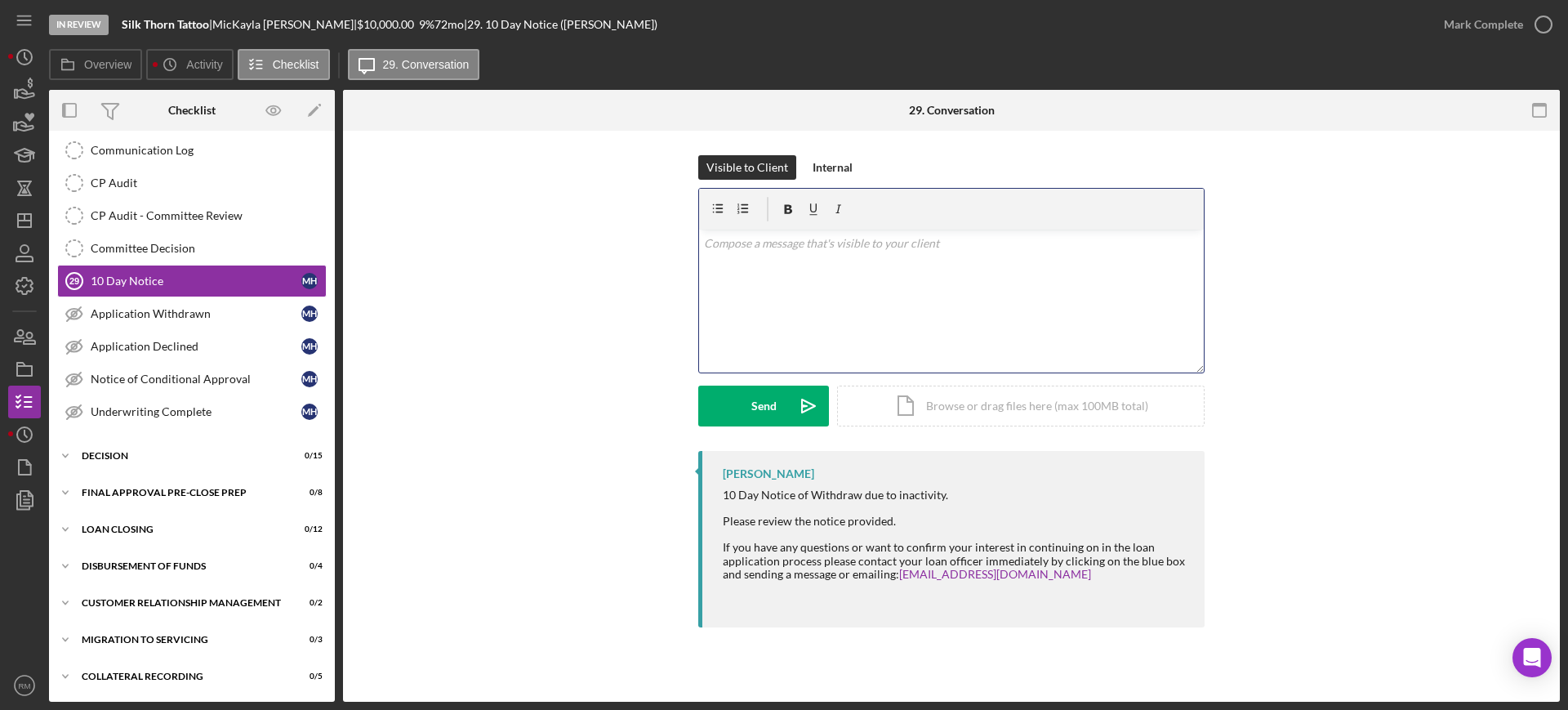
click at [772, 287] on div "v Color teal Color pink Remove color Add row above Add row below Add column bef…" at bounding box center [952, 300] width 505 height 143
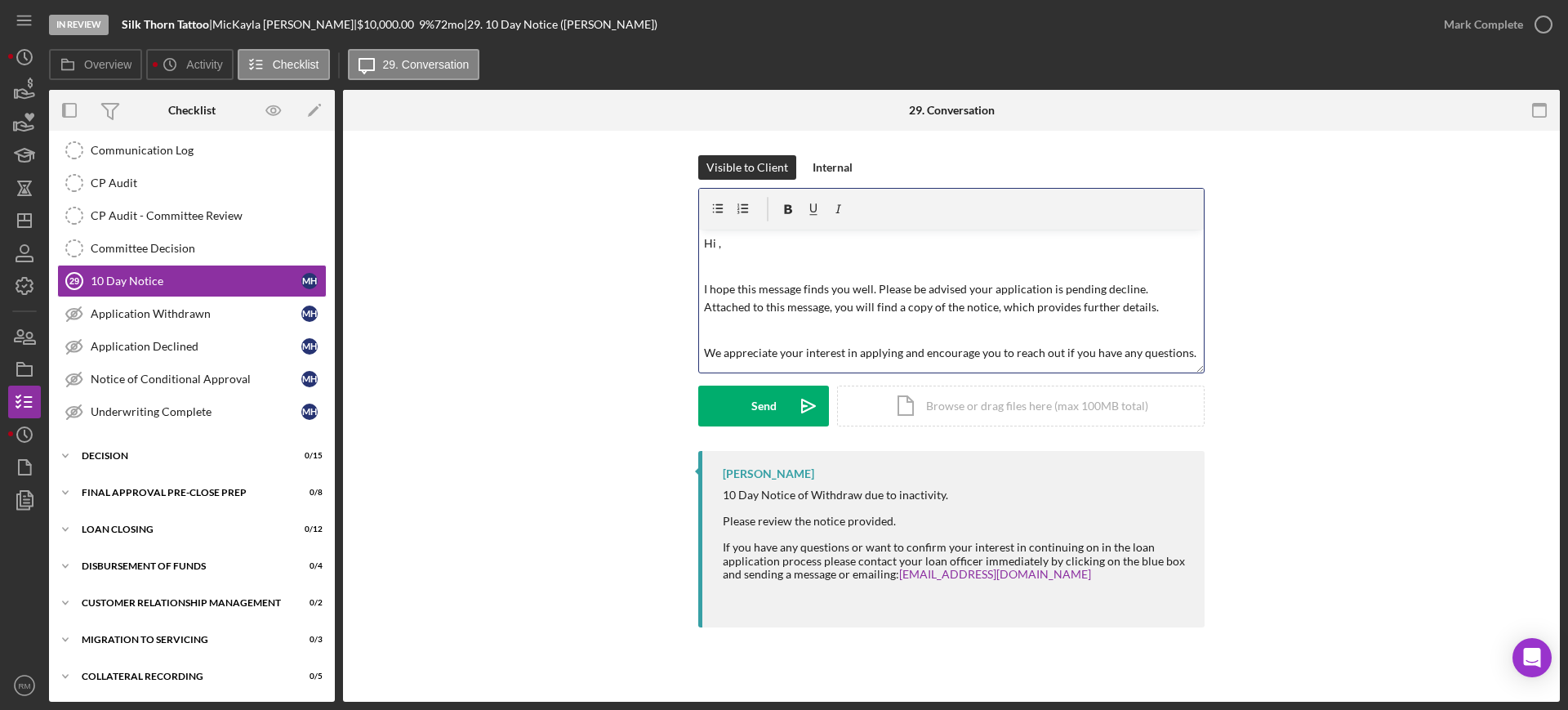
scroll to position [37, 0]
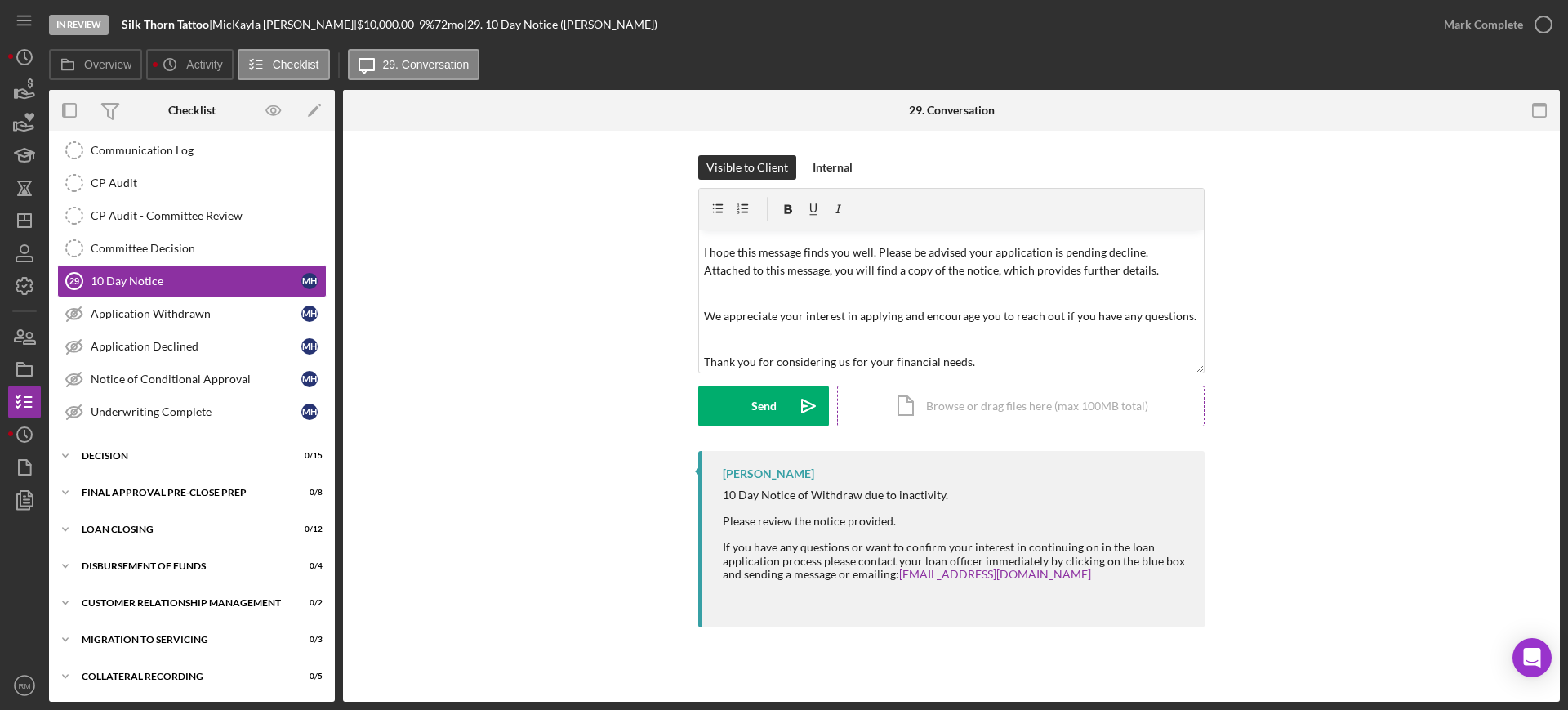
click at [943, 411] on div "Icon/Document Browse or drag files here (max 100MB total) Tap to choose files o…" at bounding box center [1021, 405] width 368 height 41
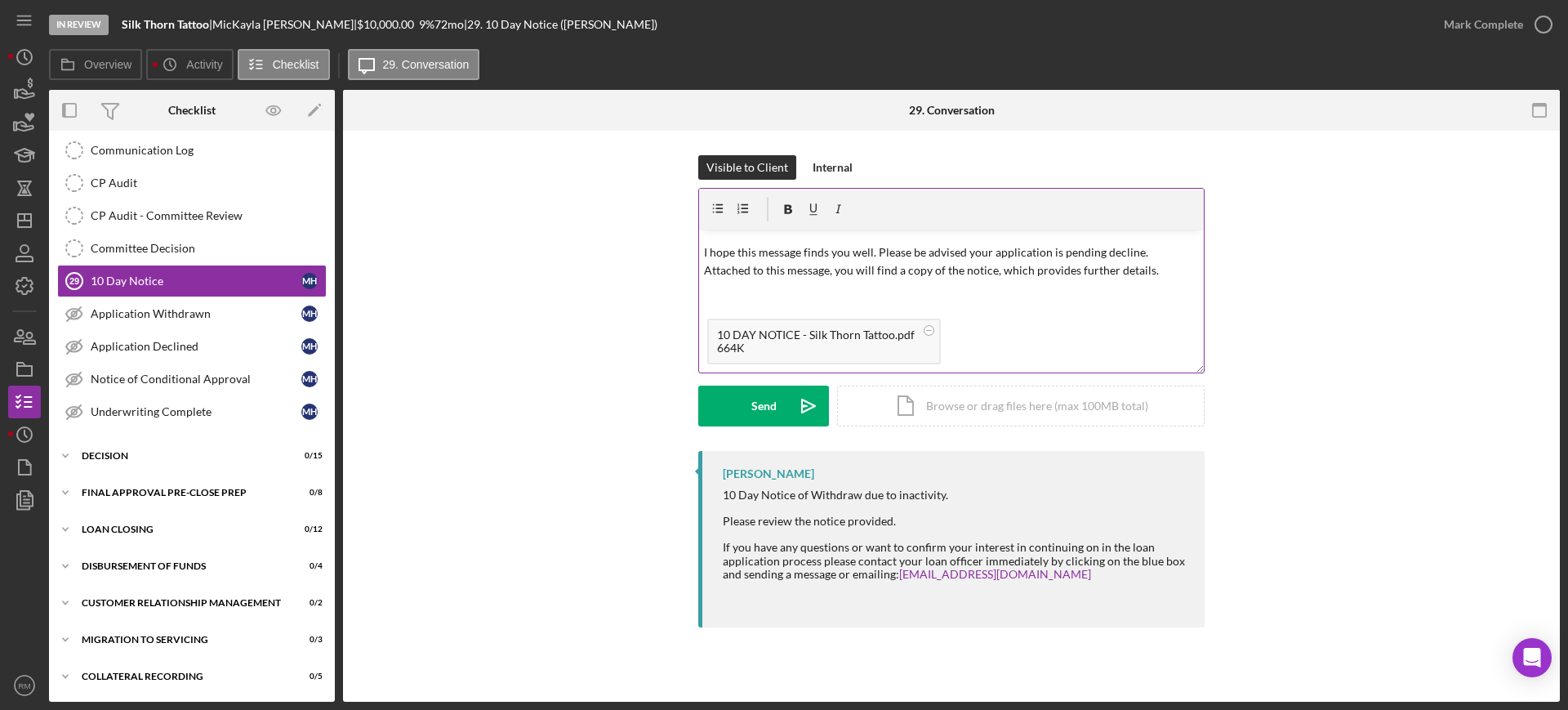
scroll to position [0, 0]
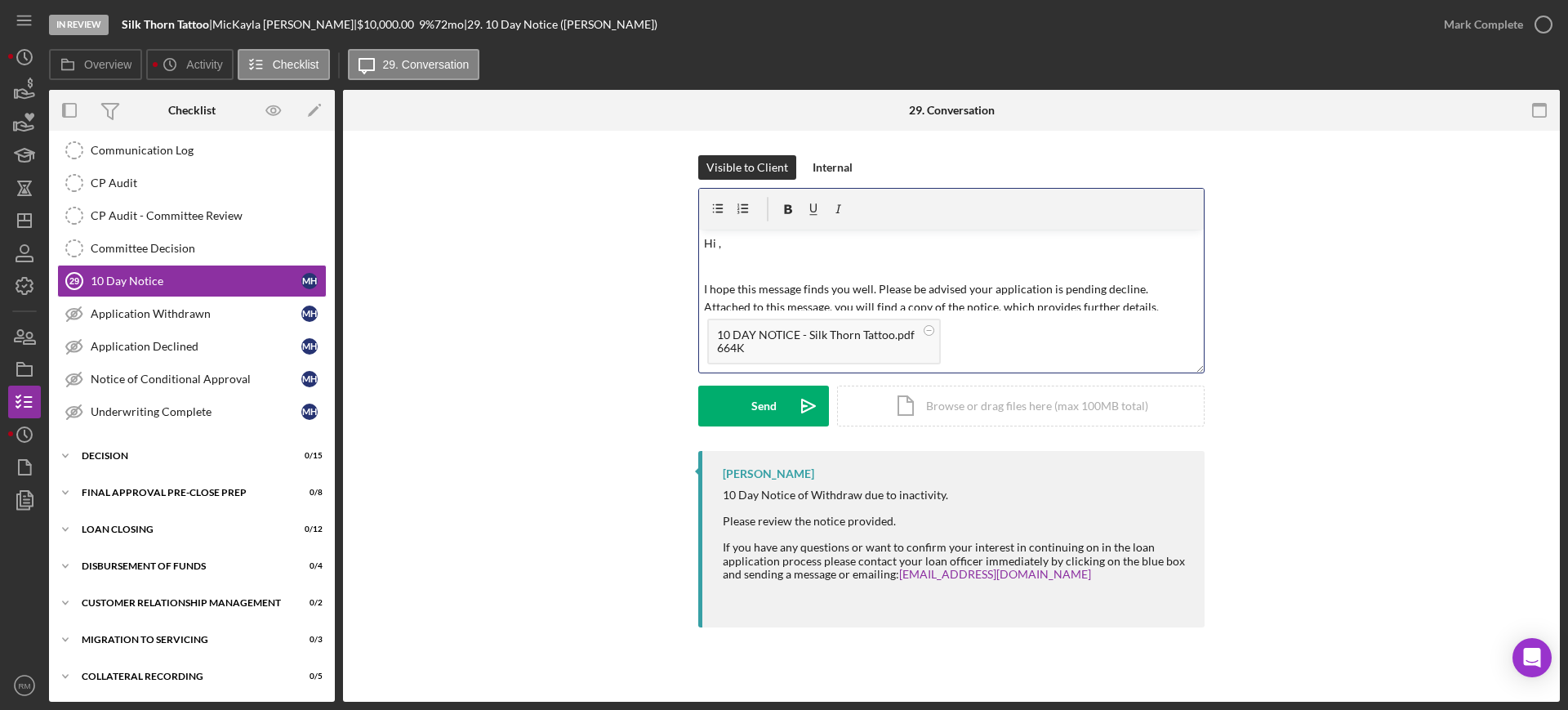
click at [737, 239] on p "Hi ," at bounding box center [952, 243] width 496 height 18
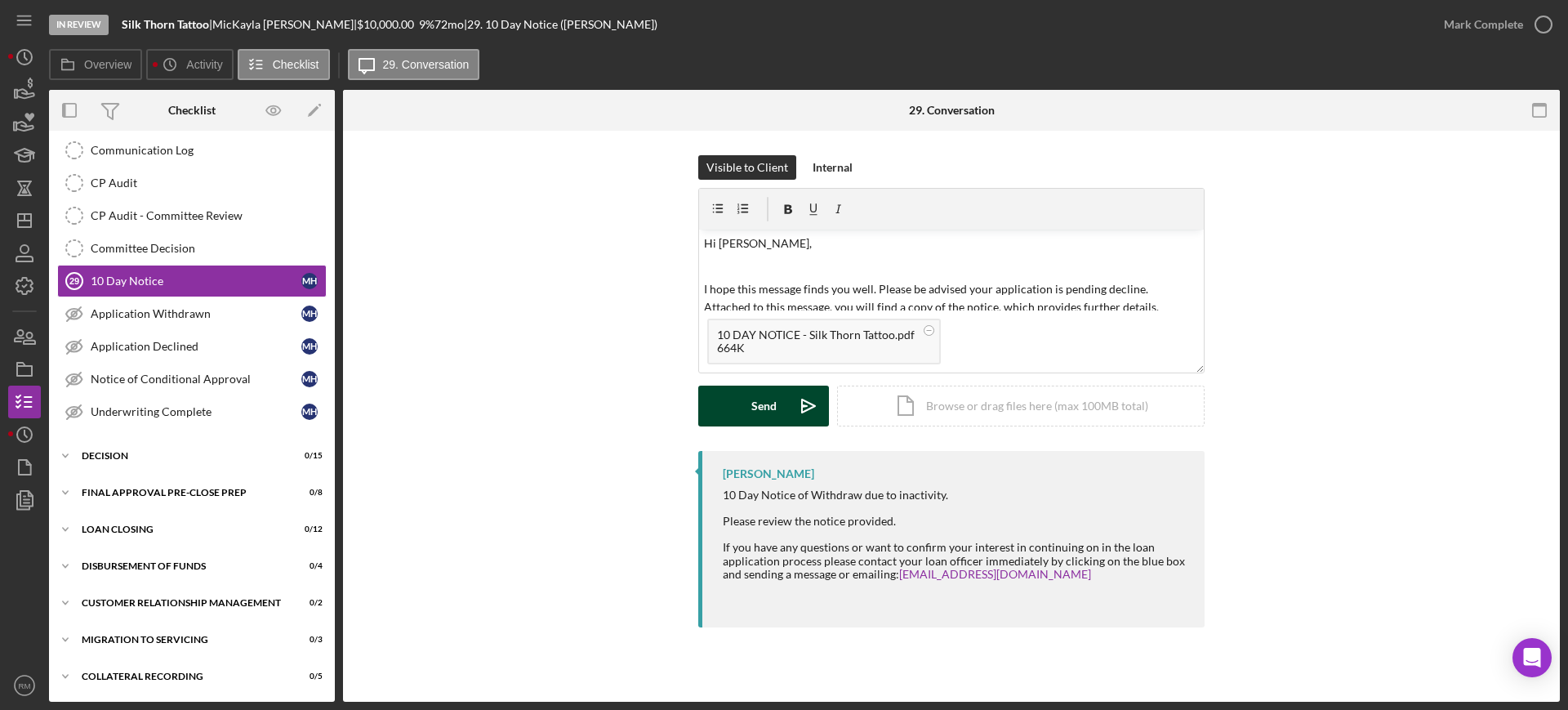
click at [752, 409] on div "Send" at bounding box center [763, 405] width 25 height 41
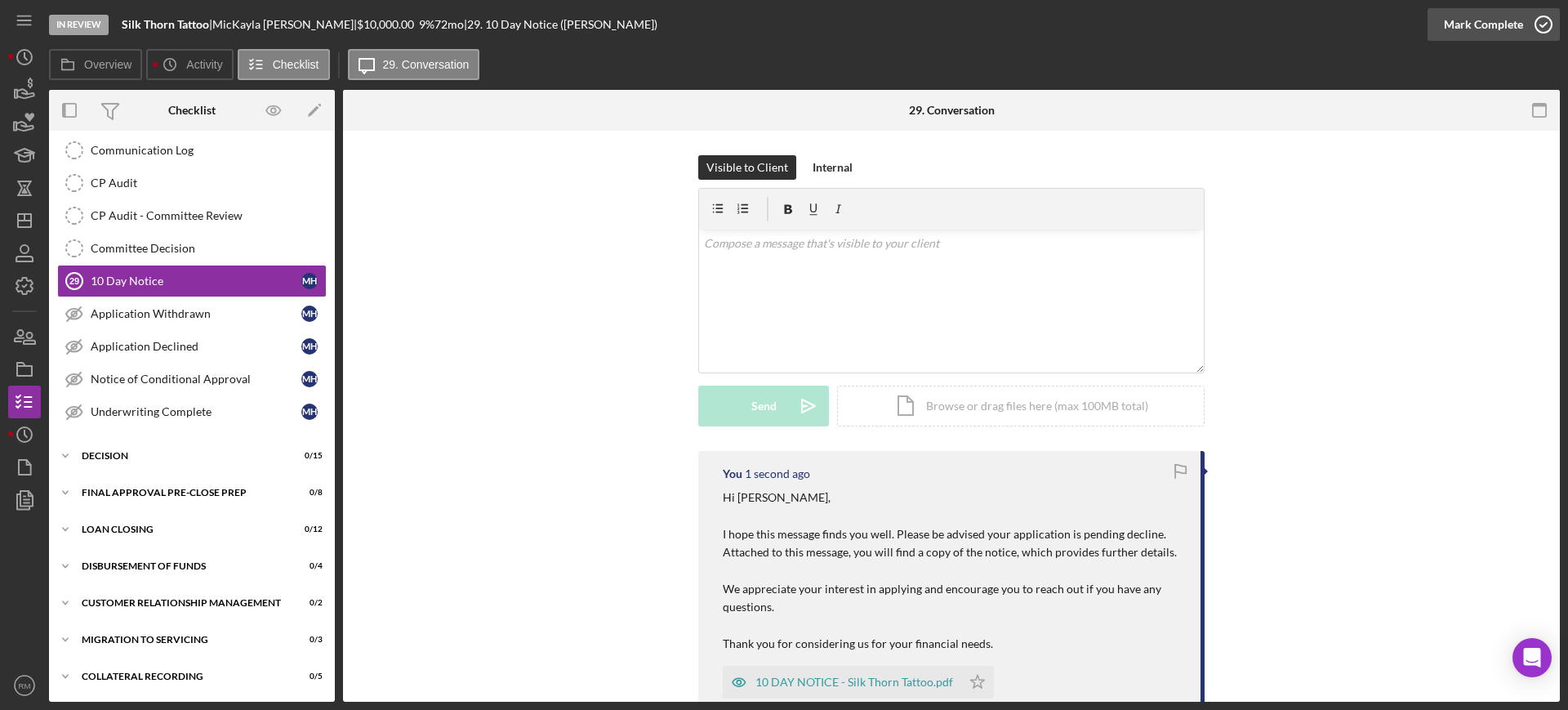
click at [1482, 14] on div "Mark Complete" at bounding box center [1484, 24] width 80 height 32
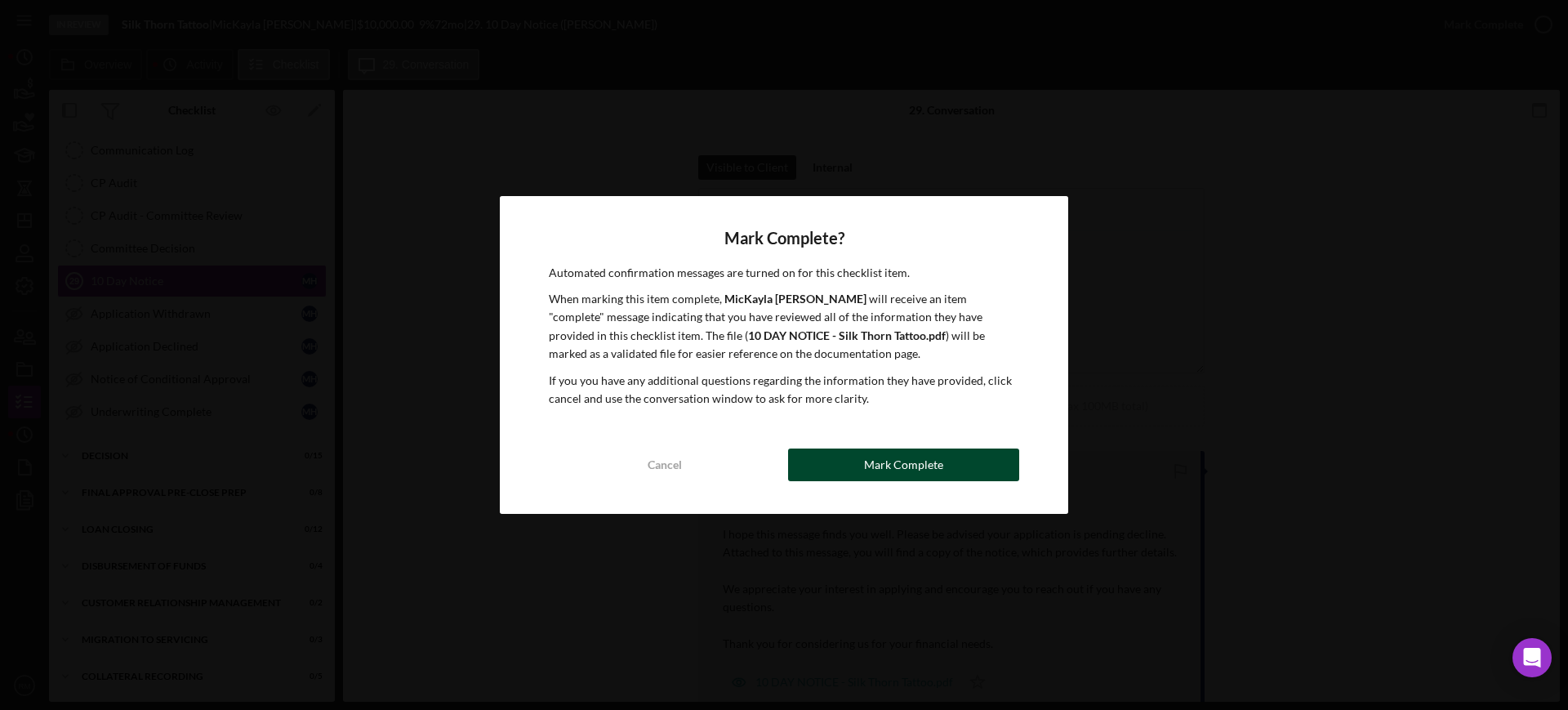
click at [811, 476] on button "Mark Complete" at bounding box center [904, 464] width 231 height 32
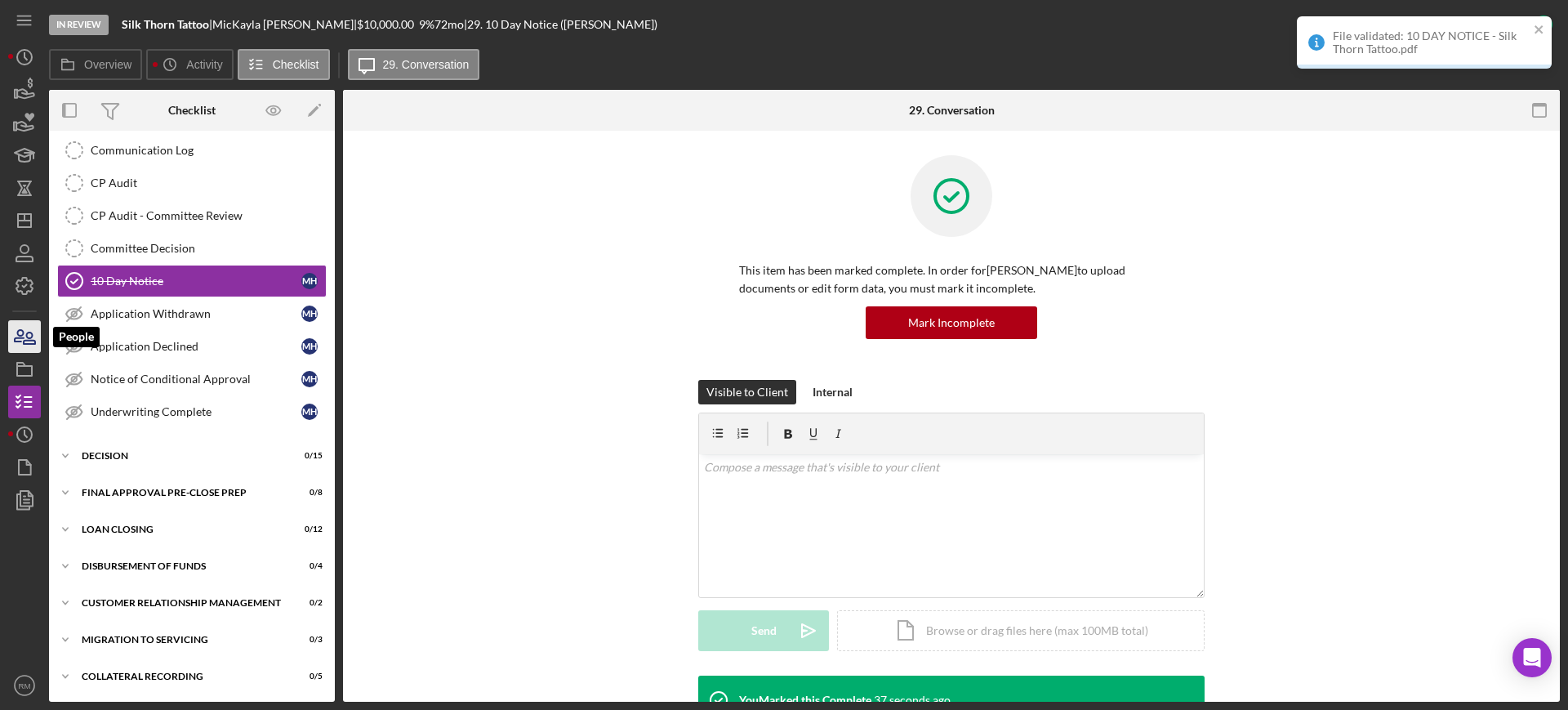
click at [25, 342] on icon "button" at bounding box center [25, 336] width 41 height 41
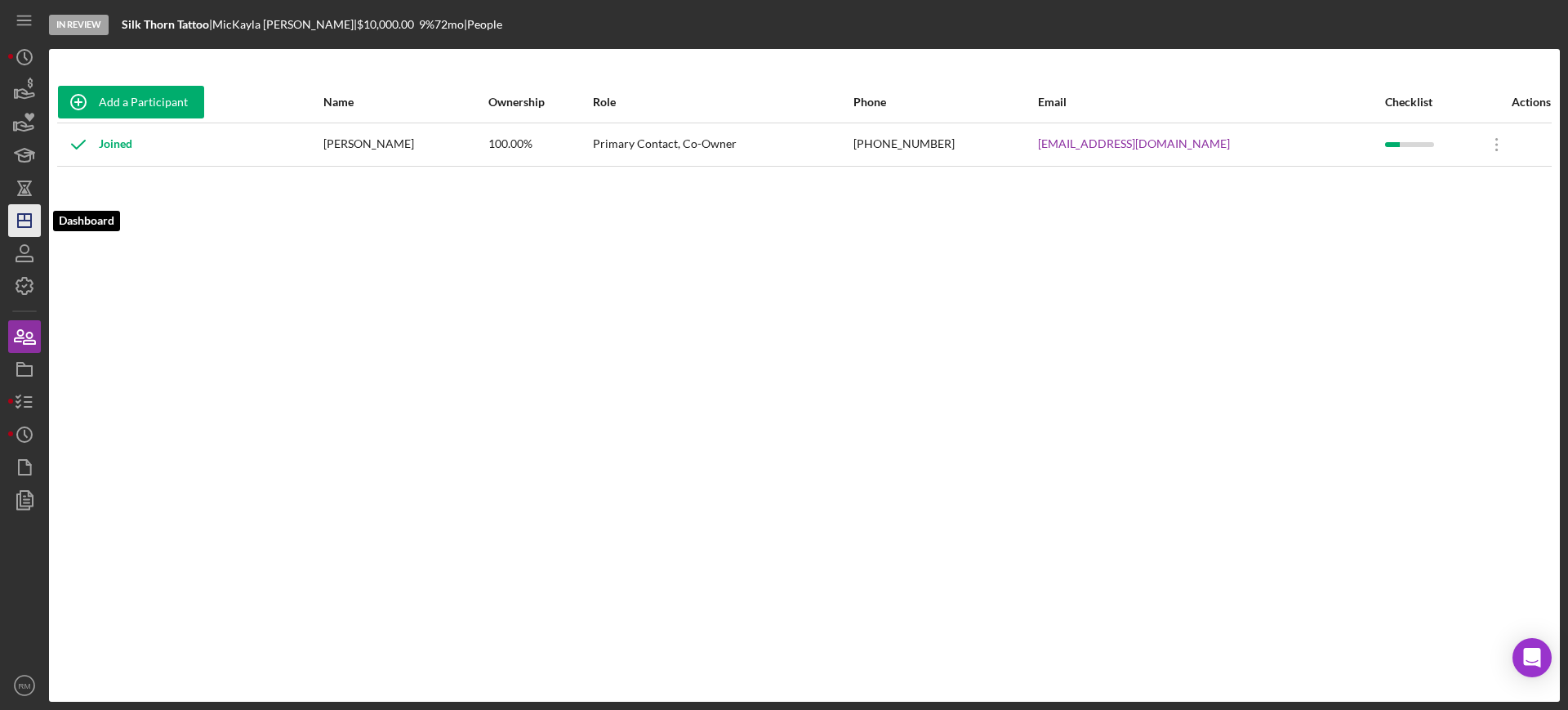
click at [13, 219] on icon "Icon/Dashboard" at bounding box center [25, 221] width 41 height 41
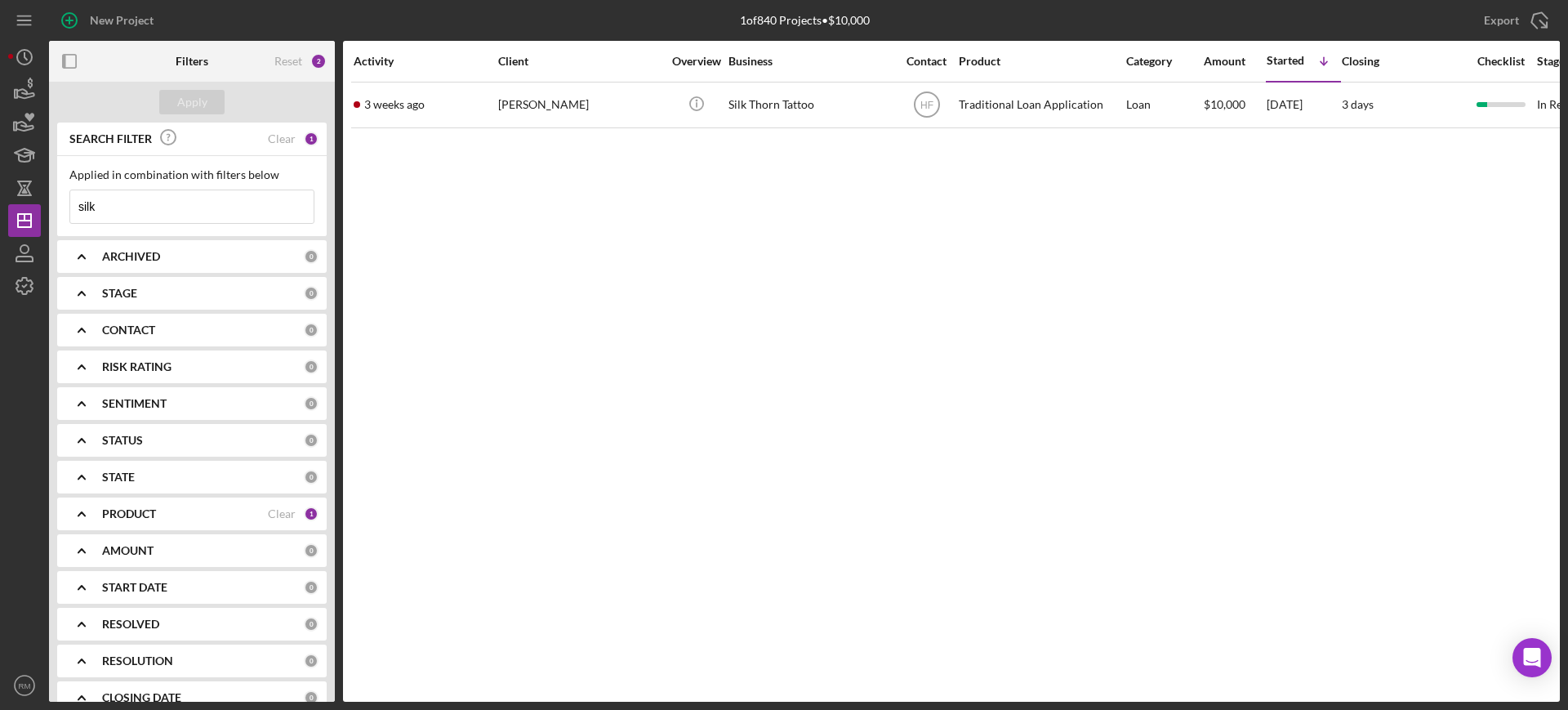
click at [142, 201] on input "silk" at bounding box center [192, 206] width 243 height 32
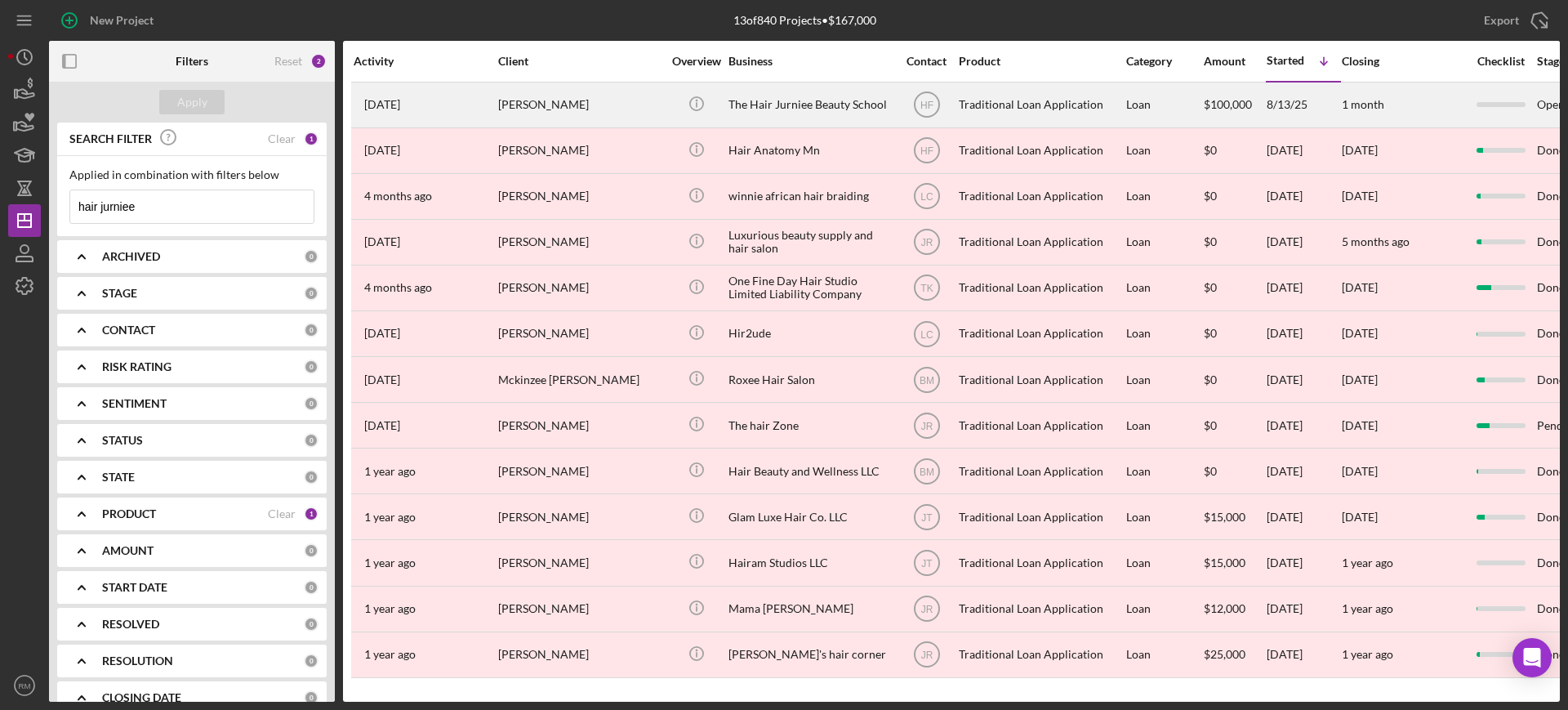
type input "hair jurniee"
click at [854, 99] on div "The Hair Jurniee Beauty School" at bounding box center [810, 104] width 164 height 43
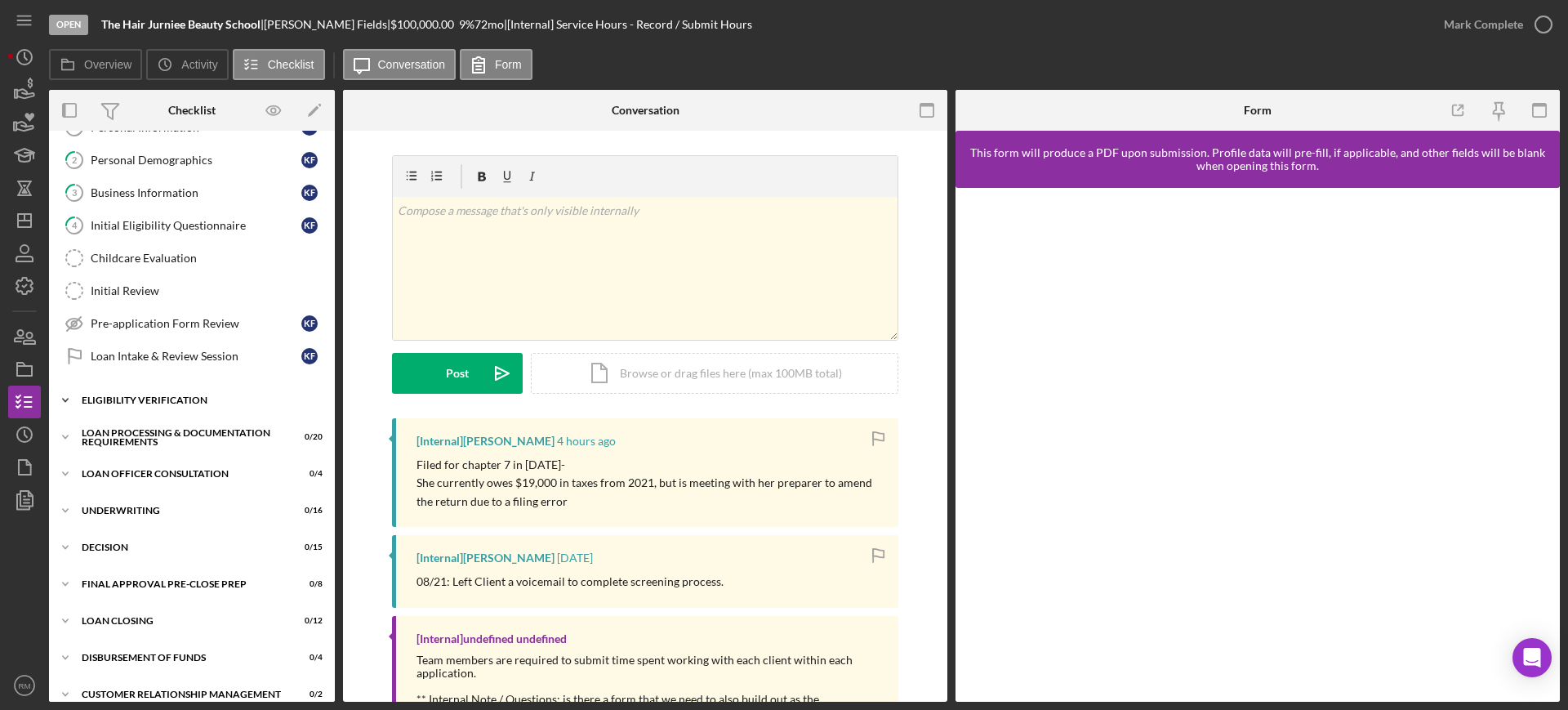
scroll to position [128, 0]
click at [152, 503] on div "Icon/Expander Underwriting 0 / 16" at bounding box center [192, 510] width 286 height 32
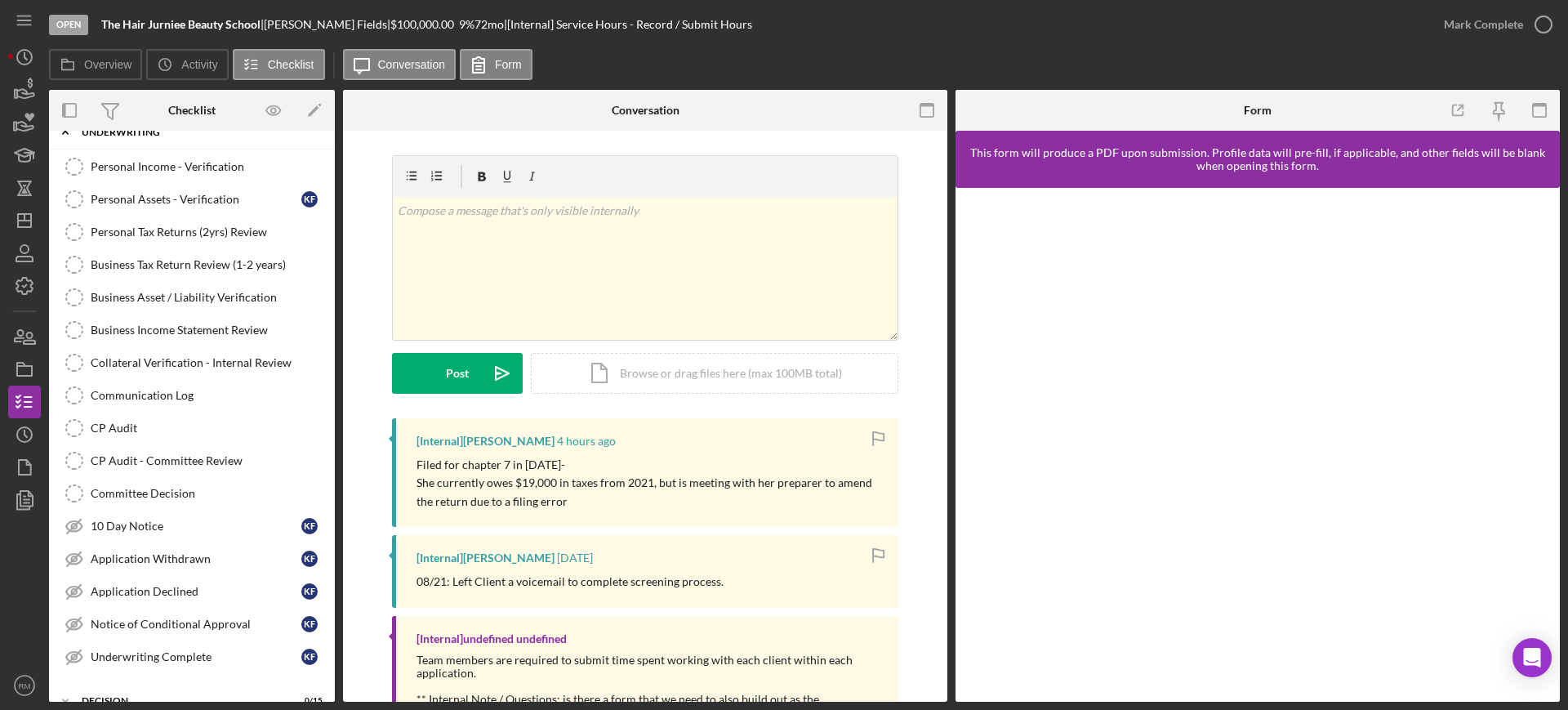
scroll to position [514, 0]
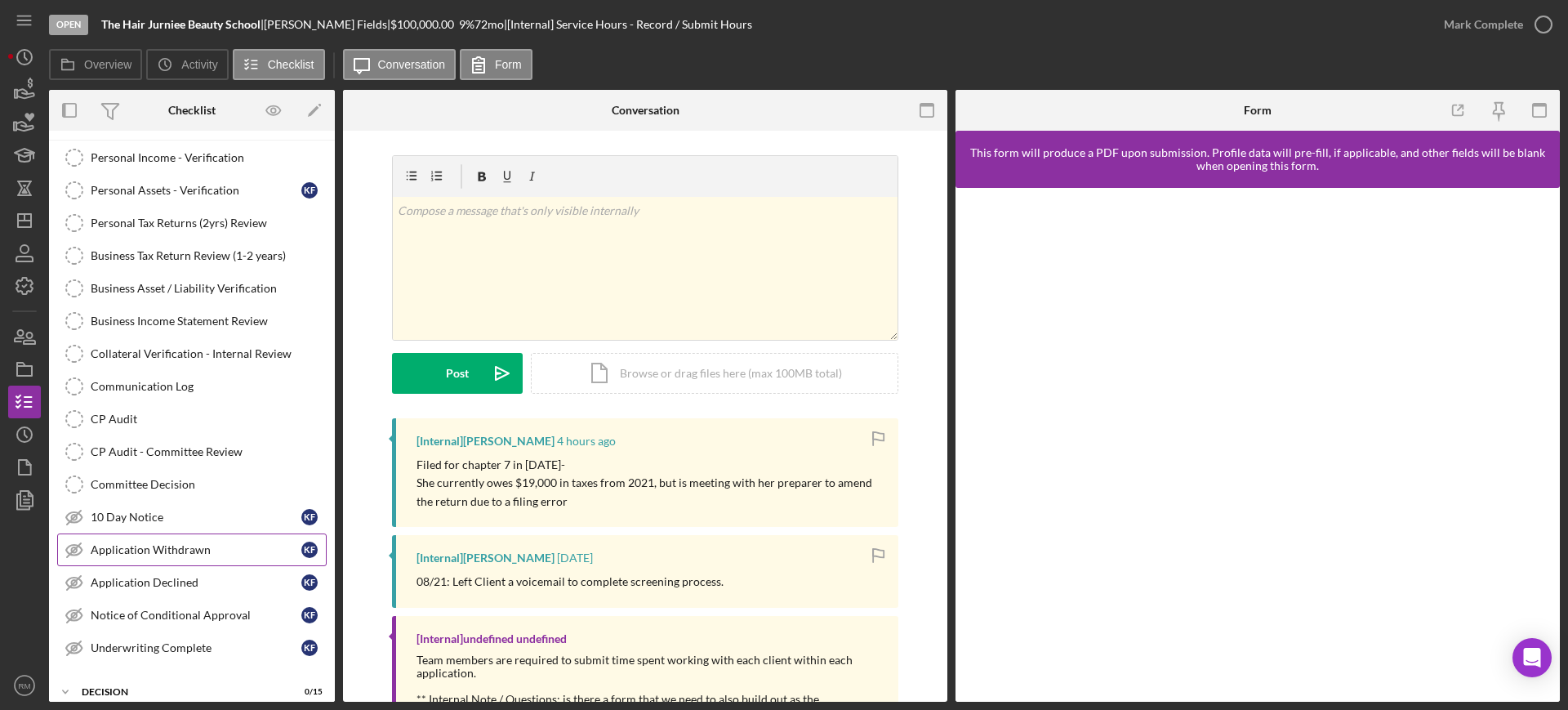
click at [150, 557] on link "Application Withdrawn Application Withdrawn K F" at bounding box center [192, 549] width 270 height 32
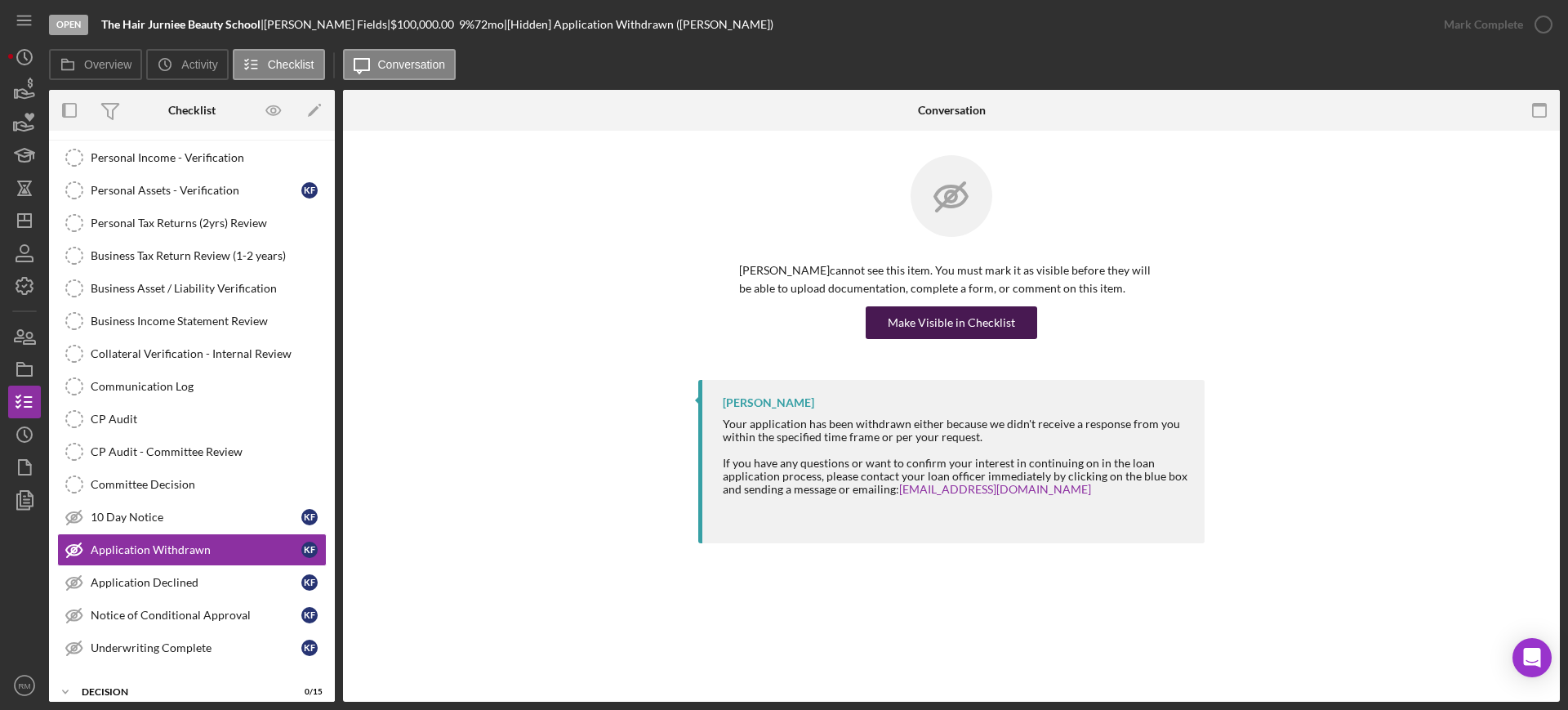
click at [945, 334] on div "Make Visible in Checklist" at bounding box center [952, 322] width 128 height 32
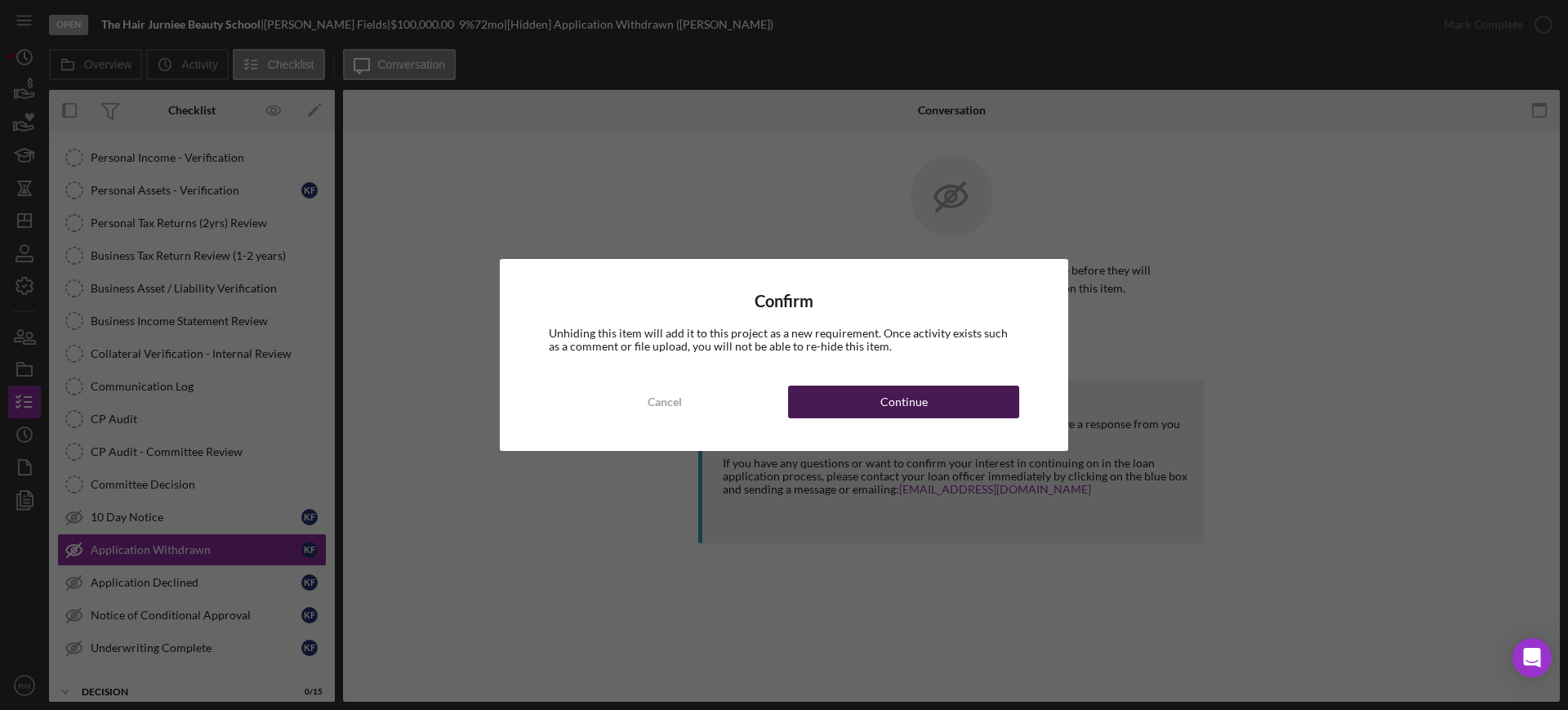
click at [882, 411] on div "Continue" at bounding box center [904, 401] width 47 height 32
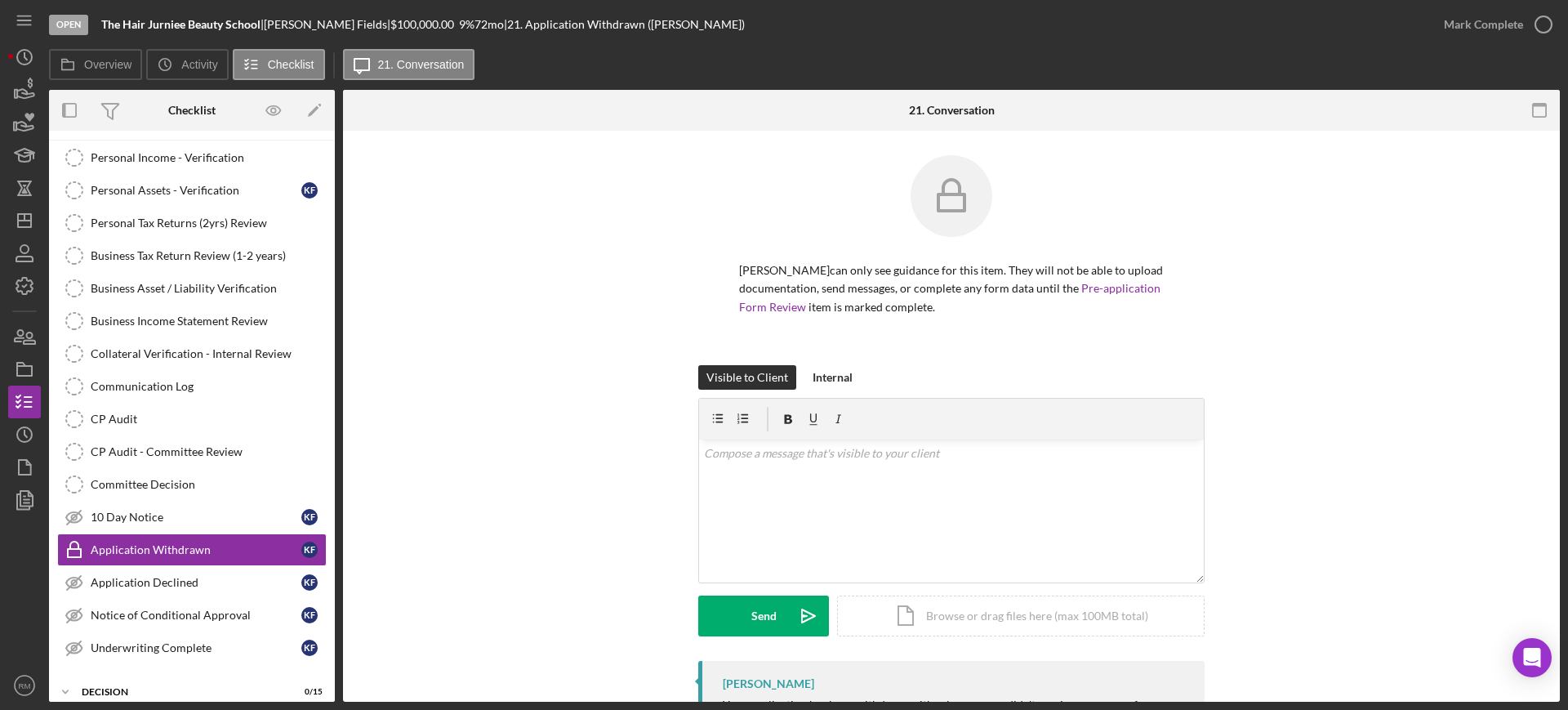
click at [882, 411] on div at bounding box center [952, 418] width 505 height 41
click at [929, 623] on div "Icon/Document Browse or drag files here (max 100MB total) Tap to choose files o…" at bounding box center [1021, 615] width 368 height 41
click at [766, 461] on p at bounding box center [952, 453] width 496 height 18
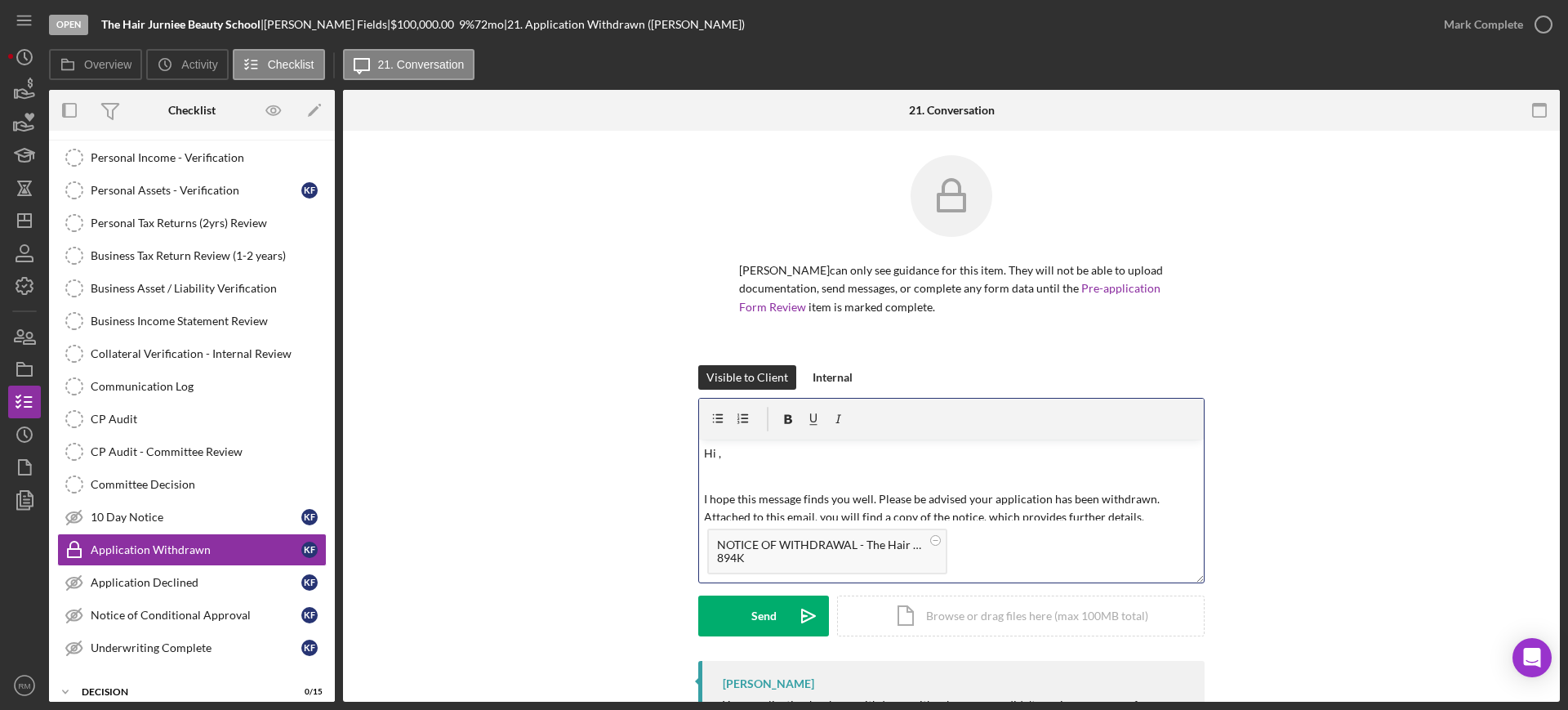
click at [766, 461] on p "Hi ," at bounding box center [952, 453] width 496 height 18
click at [753, 604] on div "Send" at bounding box center [763, 615] width 25 height 41
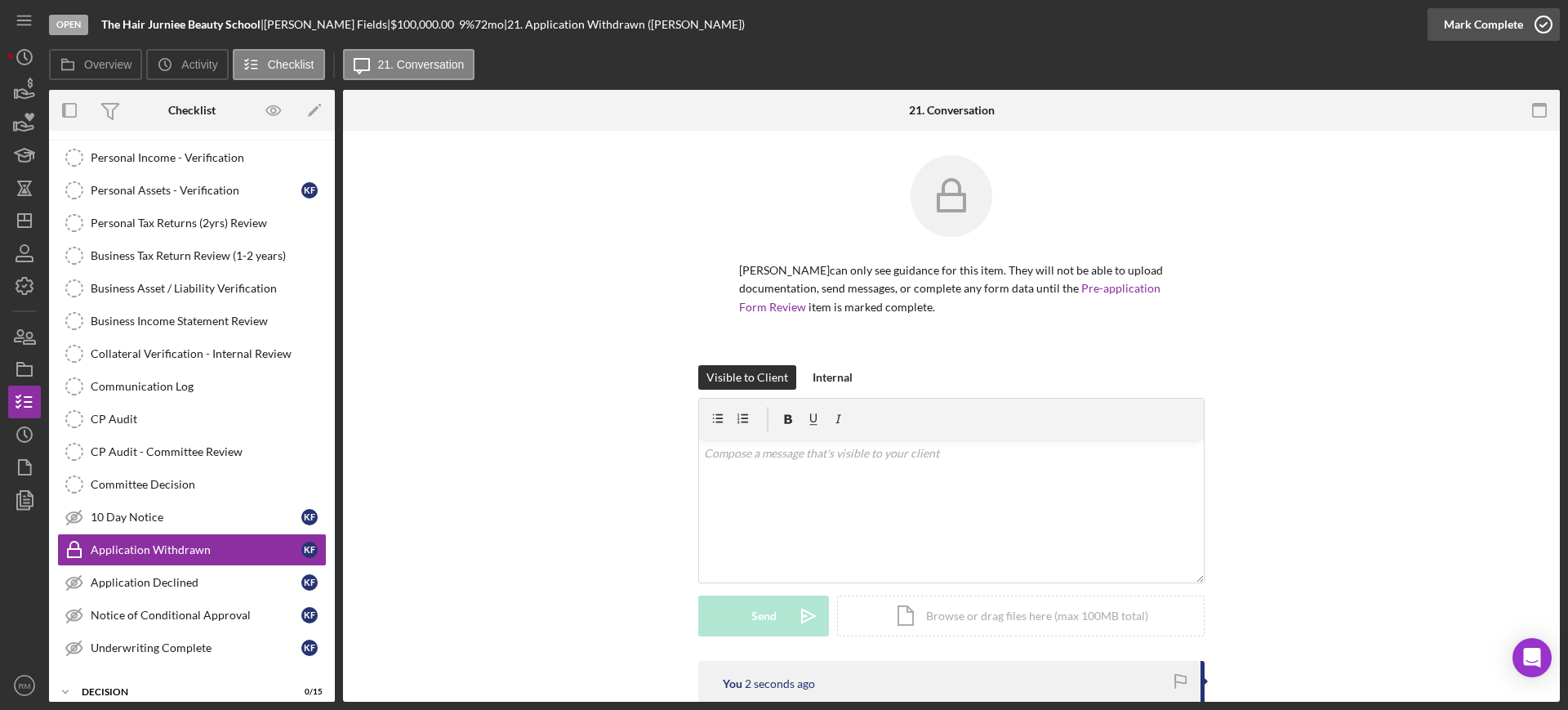
click at [1454, 31] on div "Mark Complete" at bounding box center [1484, 24] width 80 height 32
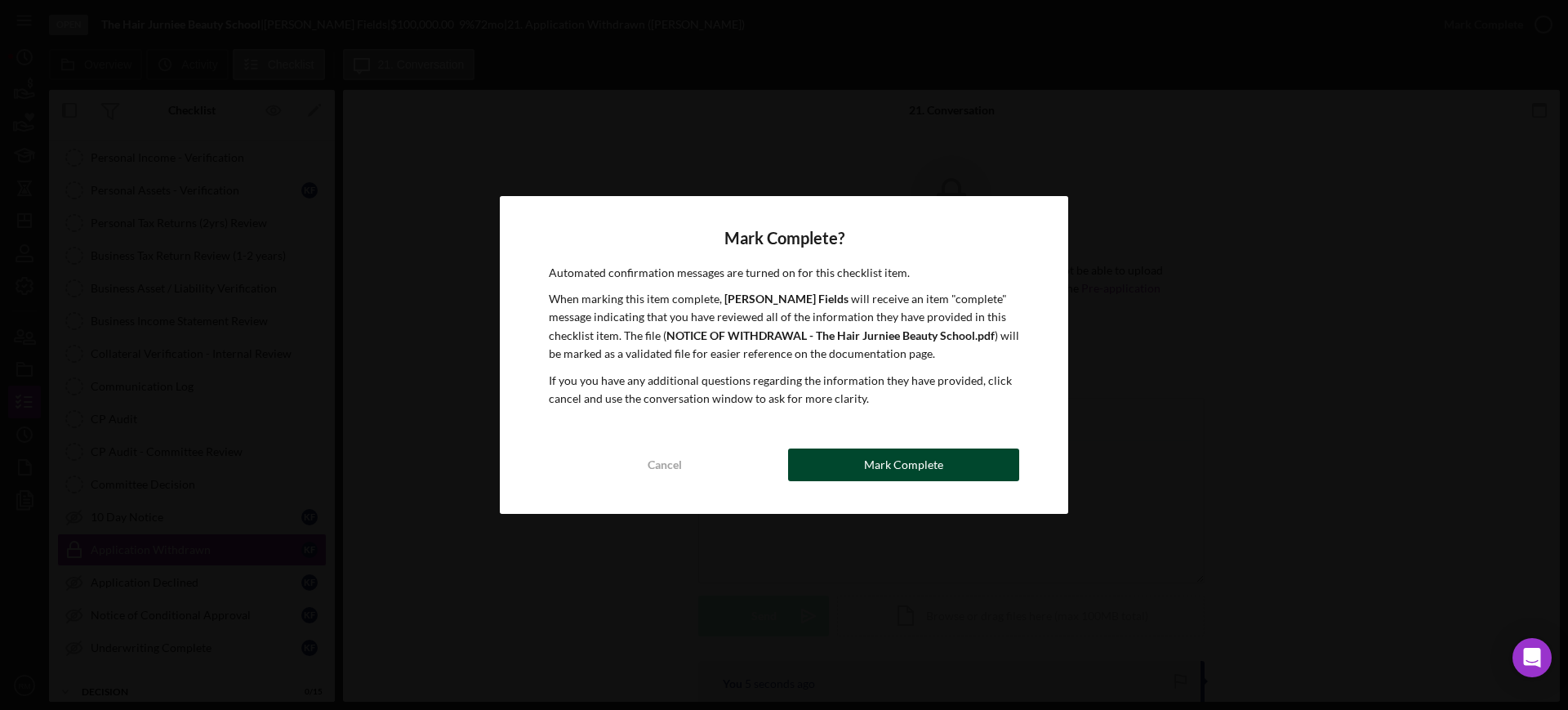
click at [922, 473] on div "Mark Complete" at bounding box center [904, 464] width 80 height 32
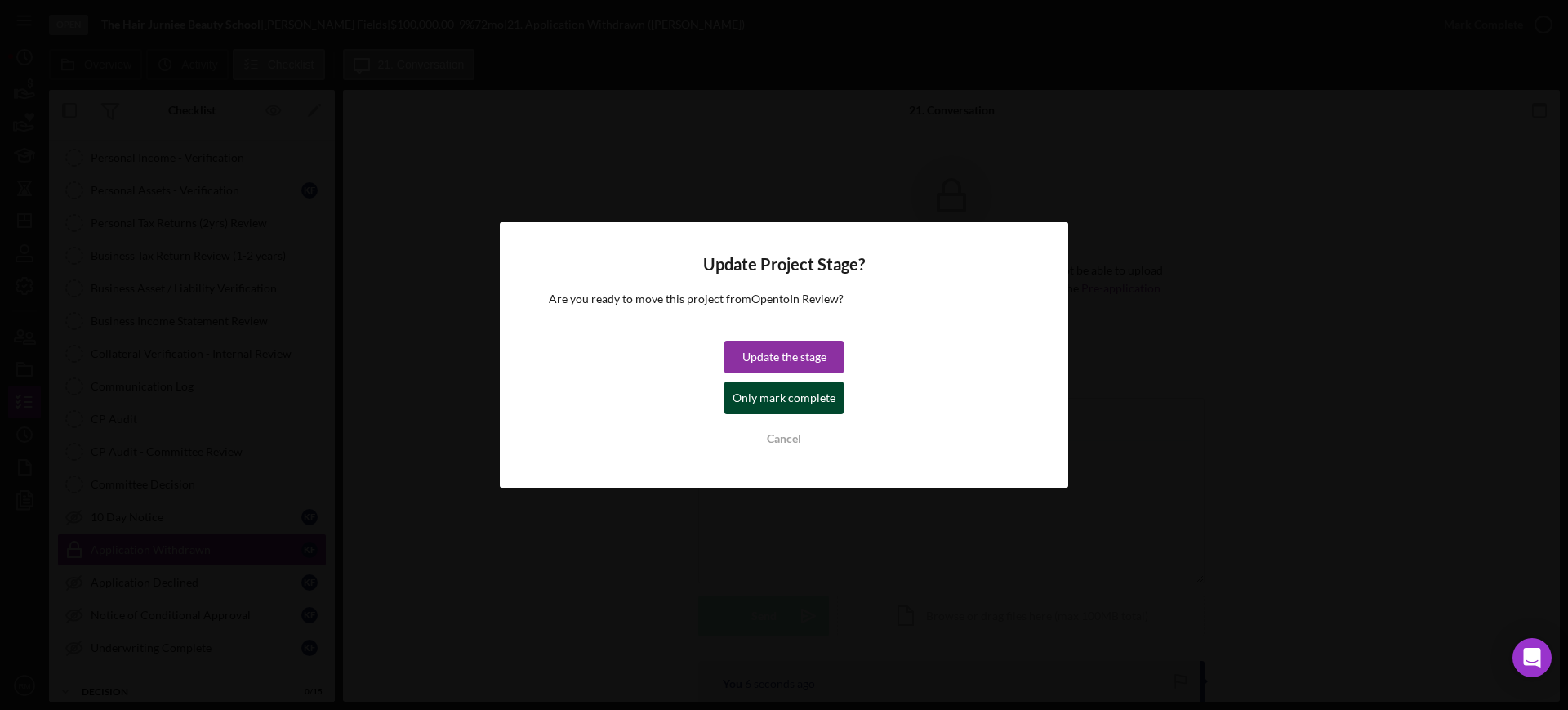
click at [787, 404] on div "Only mark complete" at bounding box center [784, 397] width 103 height 32
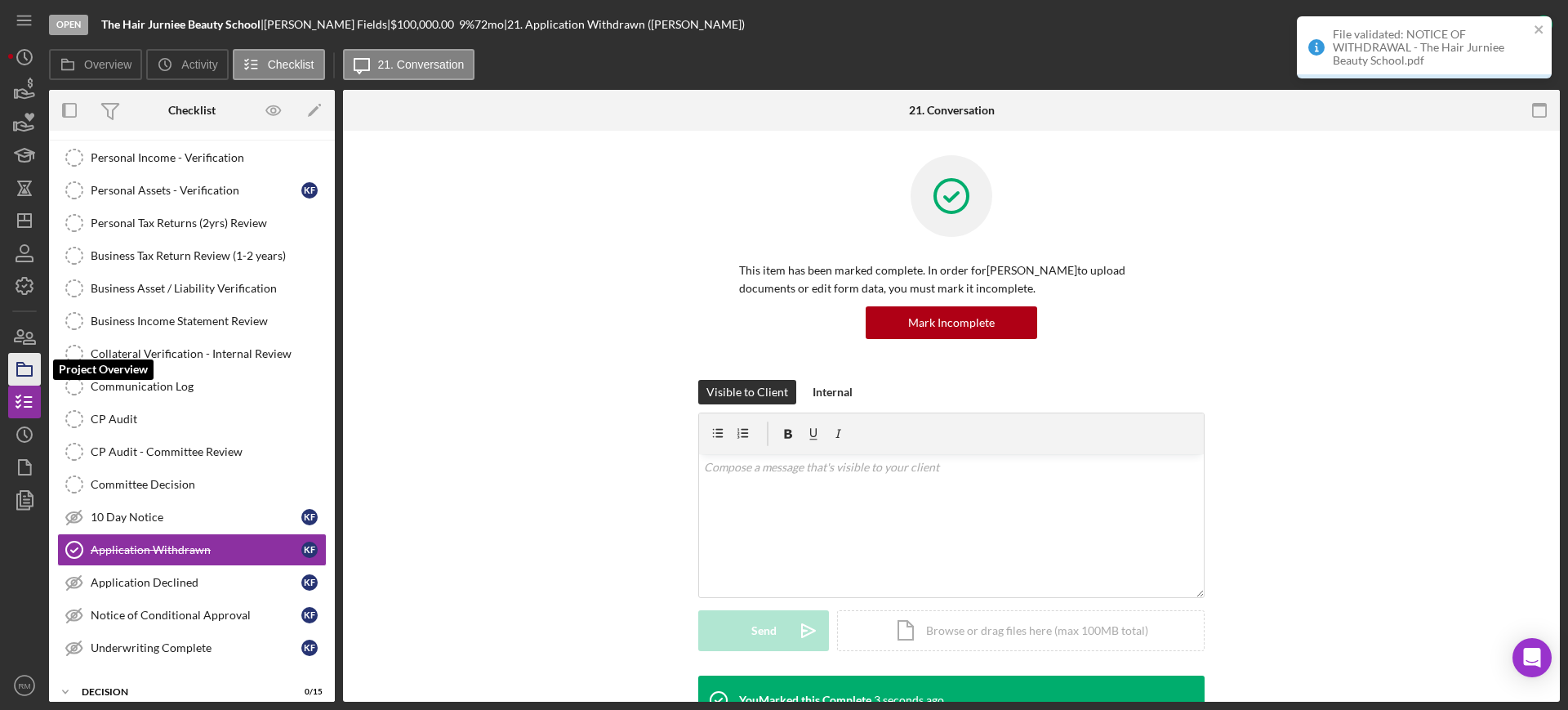
click at [31, 359] on icon "button" at bounding box center [25, 369] width 41 height 41
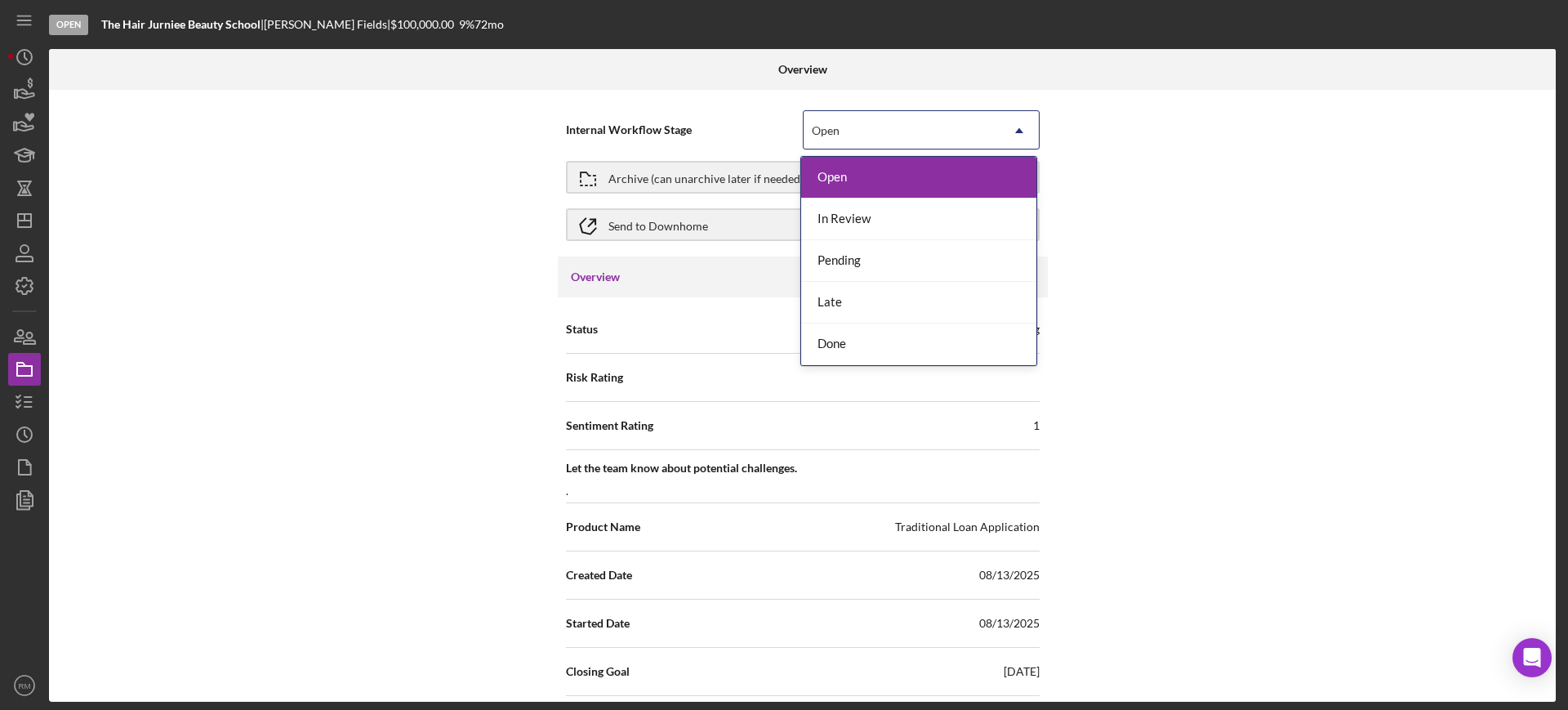
click at [933, 114] on div "Open" at bounding box center [902, 130] width 196 height 38
click at [849, 341] on div "Done" at bounding box center [918, 344] width 236 height 42
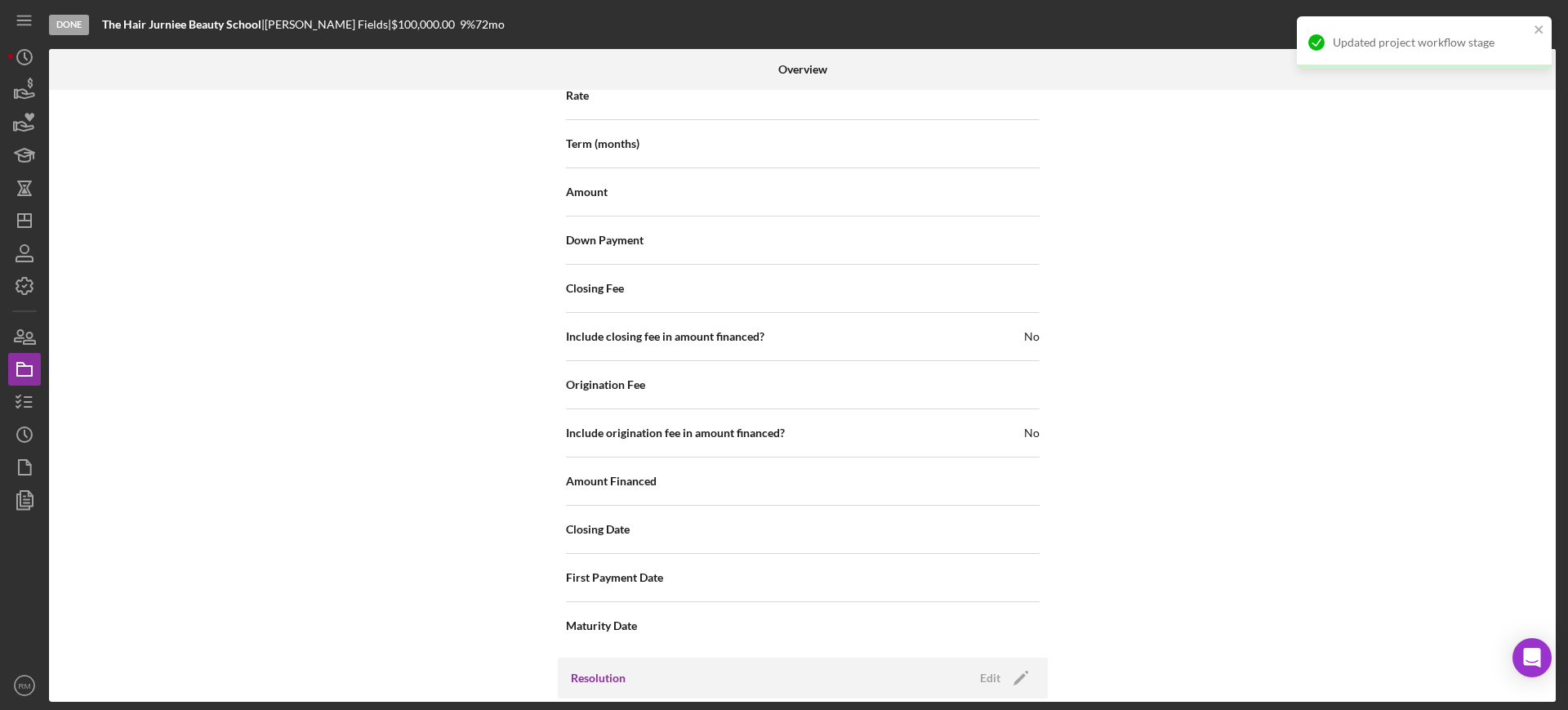
scroll to position [1885, 0]
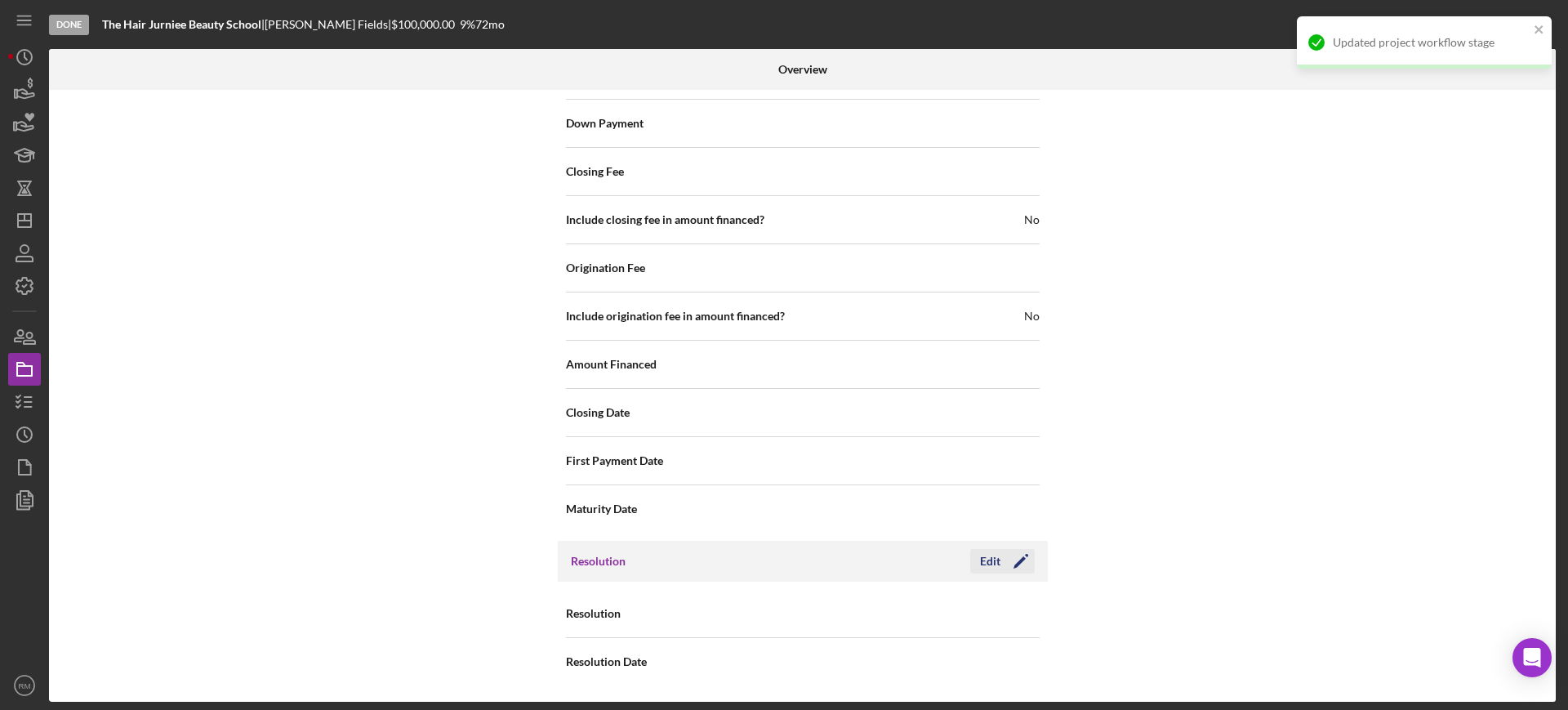
click at [994, 572] on div "Edit" at bounding box center [990, 561] width 20 height 25
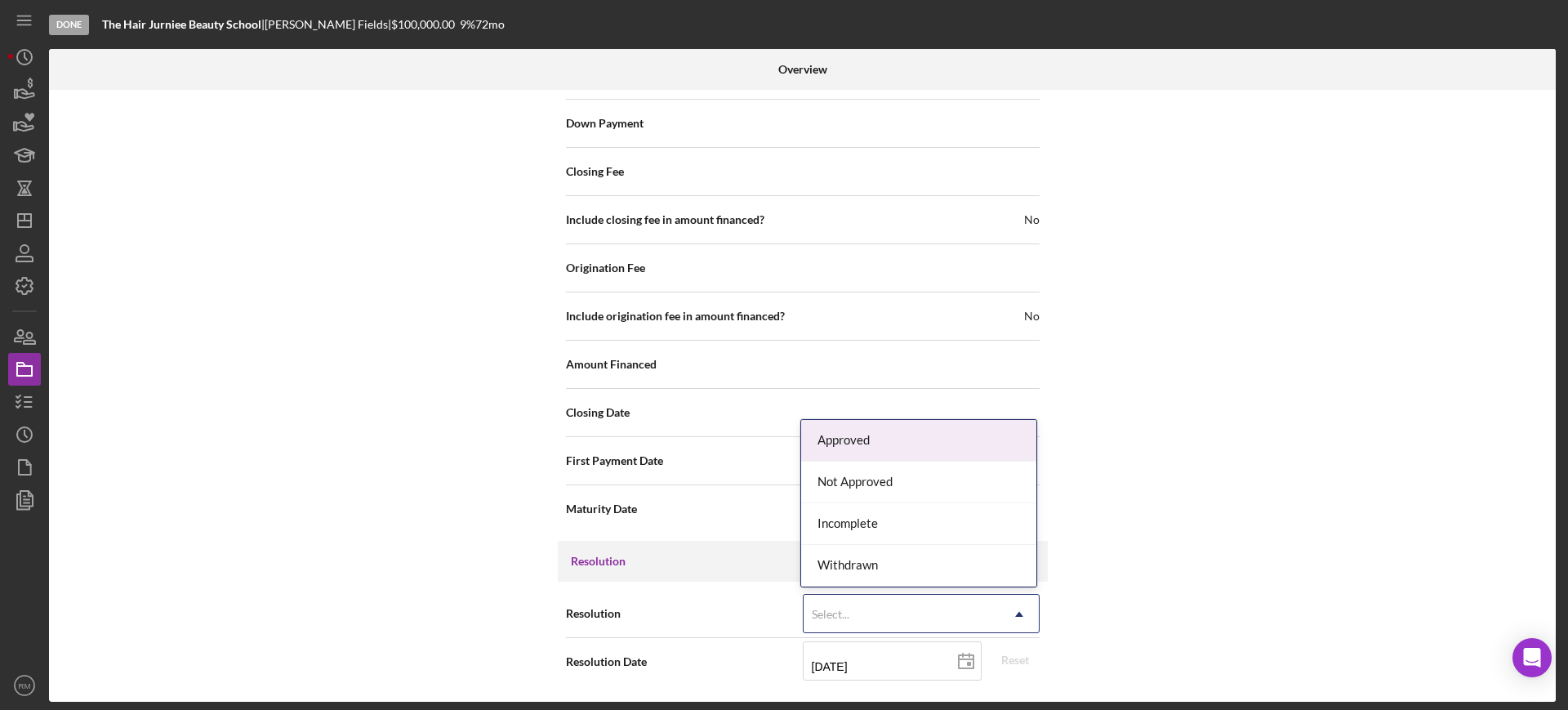
click at [911, 623] on div "Select..." at bounding box center [902, 614] width 196 height 38
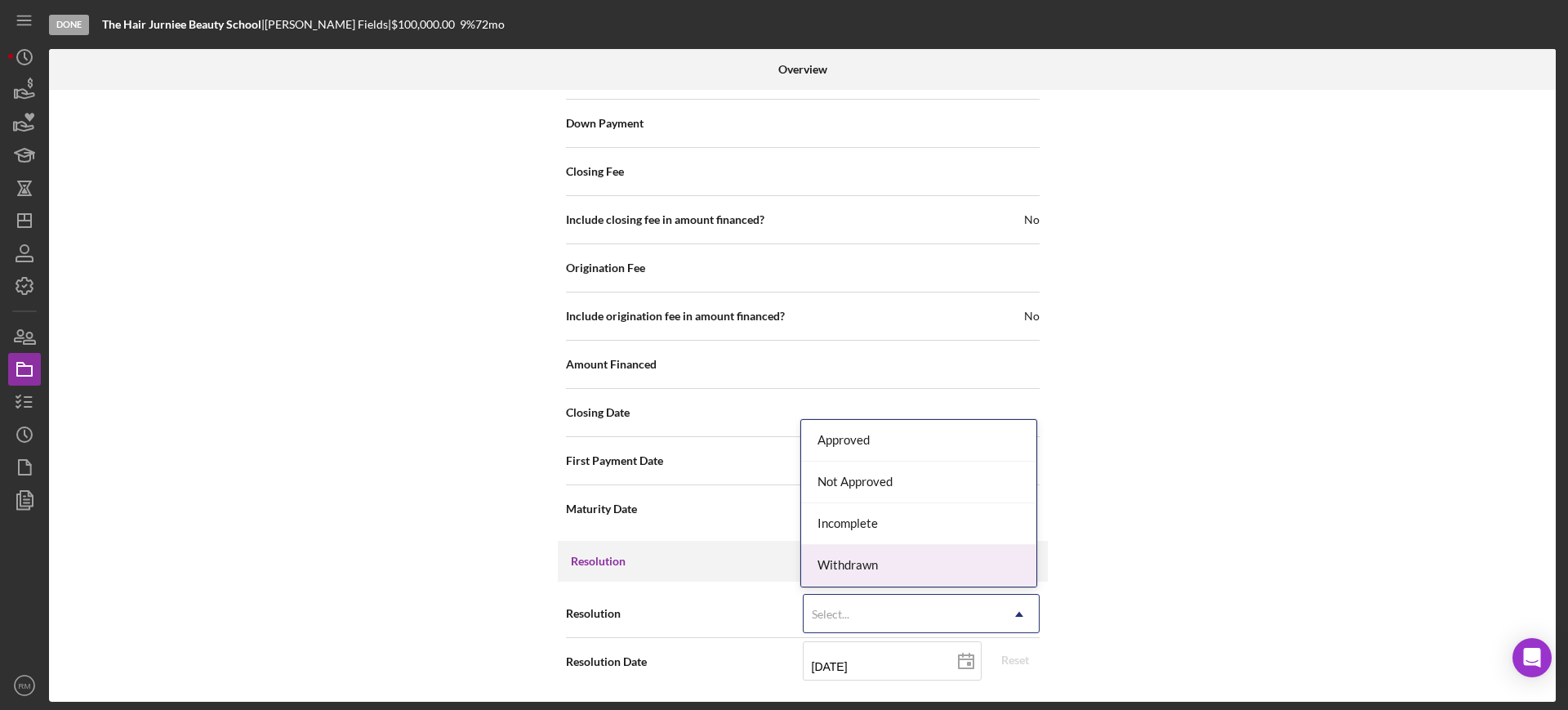
click at [889, 573] on div "Withdrawn" at bounding box center [918, 566] width 236 height 42
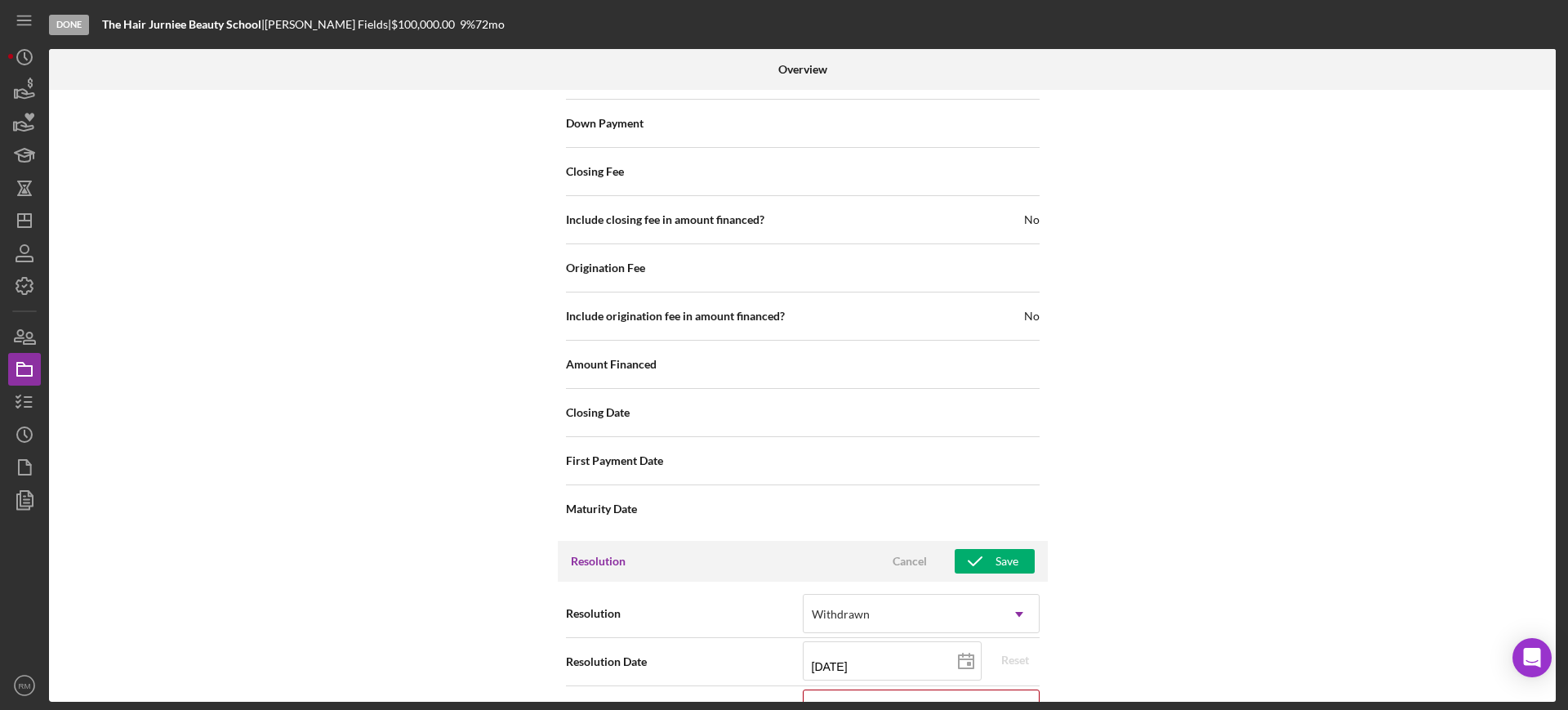
scroll to position [1989, 0]
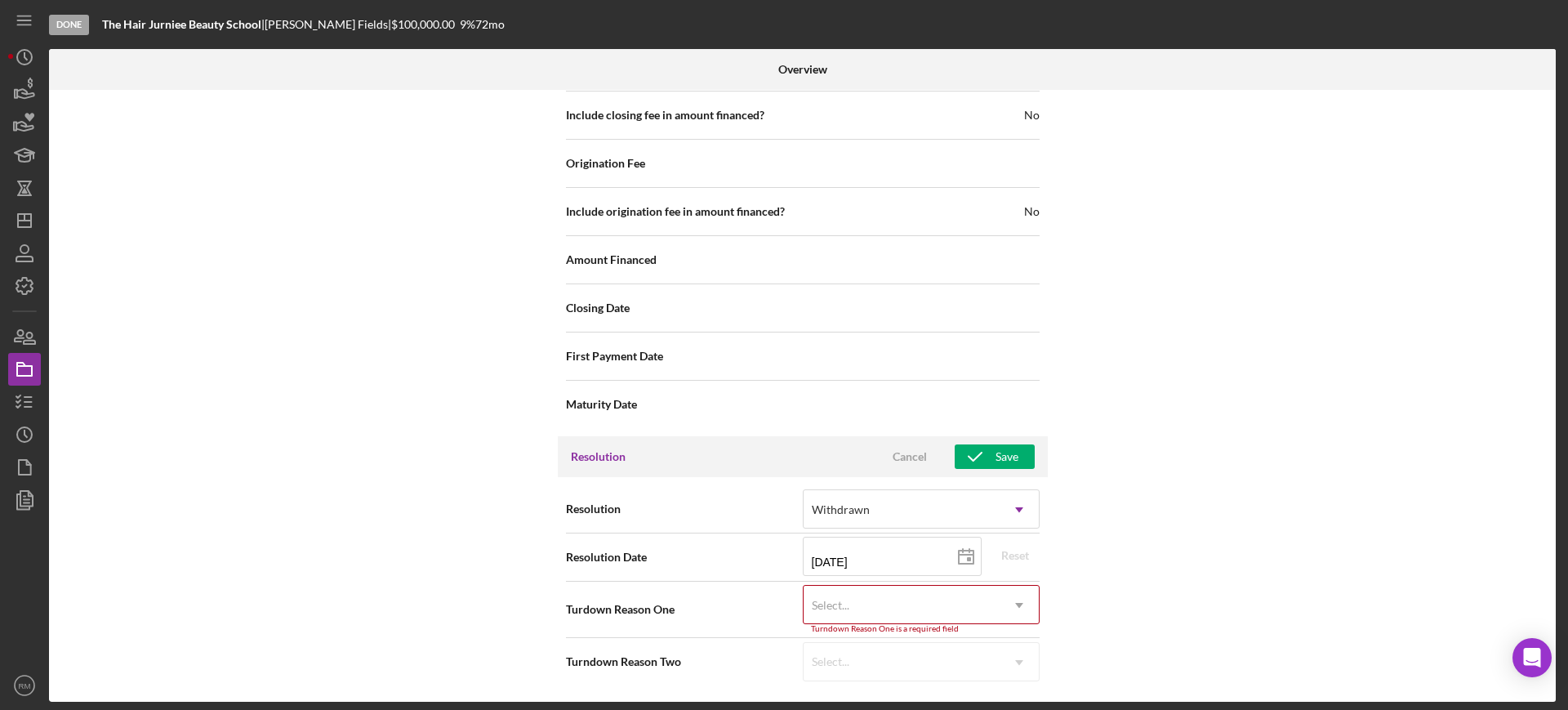
click at [877, 599] on div "Select..." at bounding box center [902, 605] width 196 height 38
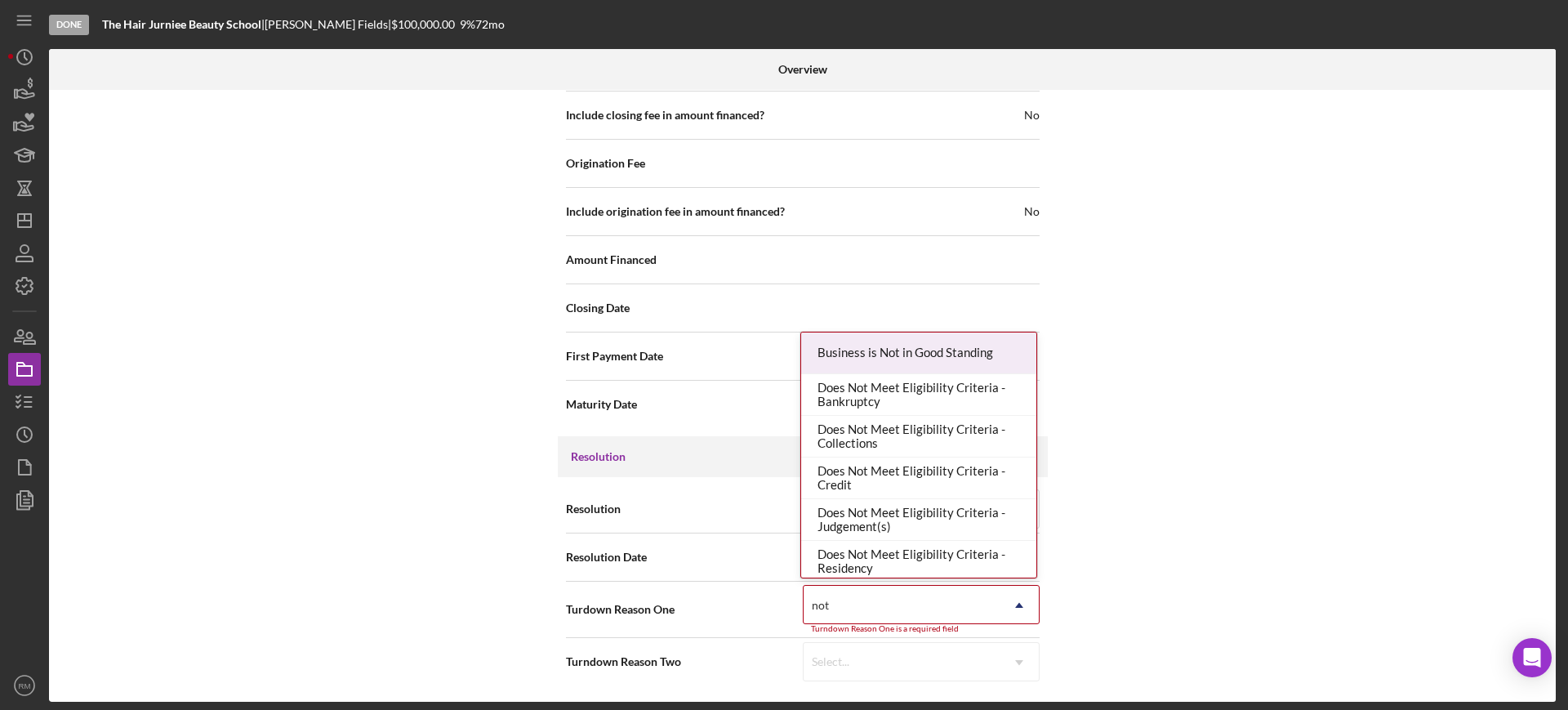
type input "not r"
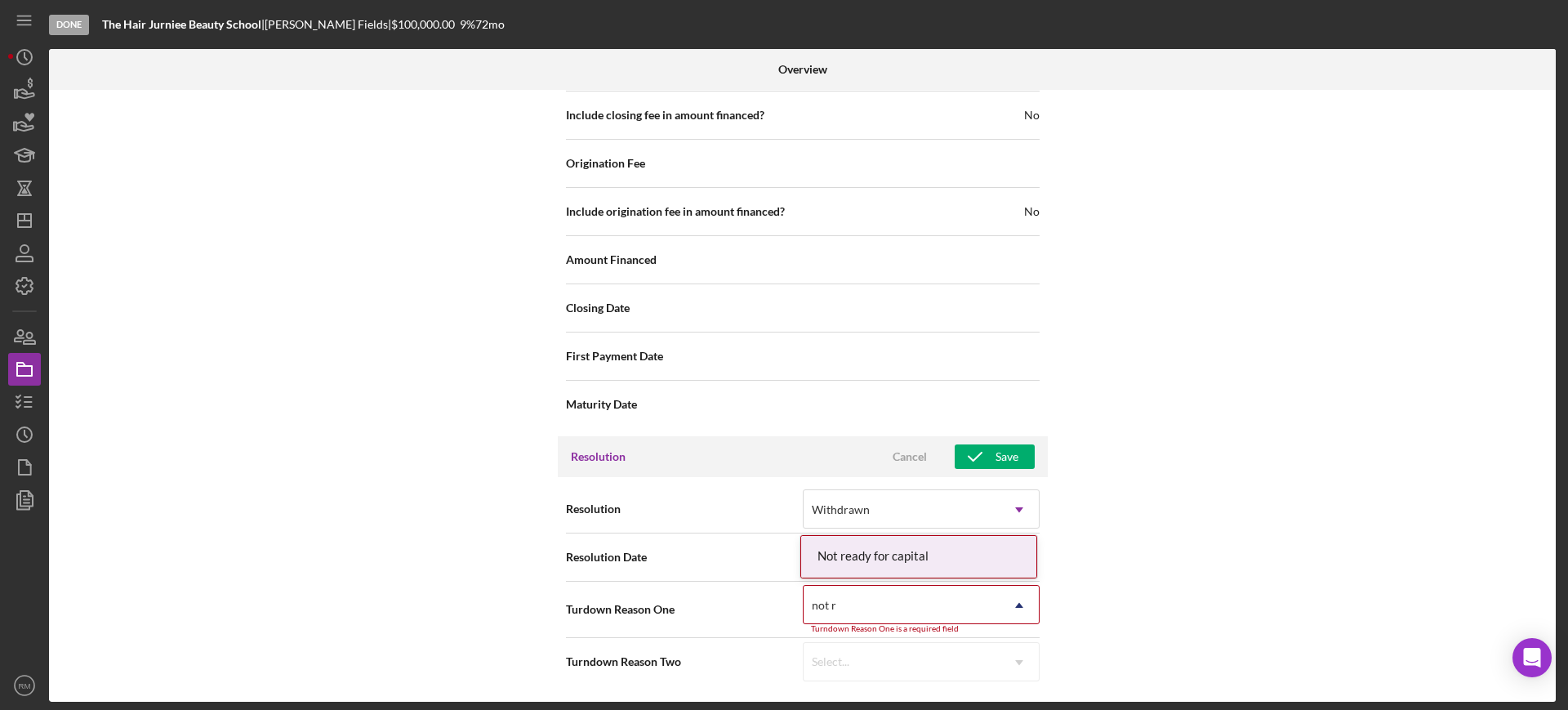
click at [936, 541] on div "Not ready for capital" at bounding box center [918, 557] width 236 height 42
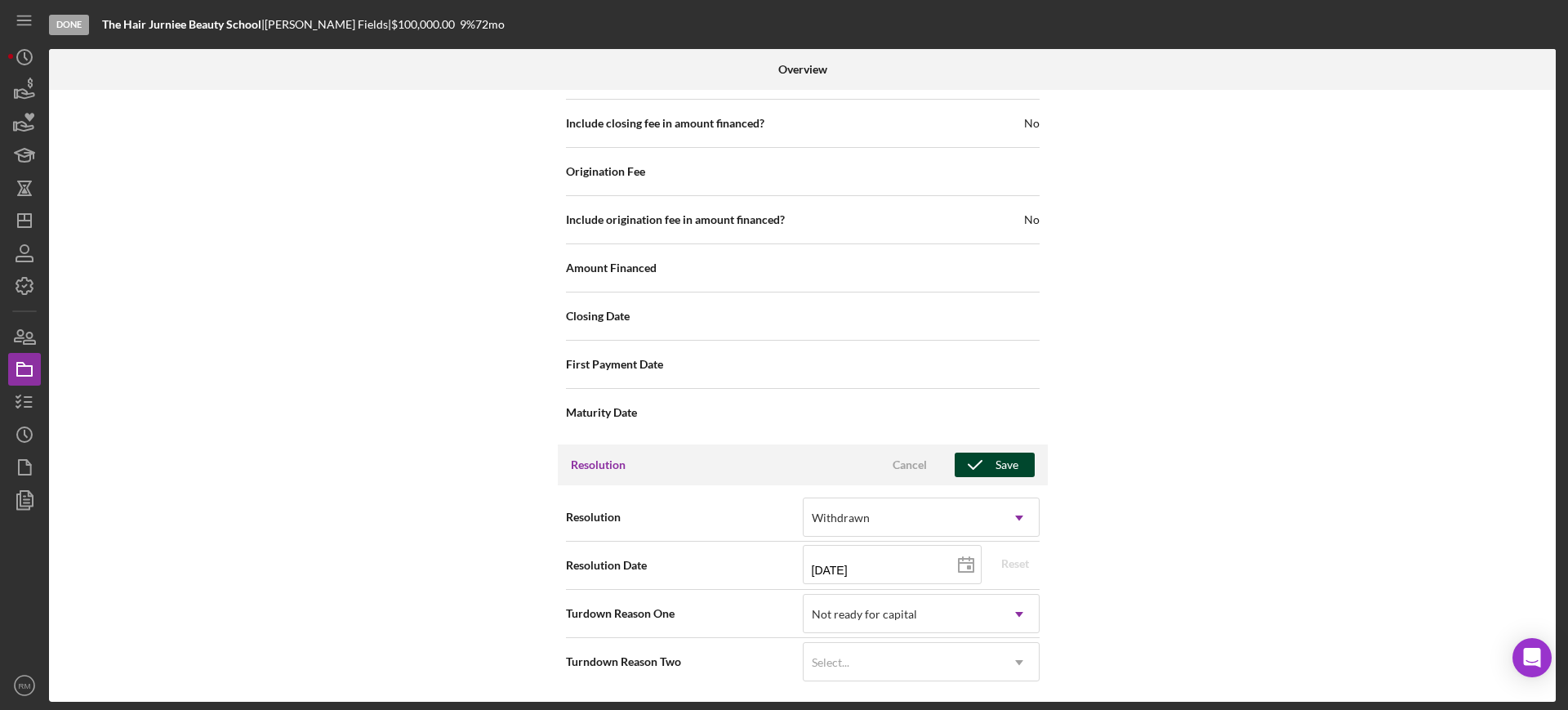
click at [995, 471] on div "Save" at bounding box center [1007, 465] width 23 height 25
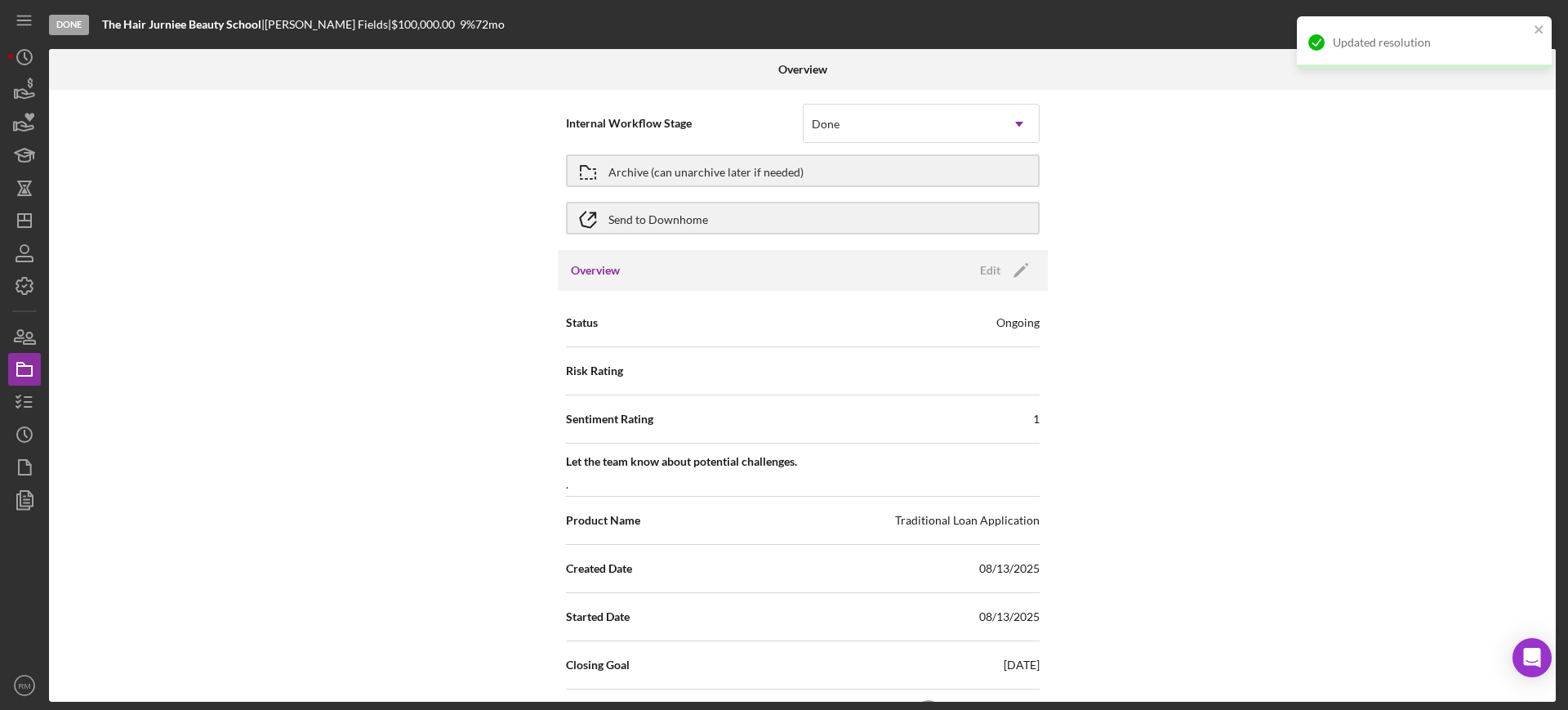
scroll to position [0, 0]
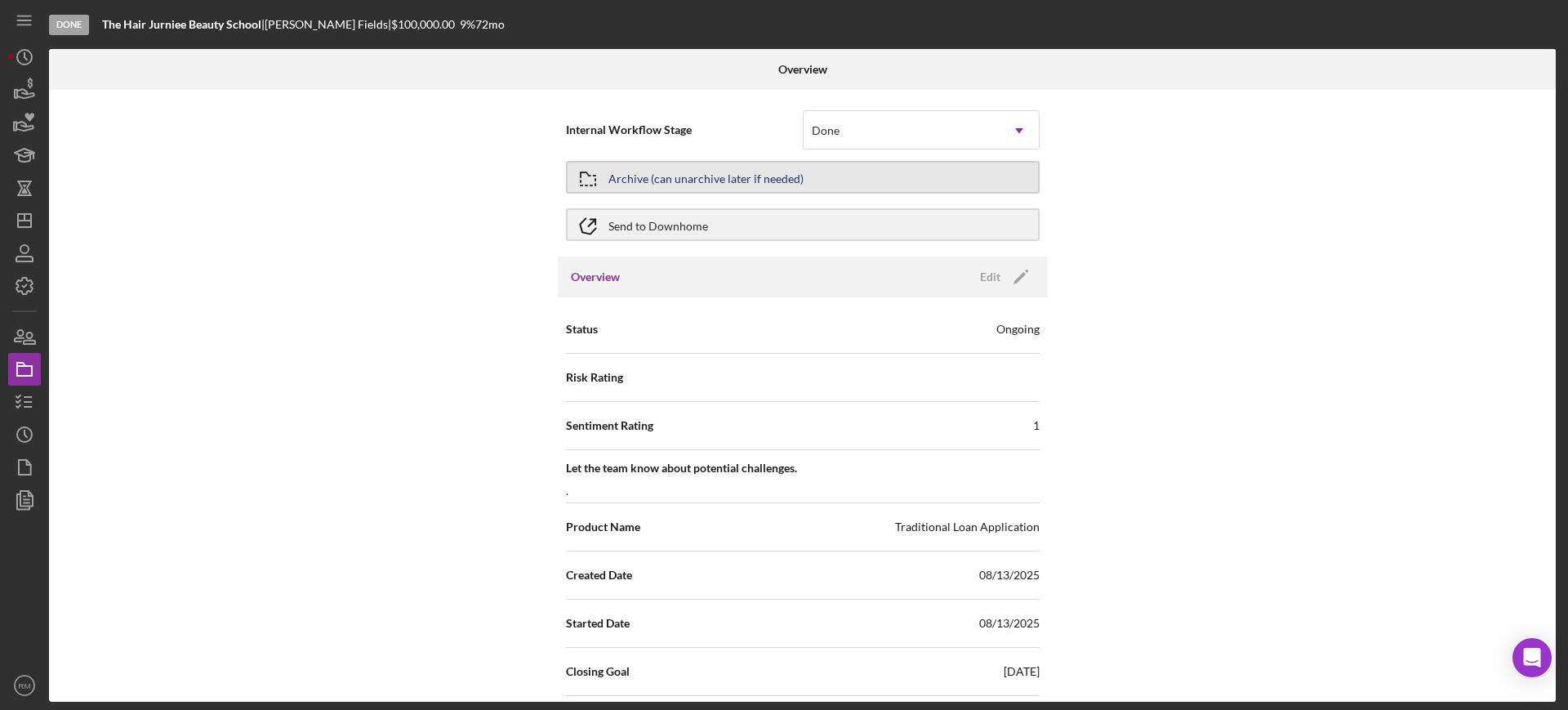
click at [636, 173] on div "Archive (can unarchive later if needed)" at bounding box center [706, 178] width 195 height 30
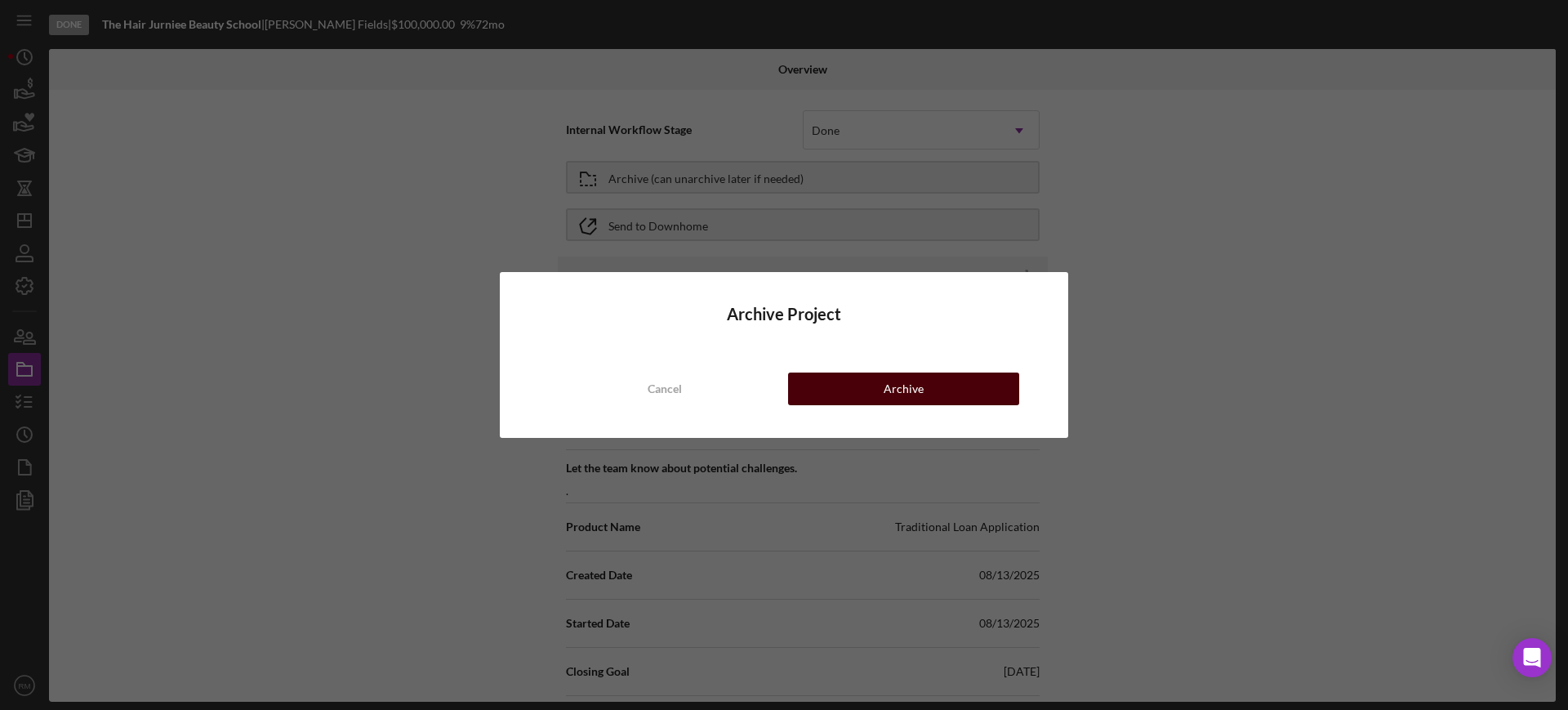
click at [913, 403] on div "Archive" at bounding box center [904, 388] width 40 height 32
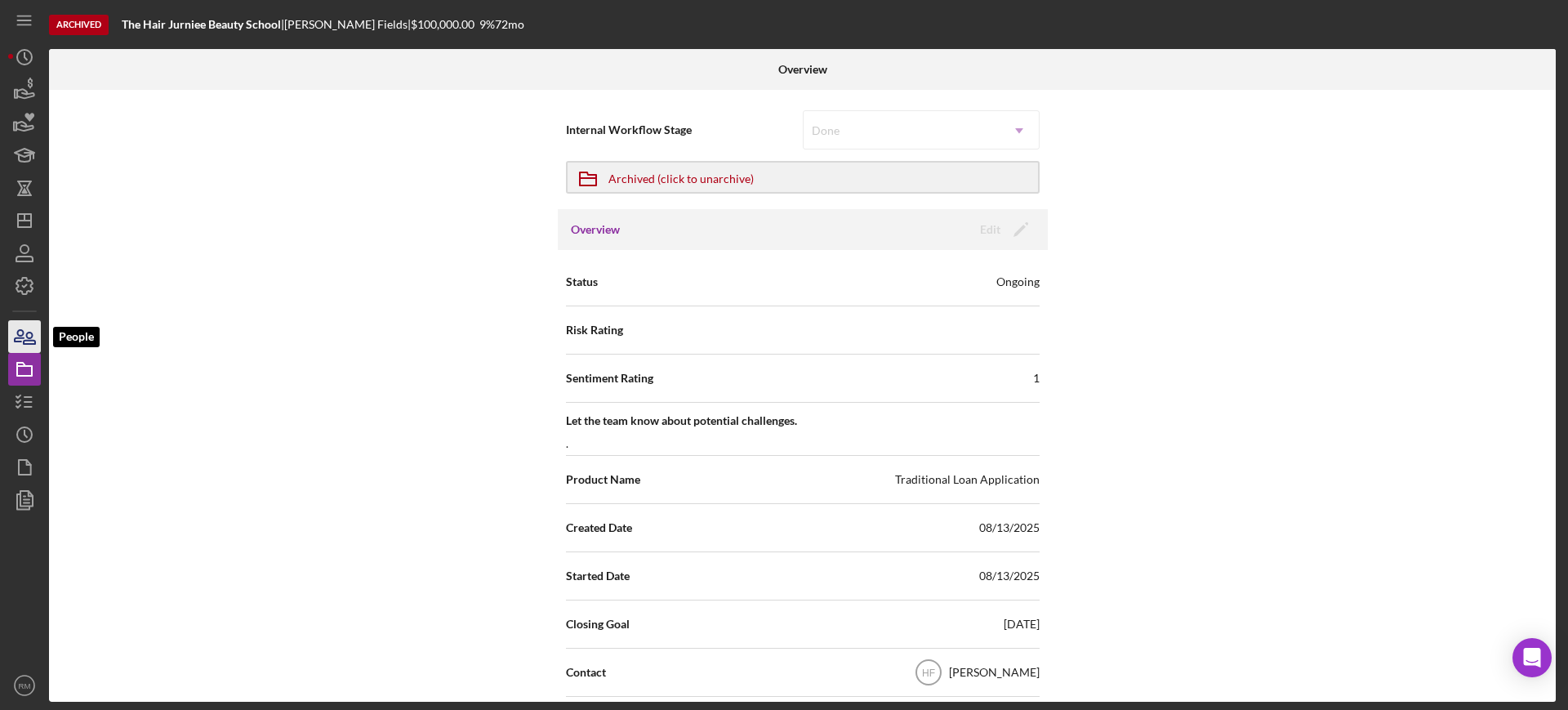
click at [25, 336] on icon "button" at bounding box center [25, 336] width 41 height 41
